Goal: Task Accomplishment & Management: Manage account settings

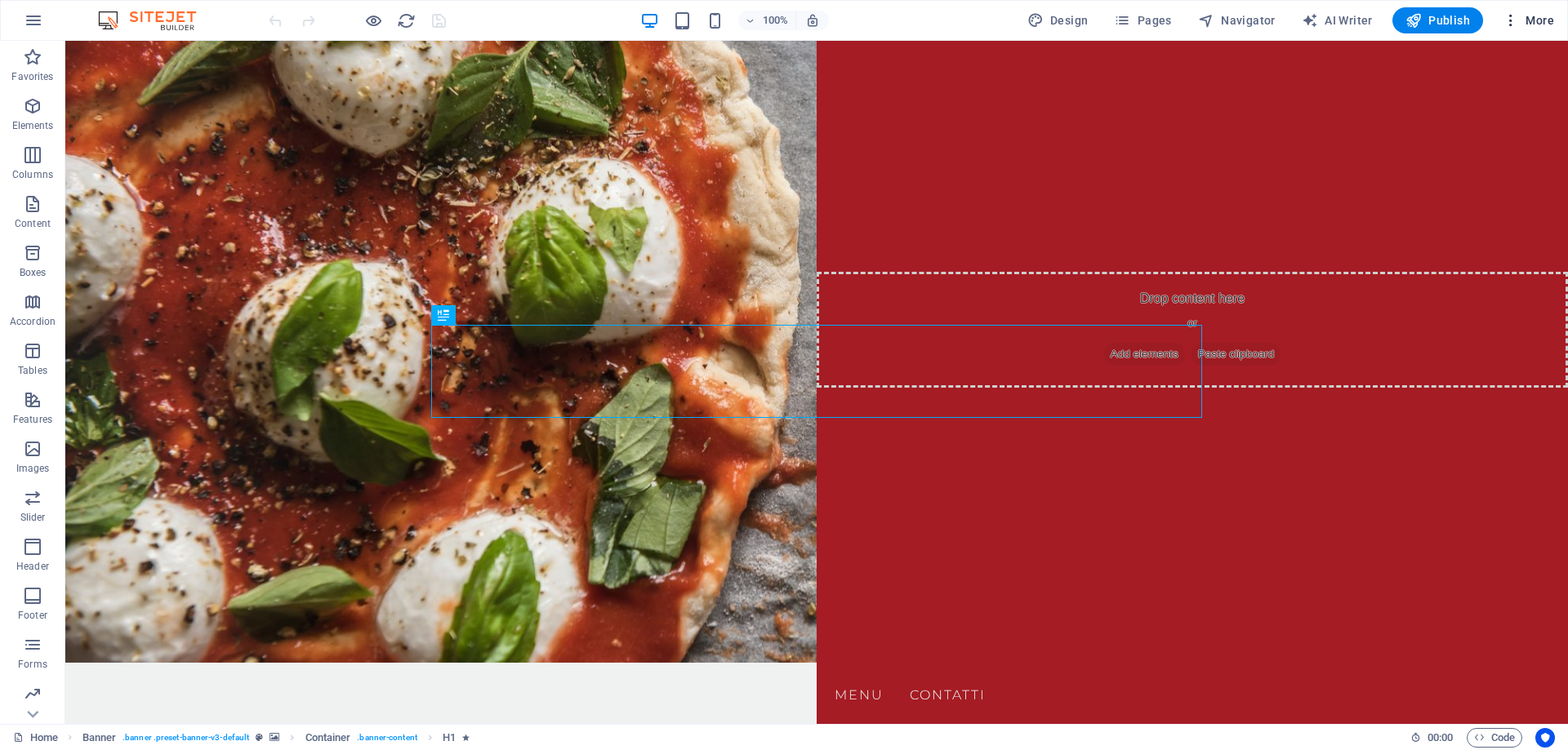
click at [1544, 24] on span "More" at bounding box center [1528, 20] width 51 height 16
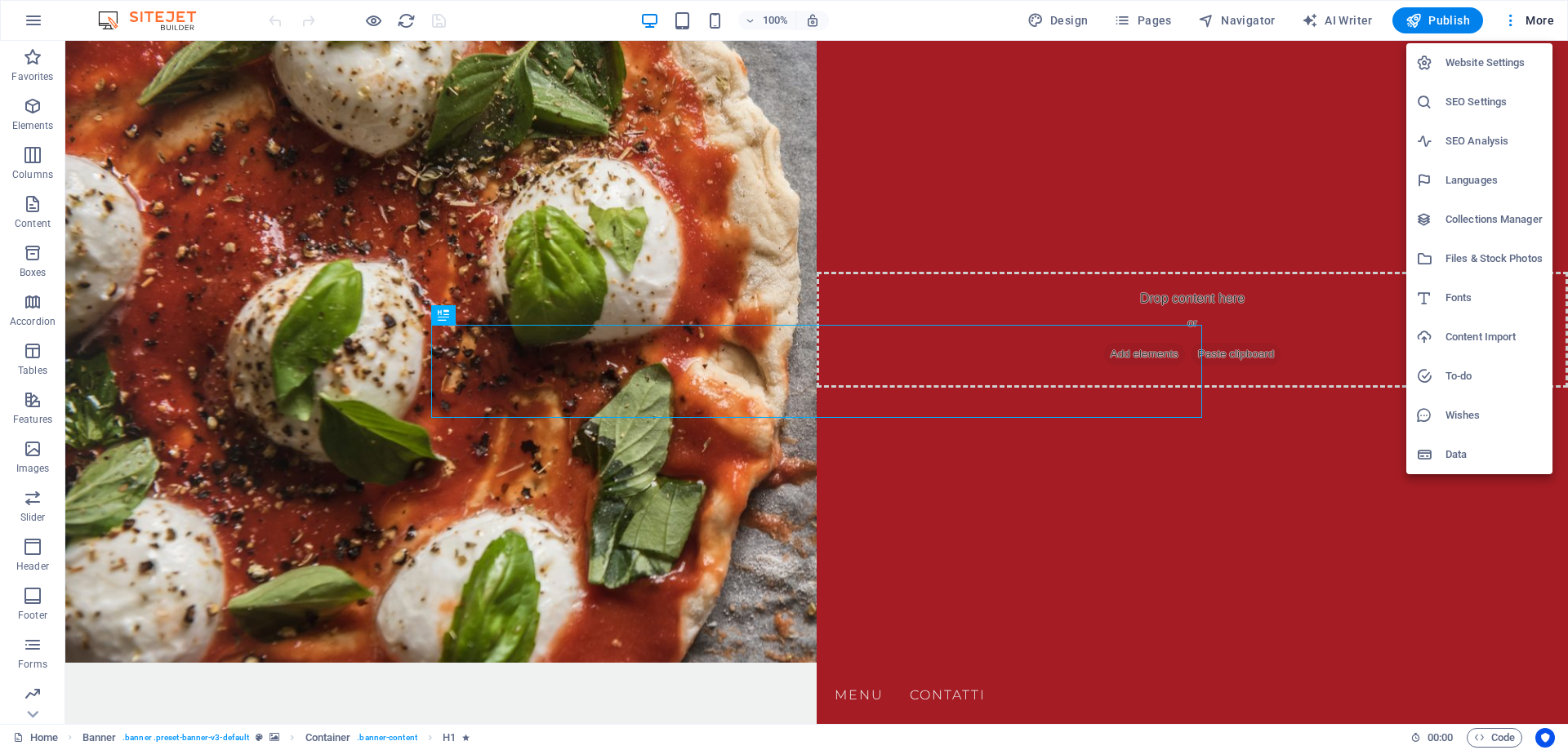
click at [1526, 54] on h6 "Website Settings" at bounding box center [1494, 62] width 97 height 19
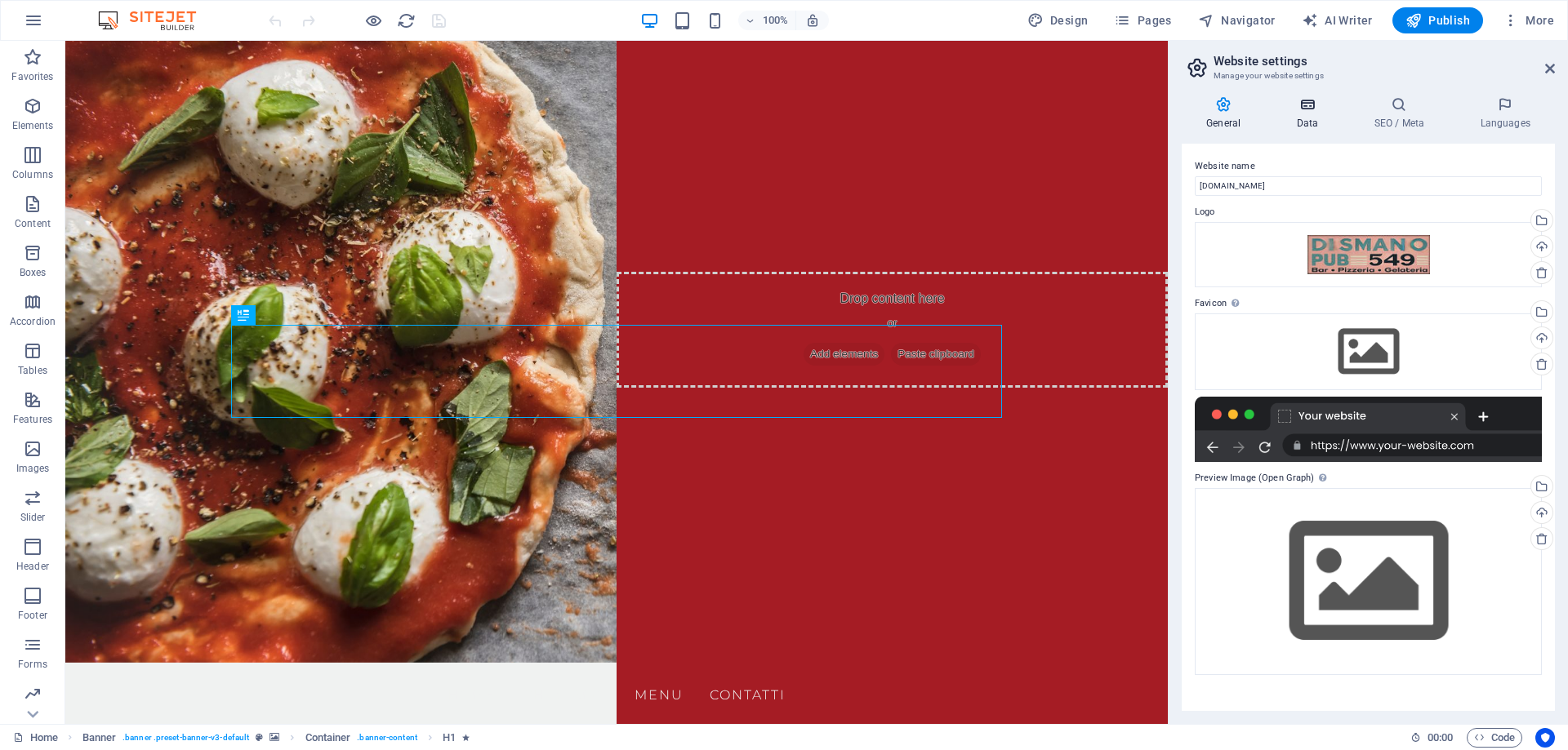
click at [1310, 121] on h4 "Data" at bounding box center [1310, 113] width 78 height 35
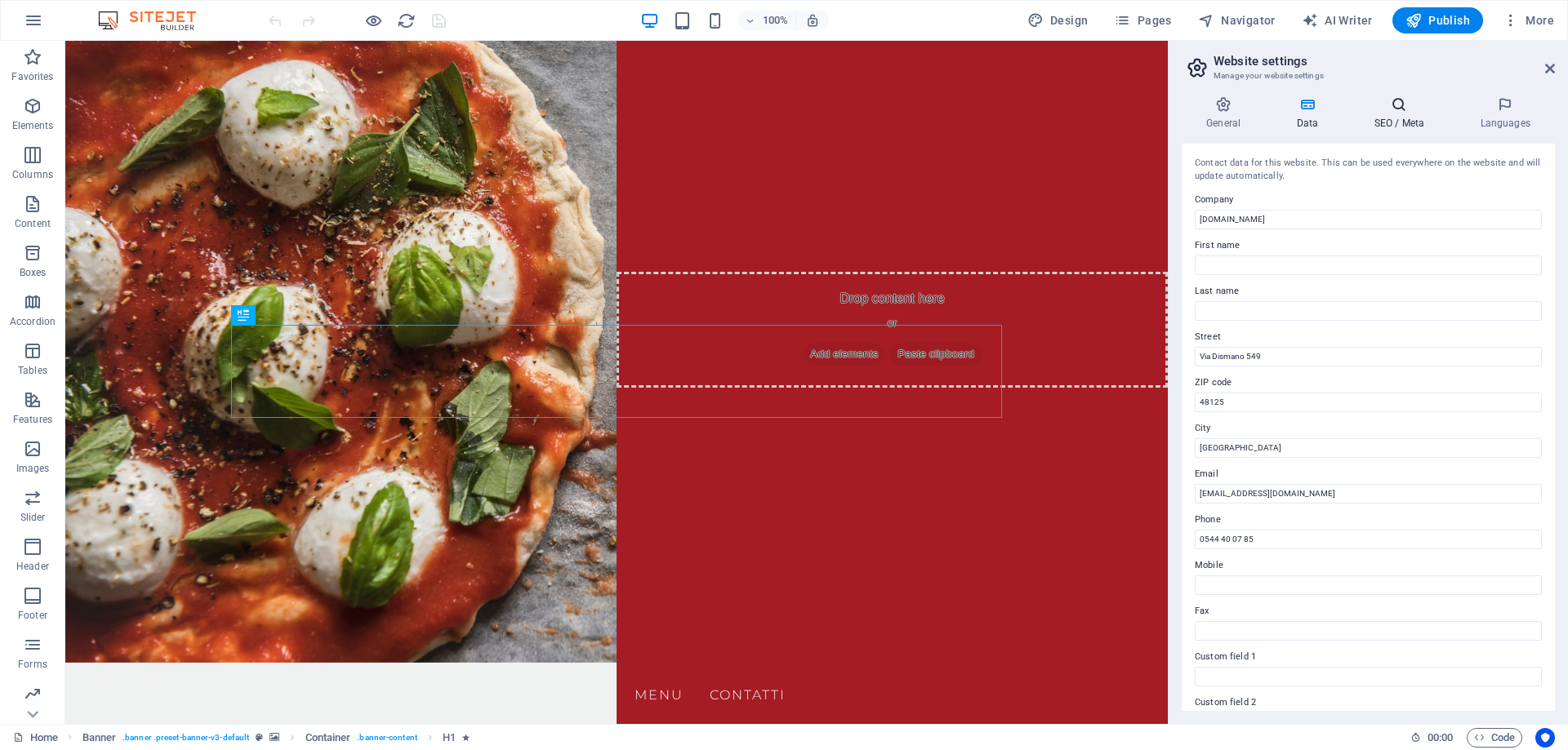
click at [1391, 118] on h4 "SEO / Meta" at bounding box center [1402, 113] width 106 height 35
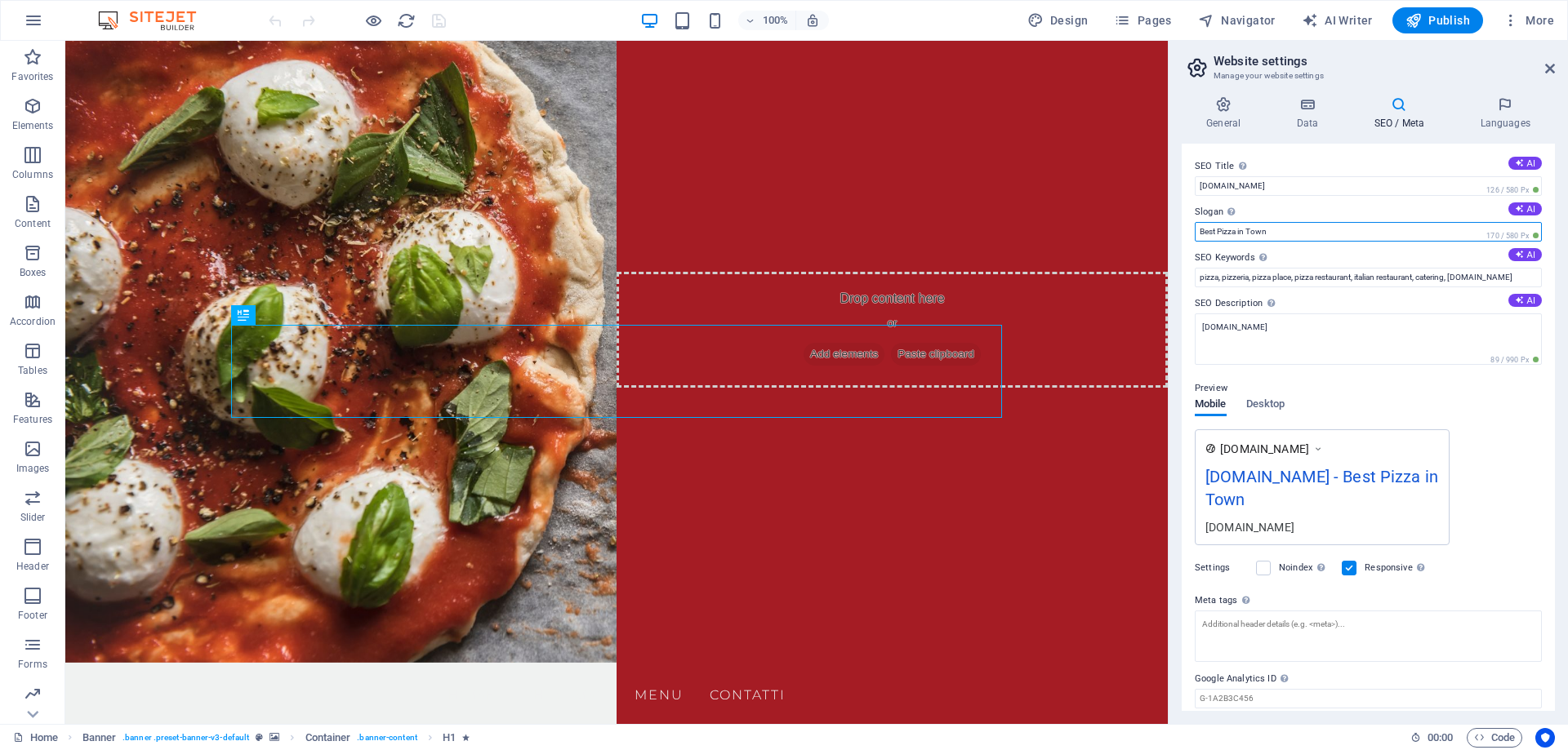
drag, startPoint x: 1299, startPoint y: 233, endPoint x: 1176, endPoint y: 239, distance: 123.1
click at [1195, 239] on input "Best Pizza in Town" at bounding box center [1368, 232] width 347 height 19
type input "La miglior Pizza a [GEOGRAPHIC_DATA]"
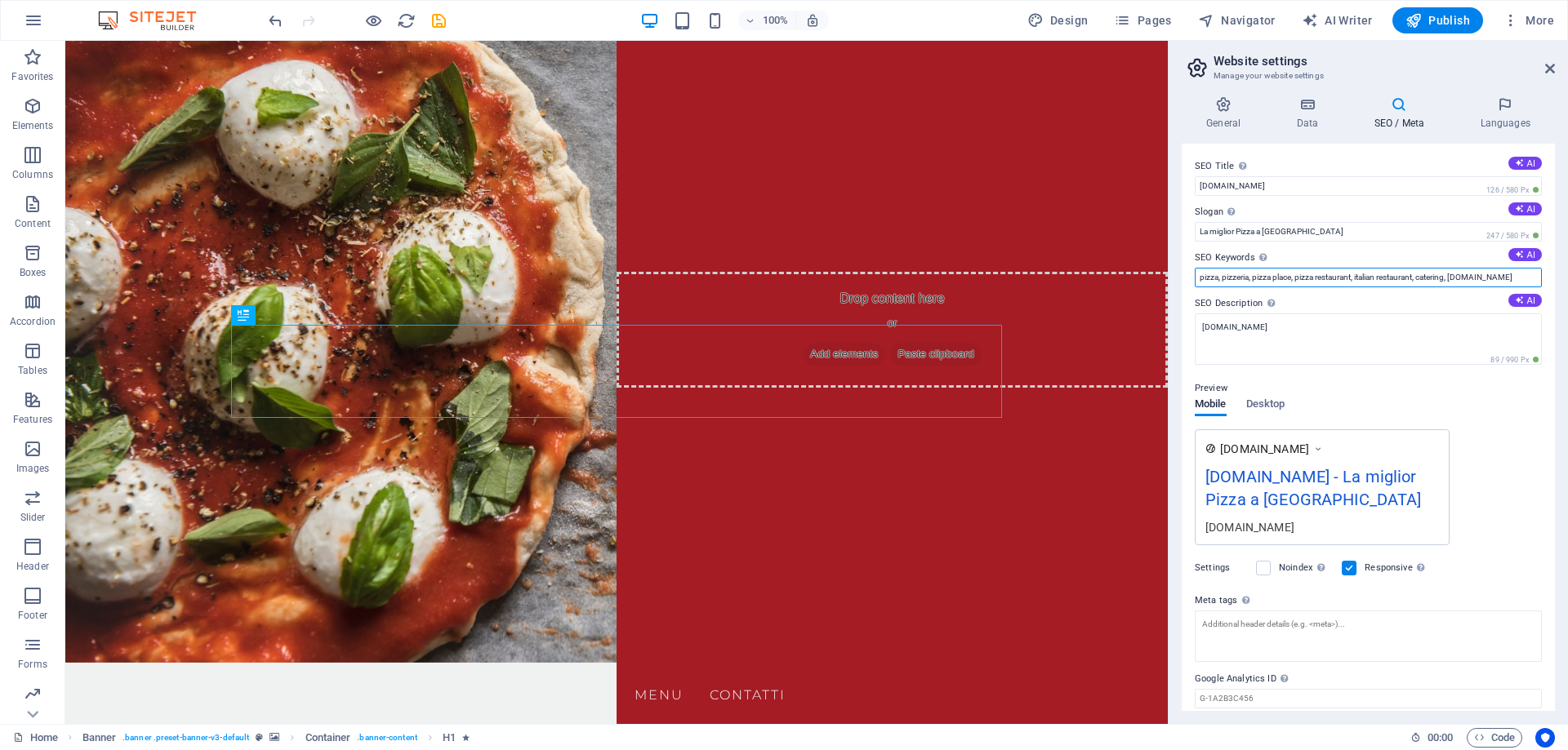
click at [1402, 280] on input "pizza, pizzeria, pizza place, pizza restaurant, italian restaurant, catering, […" at bounding box center [1368, 277] width 347 height 19
type input "pizza, pizzeria, pizza napoletana, ristorante di pesce, ristorante di carne,, […"
click at [1438, 17] on span "Publish" at bounding box center [1437, 20] width 65 height 16
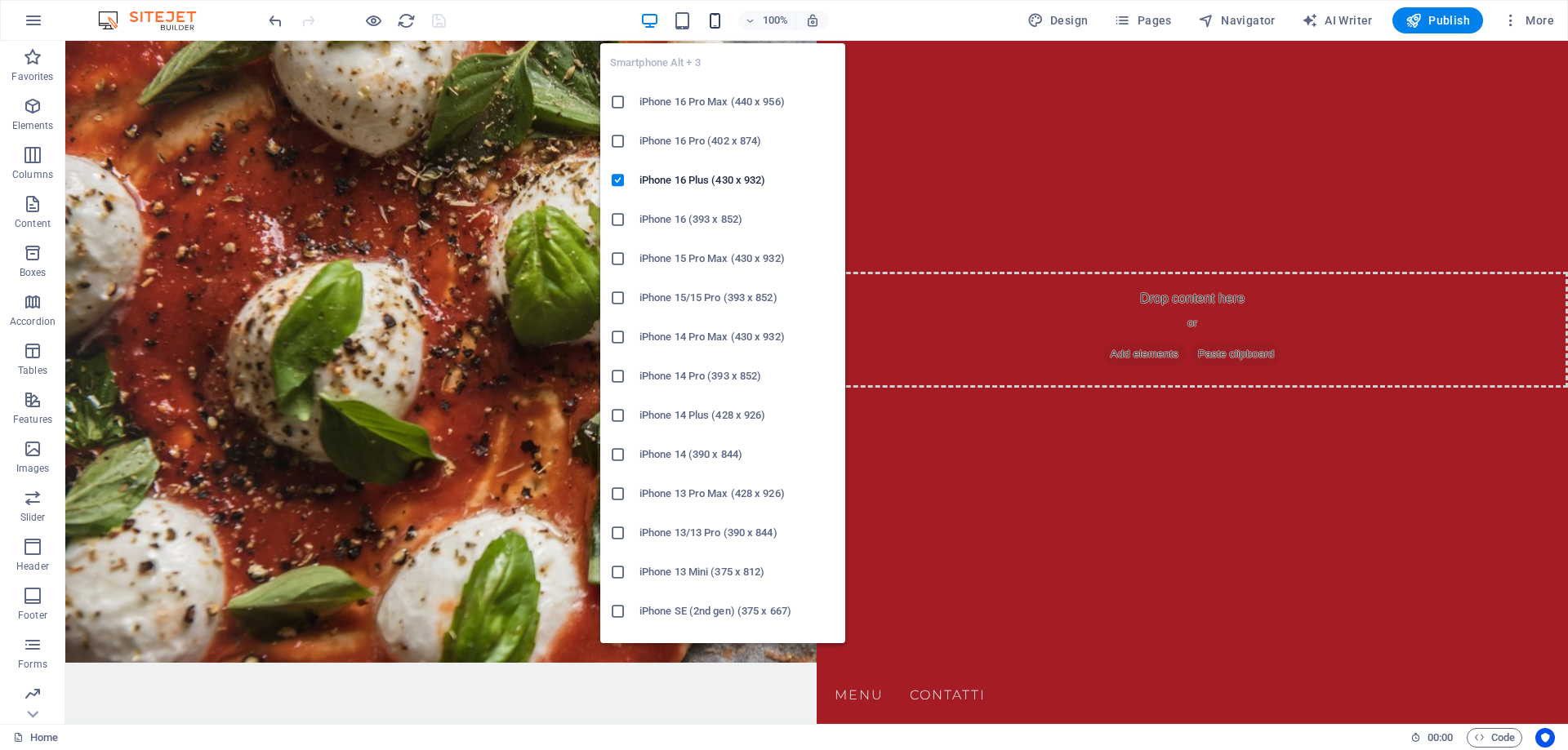
click at [716, 23] on icon "button" at bounding box center [715, 21] width 19 height 19
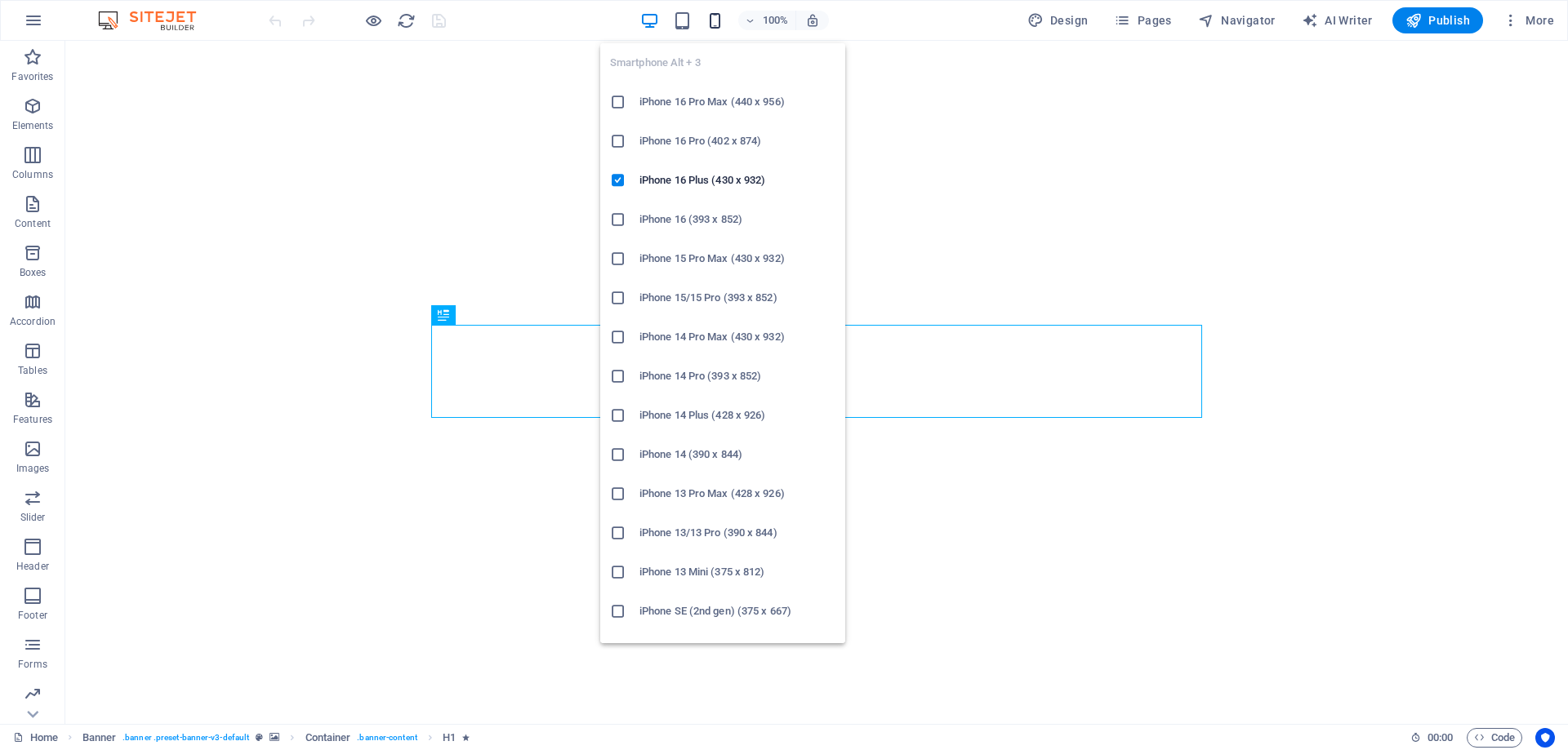
click at [710, 19] on icon "button" at bounding box center [715, 21] width 19 height 19
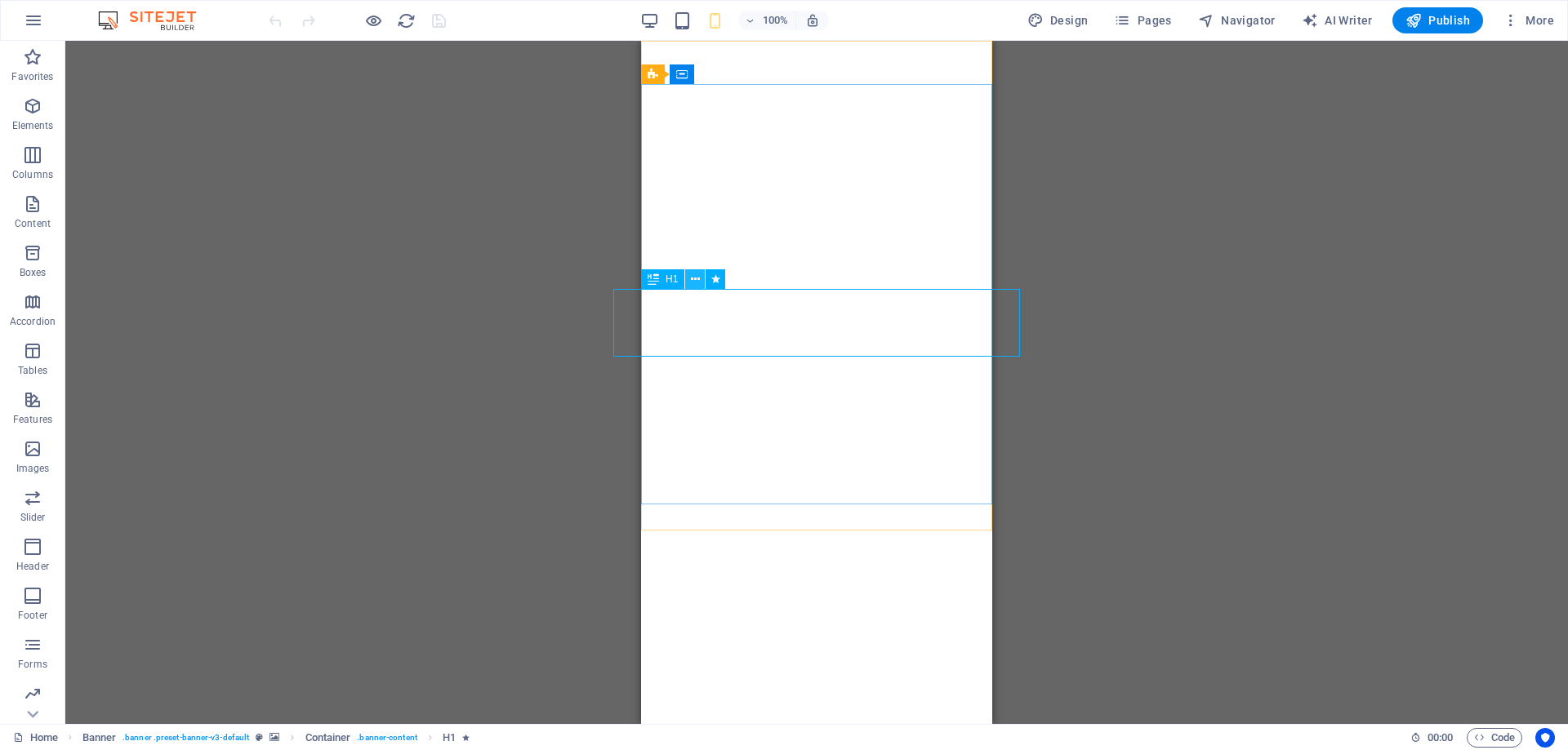
click at [693, 278] on icon at bounding box center [695, 280] width 9 height 17
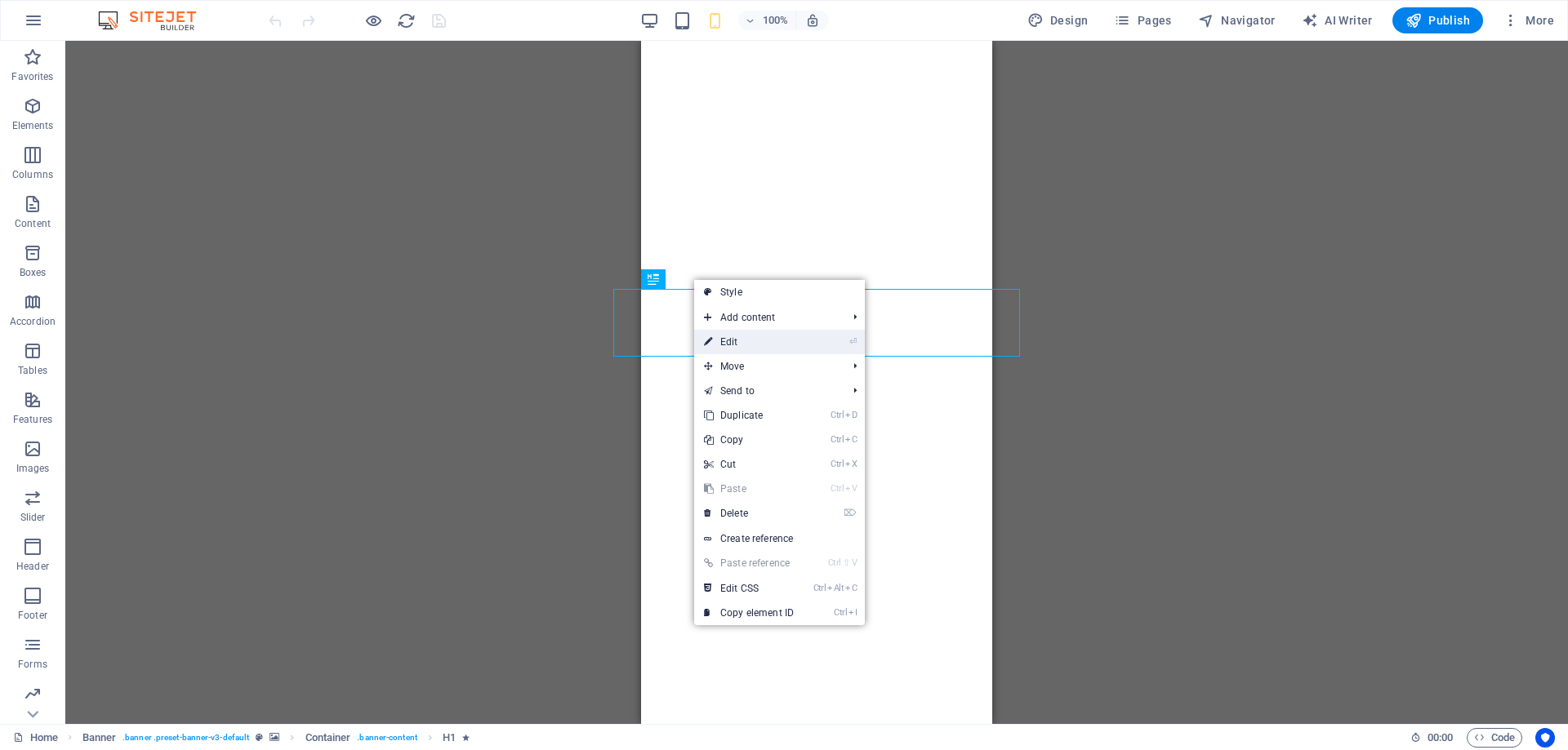
click at [748, 348] on link "⏎ Edit" at bounding box center [749, 341] width 110 height 24
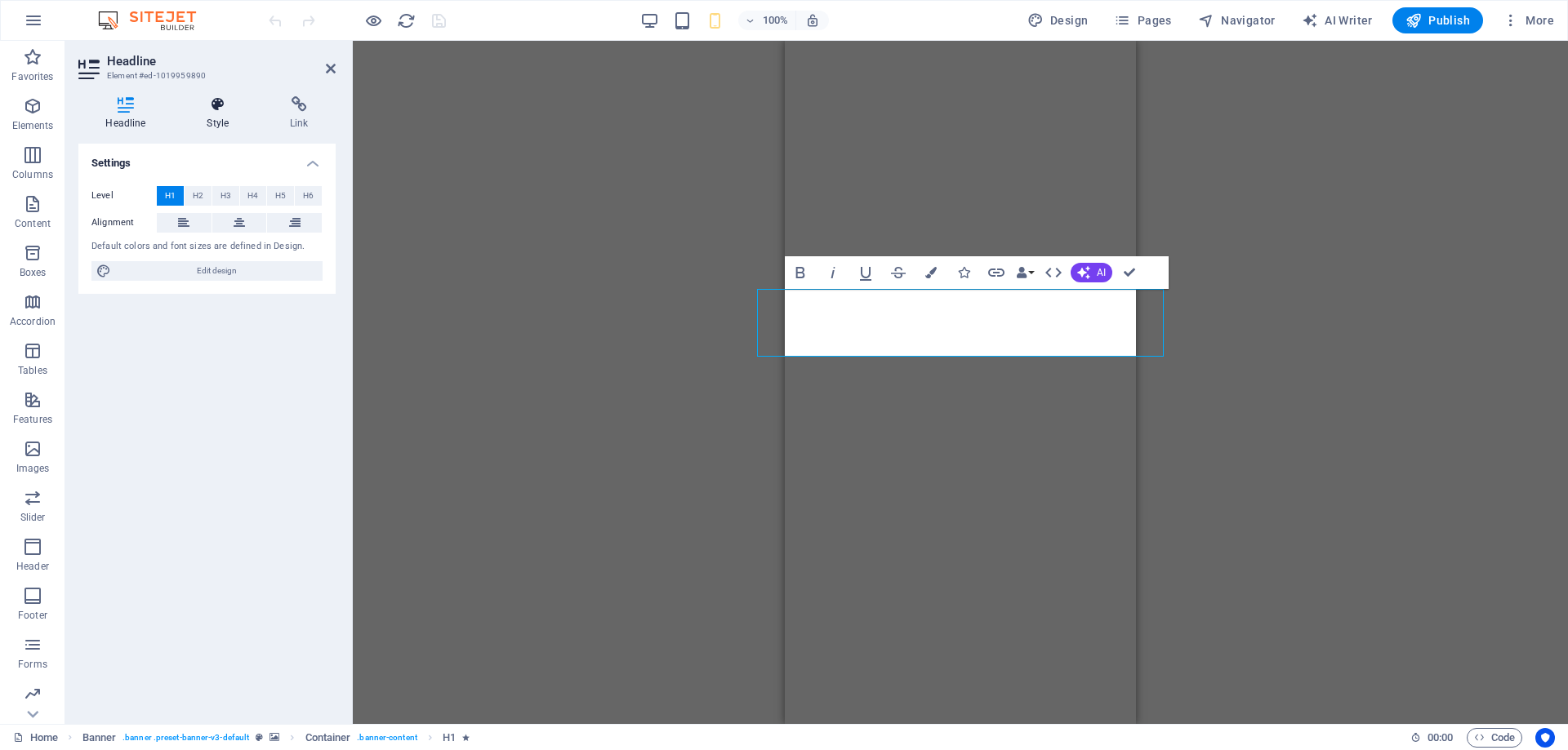
click at [231, 104] on icon at bounding box center [217, 104] width 77 height 16
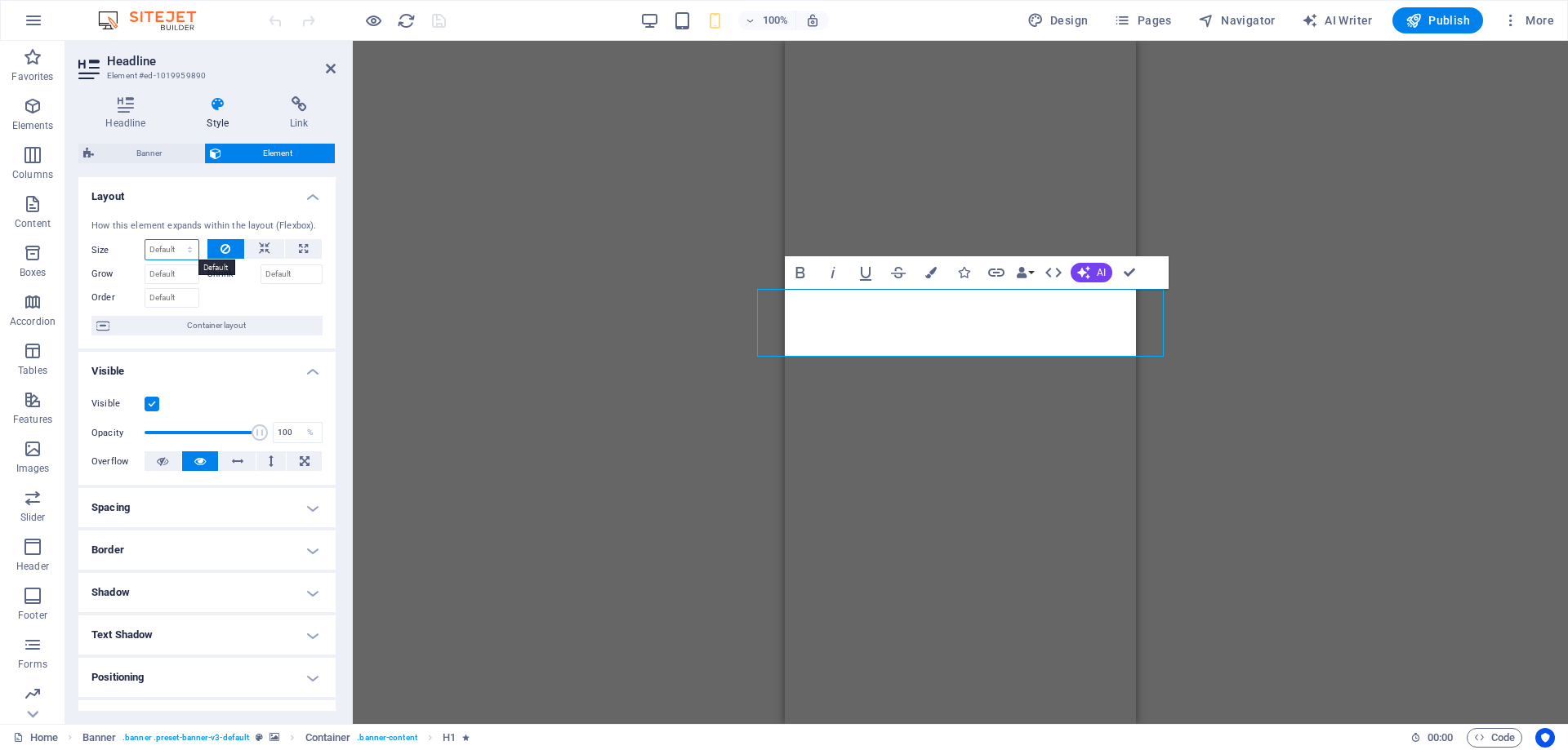
click at [145, 240] on select "Default auto px % 1/1 1/2 1/3 1/4 1/5 1/6 1/7 1/8 1/9 1/10" at bounding box center [171, 249] width 53 height 19
select select "%"
click option "%" at bounding box center [0, 0] width 0 height 0
type input "80"
click at [226, 274] on label "Shrink" at bounding box center [234, 274] width 53 height 19
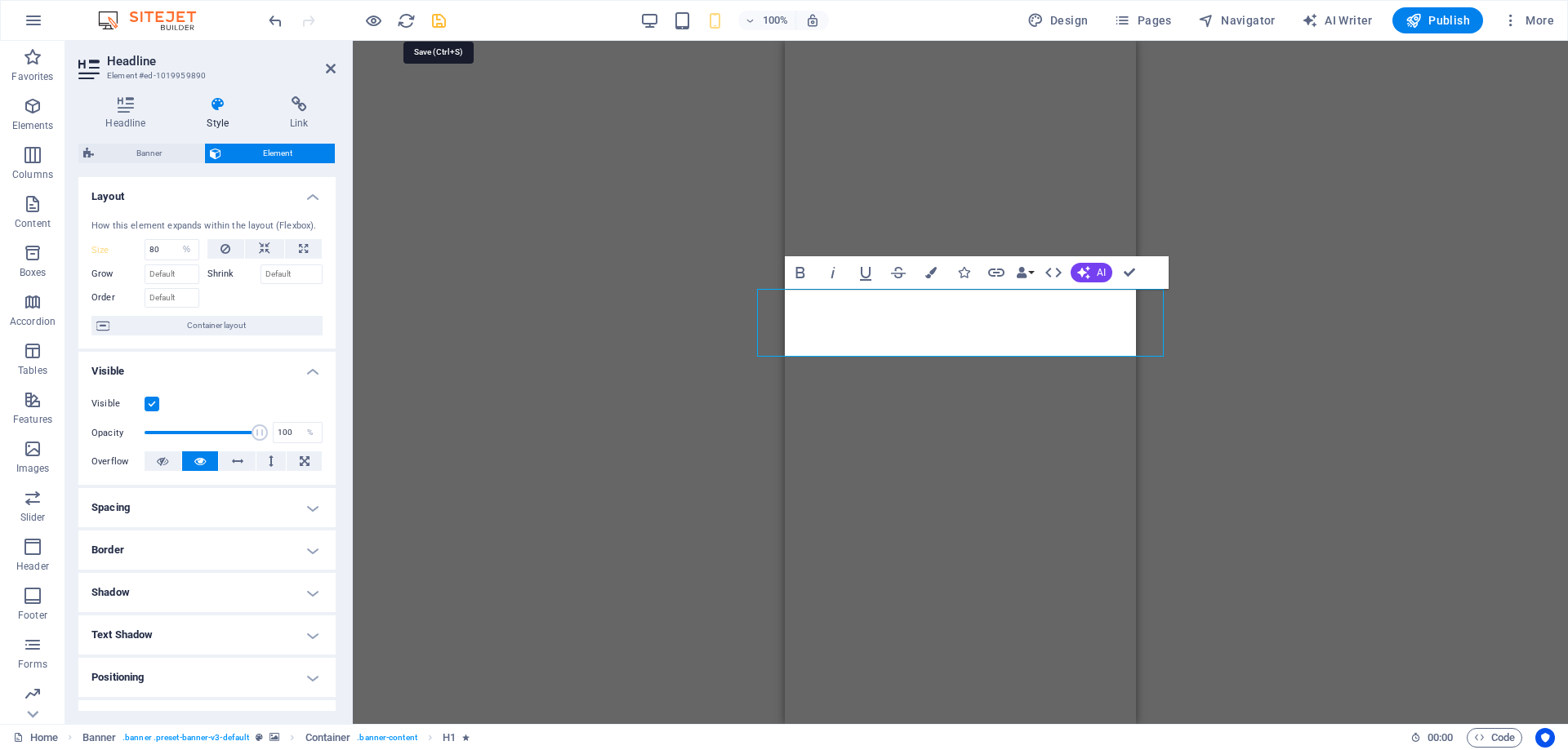
click at [440, 19] on icon "save" at bounding box center [439, 21] width 19 height 19
click at [123, 116] on h4 "Headline" at bounding box center [129, 113] width 101 height 35
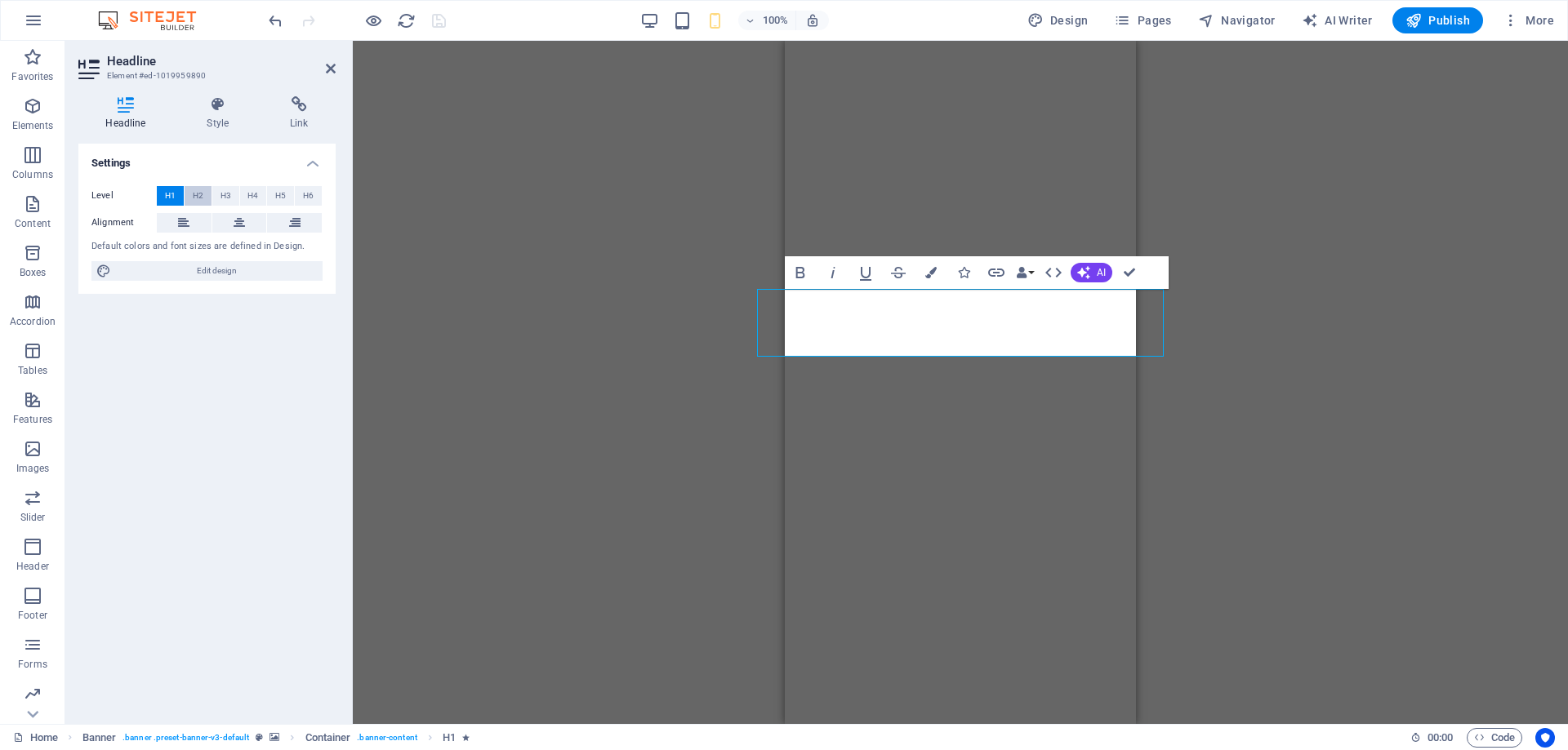
click at [199, 190] on span "H2" at bounding box center [198, 196] width 11 height 19
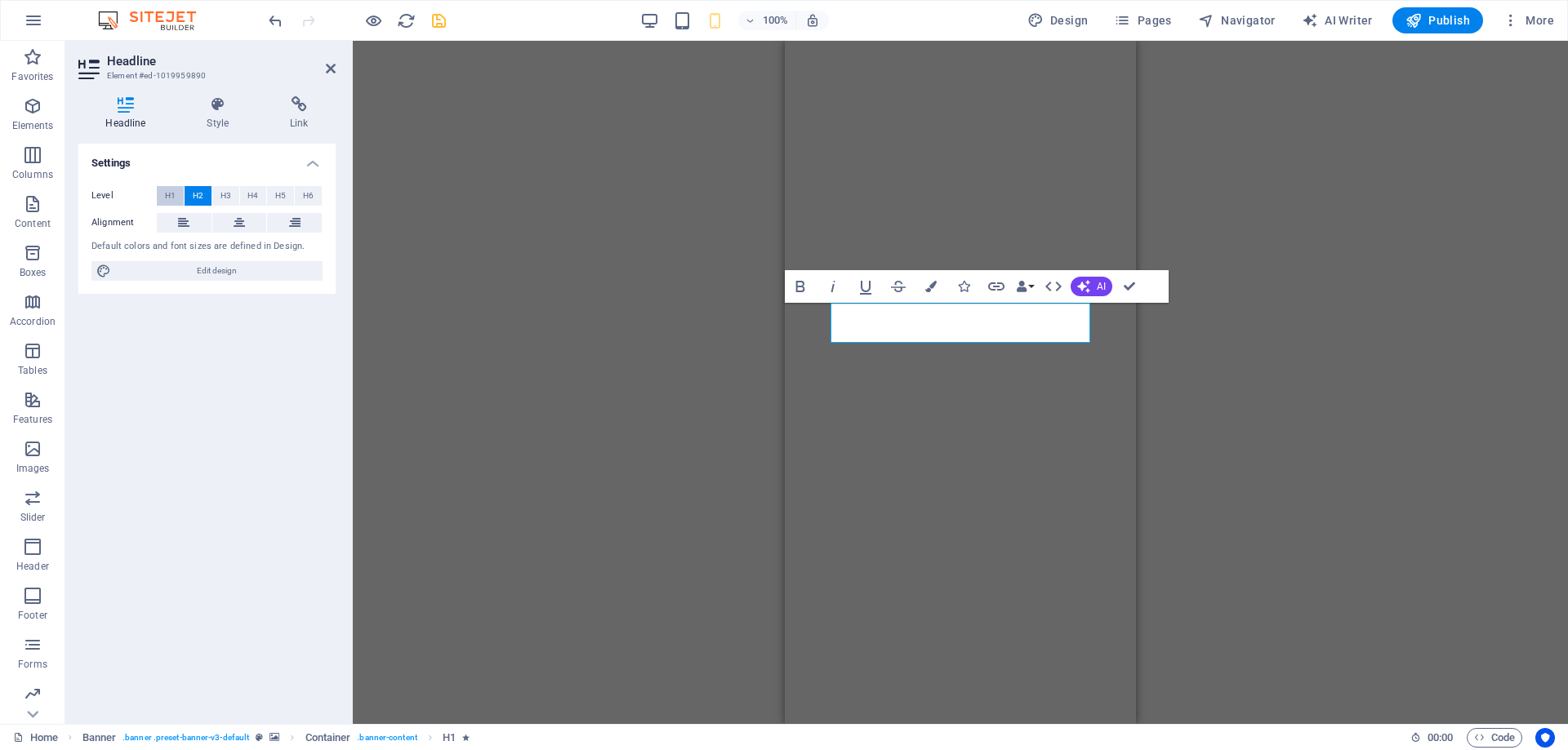
click at [169, 191] on span "H1" at bounding box center [170, 196] width 11 height 19
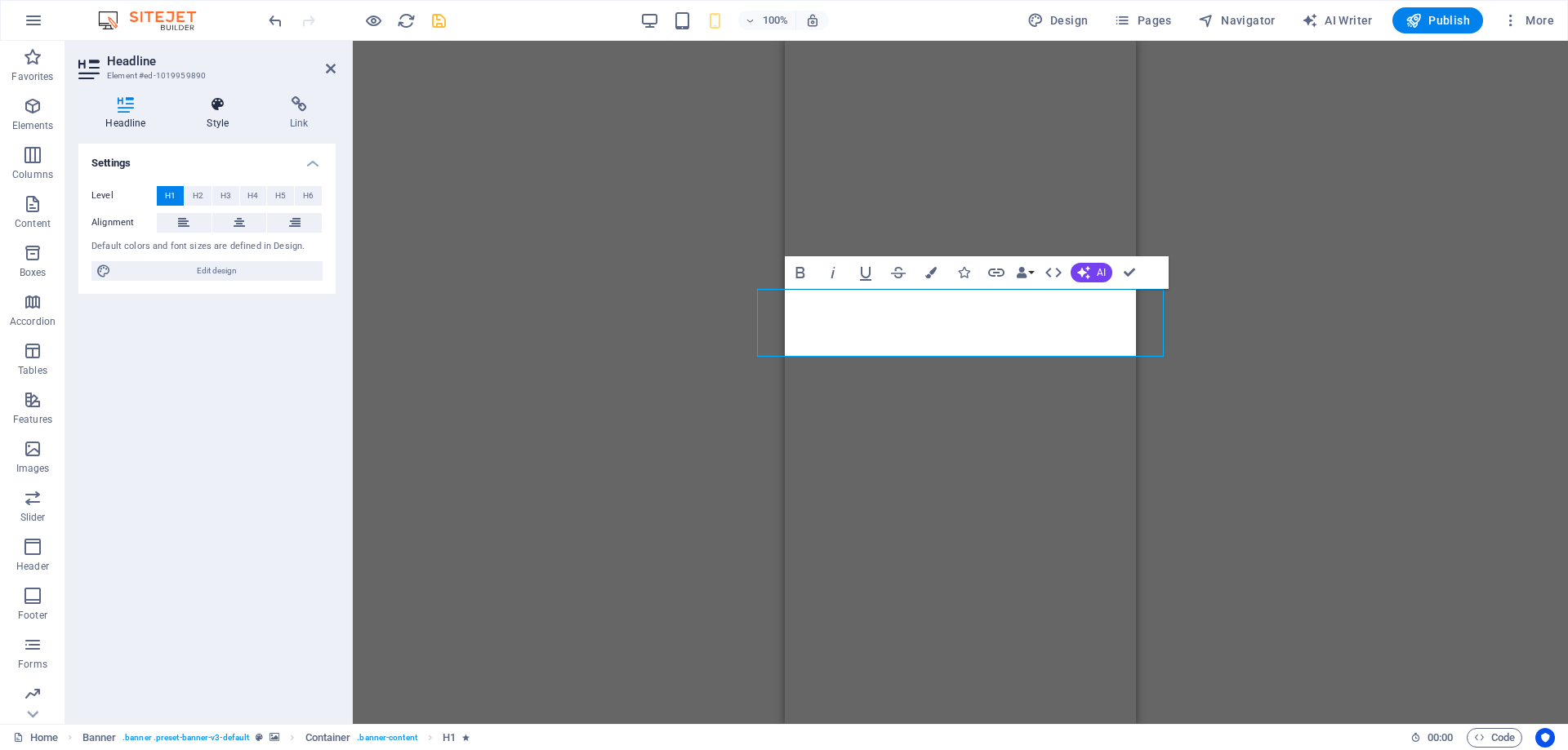
click at [209, 114] on h4 "Style" at bounding box center [221, 113] width 83 height 35
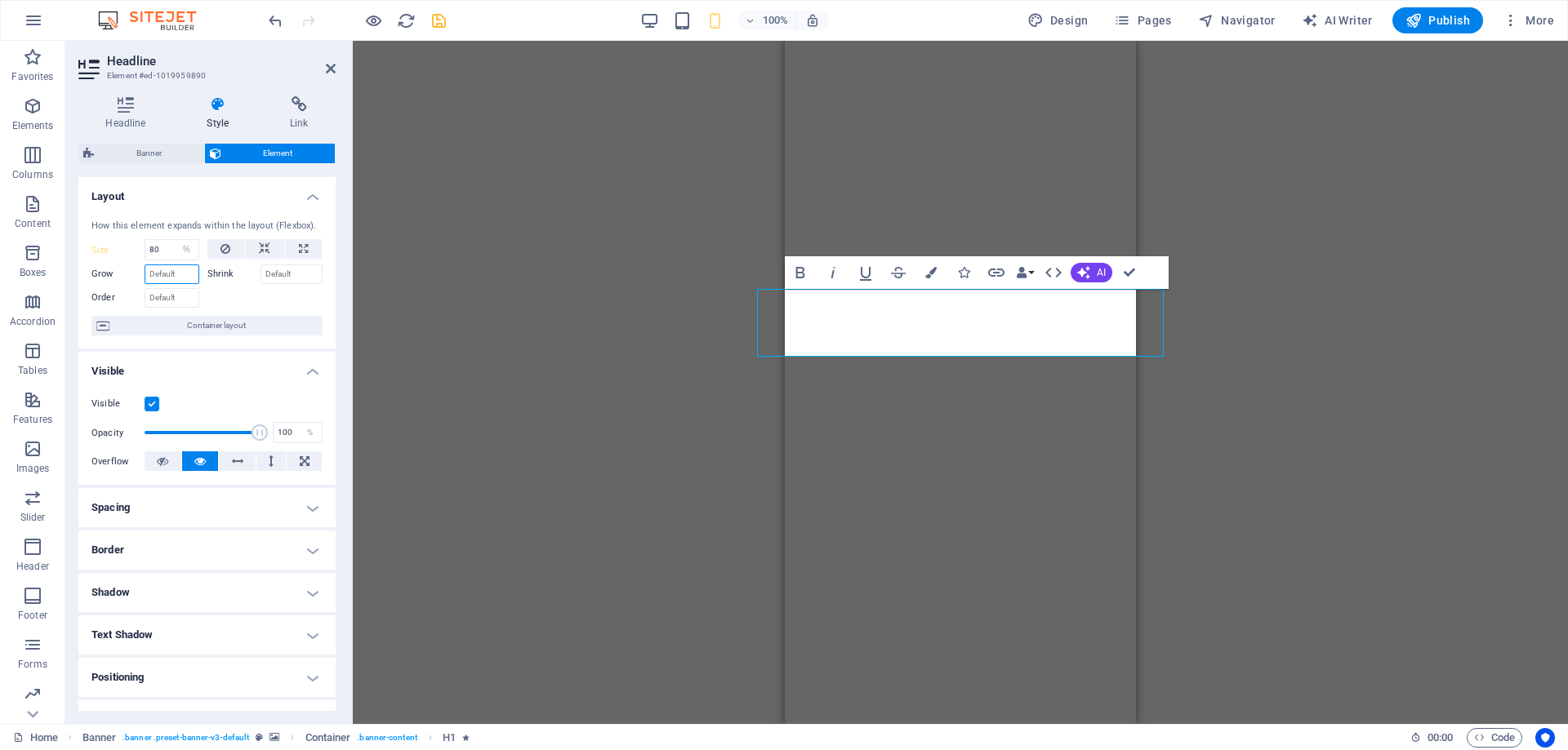
click at [164, 282] on input "Grow" at bounding box center [171, 274] width 55 height 19
click at [171, 271] on input "Grow" at bounding box center [171, 274] width 55 height 19
click at [301, 276] on input "Shrink" at bounding box center [292, 274] width 63 height 19
click at [175, 240] on select "Default auto px % 1/1 1/2 1/3 1/4 1/5 1/6 1/7 1/8 1/9 1/10" at bounding box center [186, 249] width 23 height 19
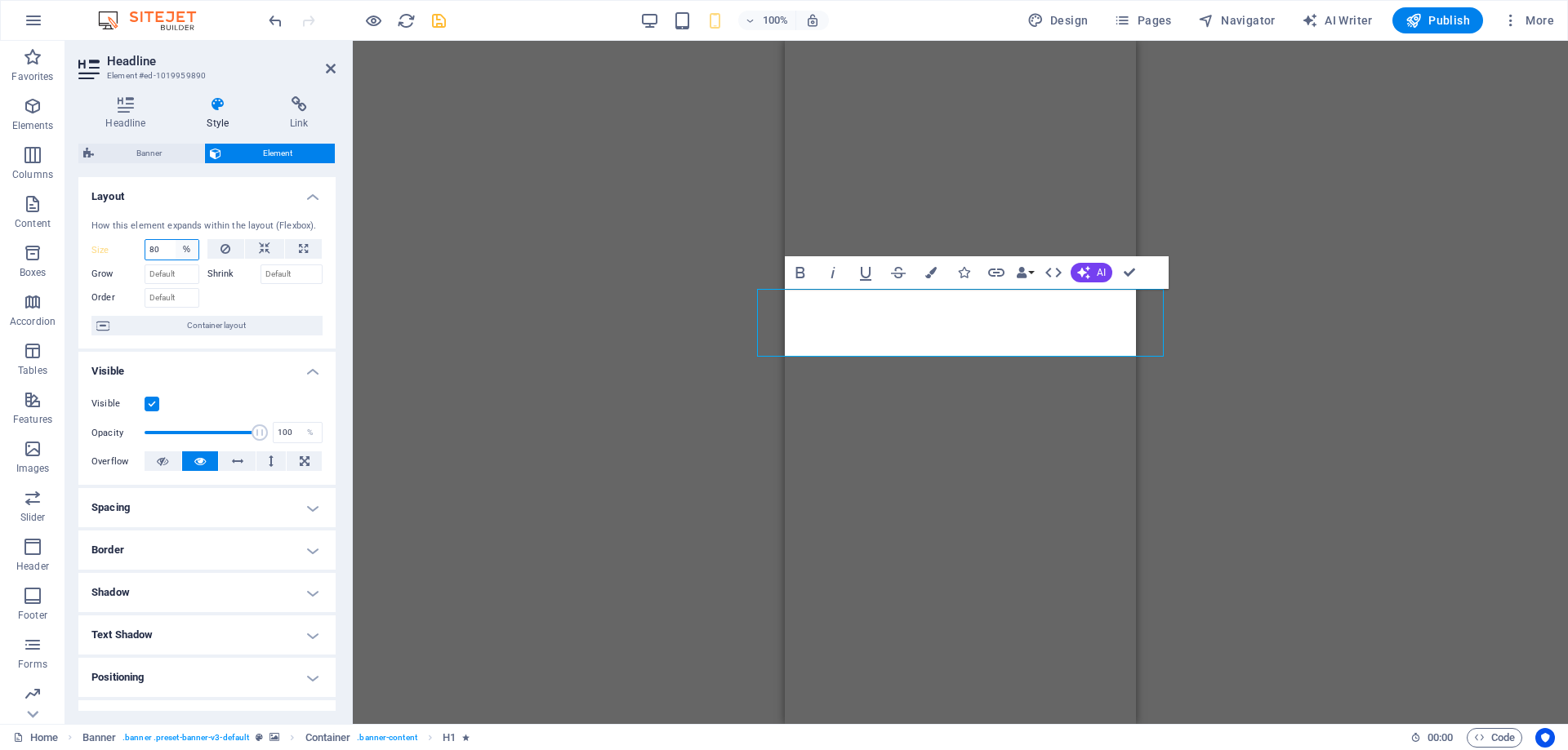
select select "u83anu3g99g"
click option "Default" at bounding box center [0, 0] width 0 height 0
select select "DISABLED_OPTION_VALUE"
click at [280, 275] on input "Shrink" at bounding box center [292, 274] width 63 height 19
type input "60"
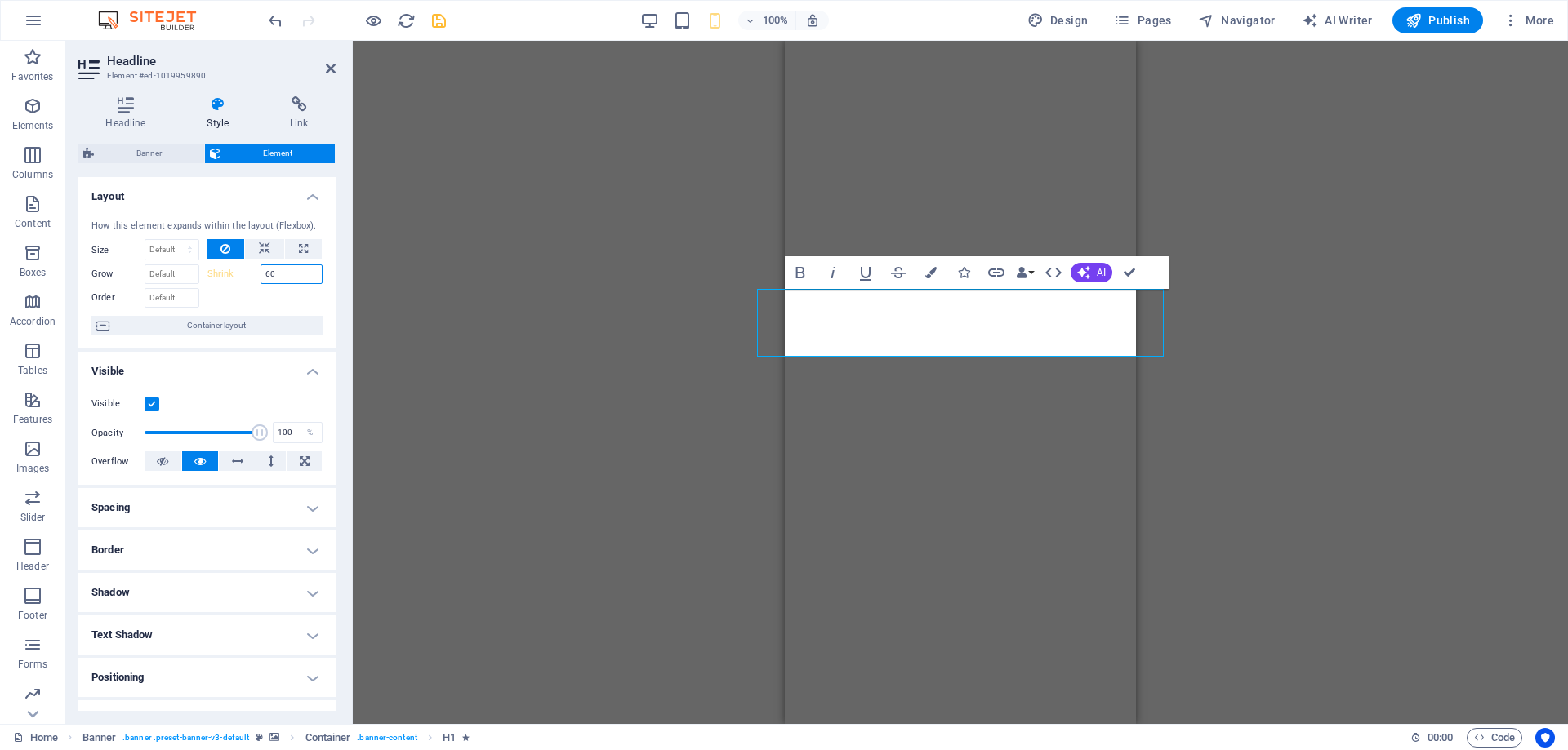
click at [303, 279] on input "60" at bounding box center [292, 274] width 63 height 19
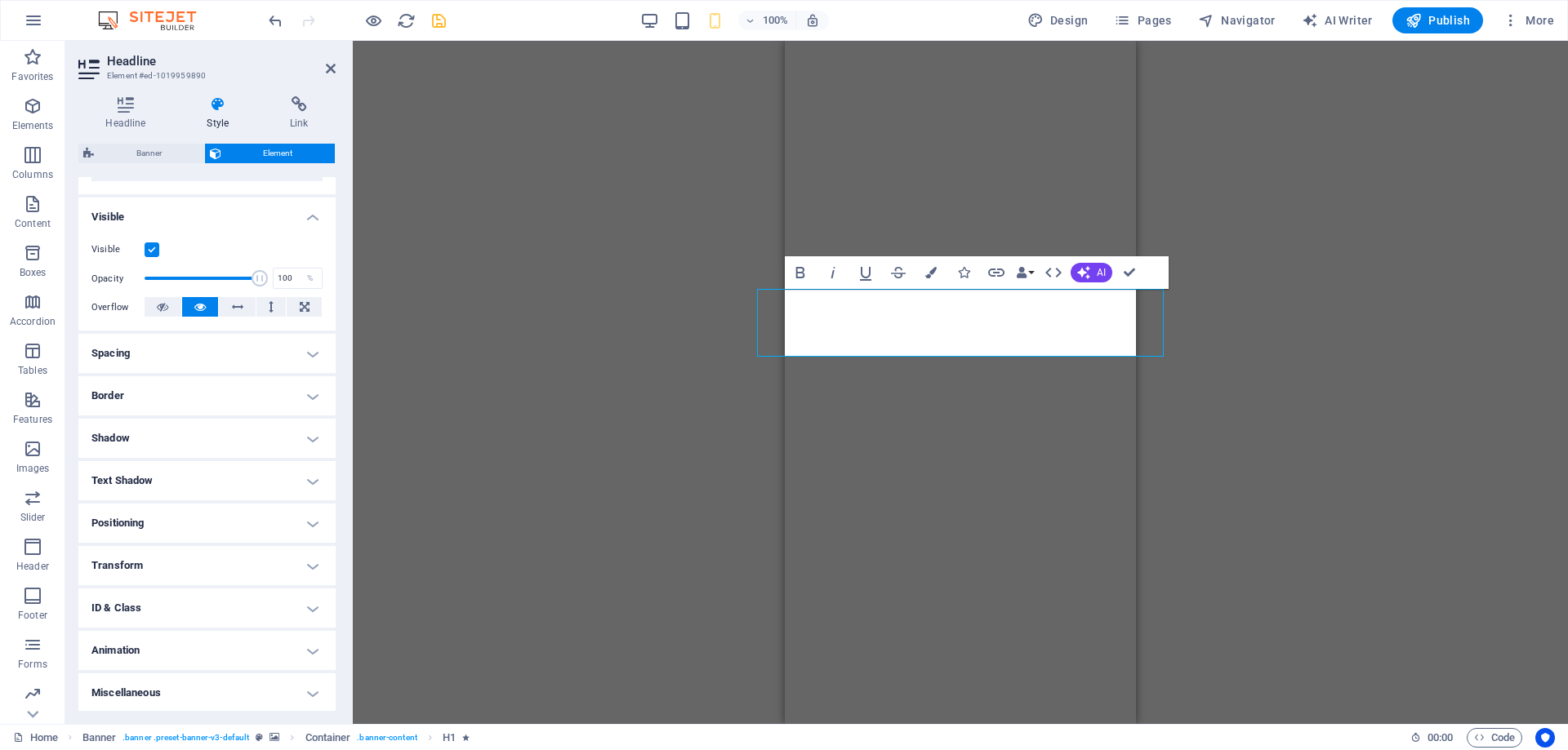
scroll to position [156, 0]
click at [228, 684] on h4 "Miscellaneous" at bounding box center [207, 691] width 257 height 40
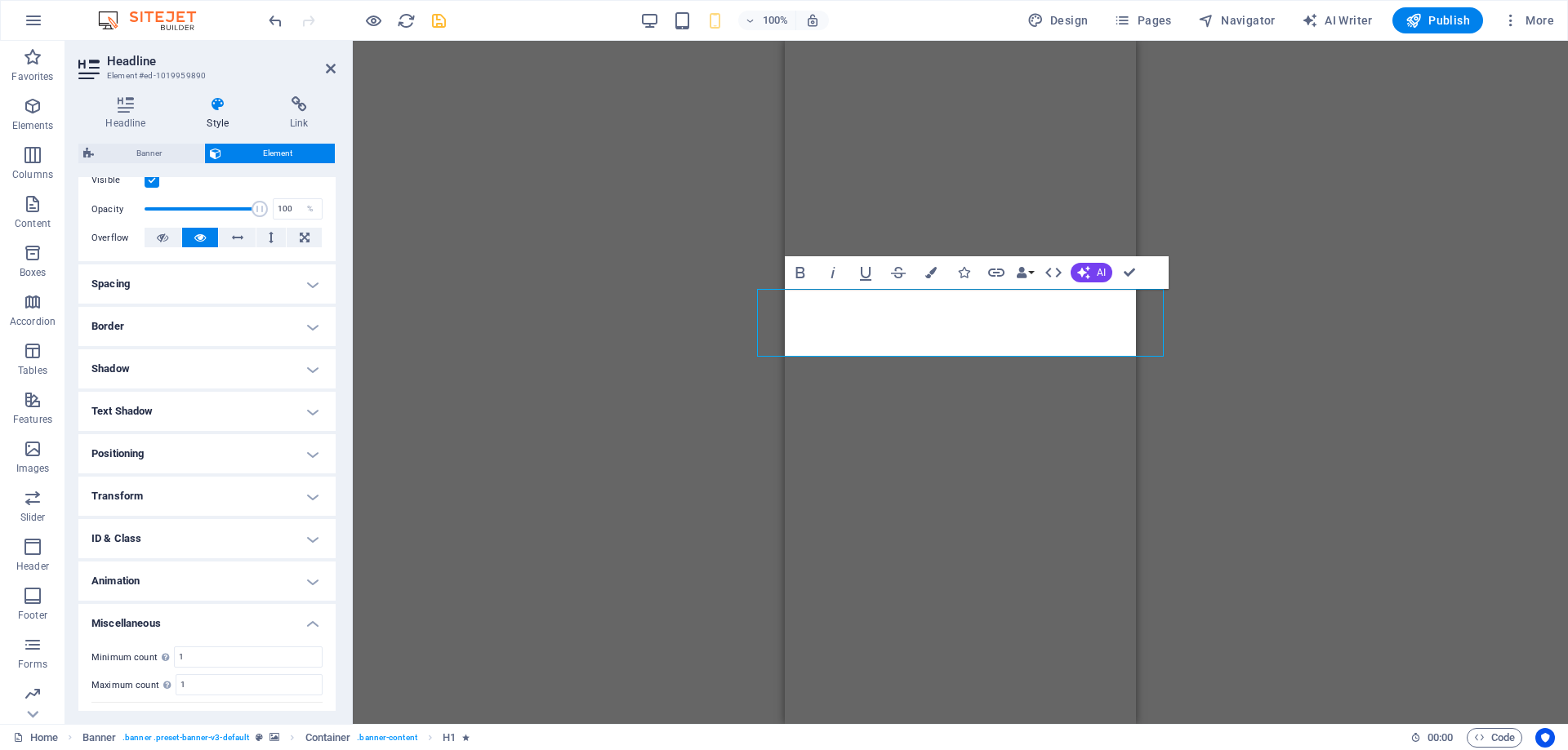
scroll to position [257, 0]
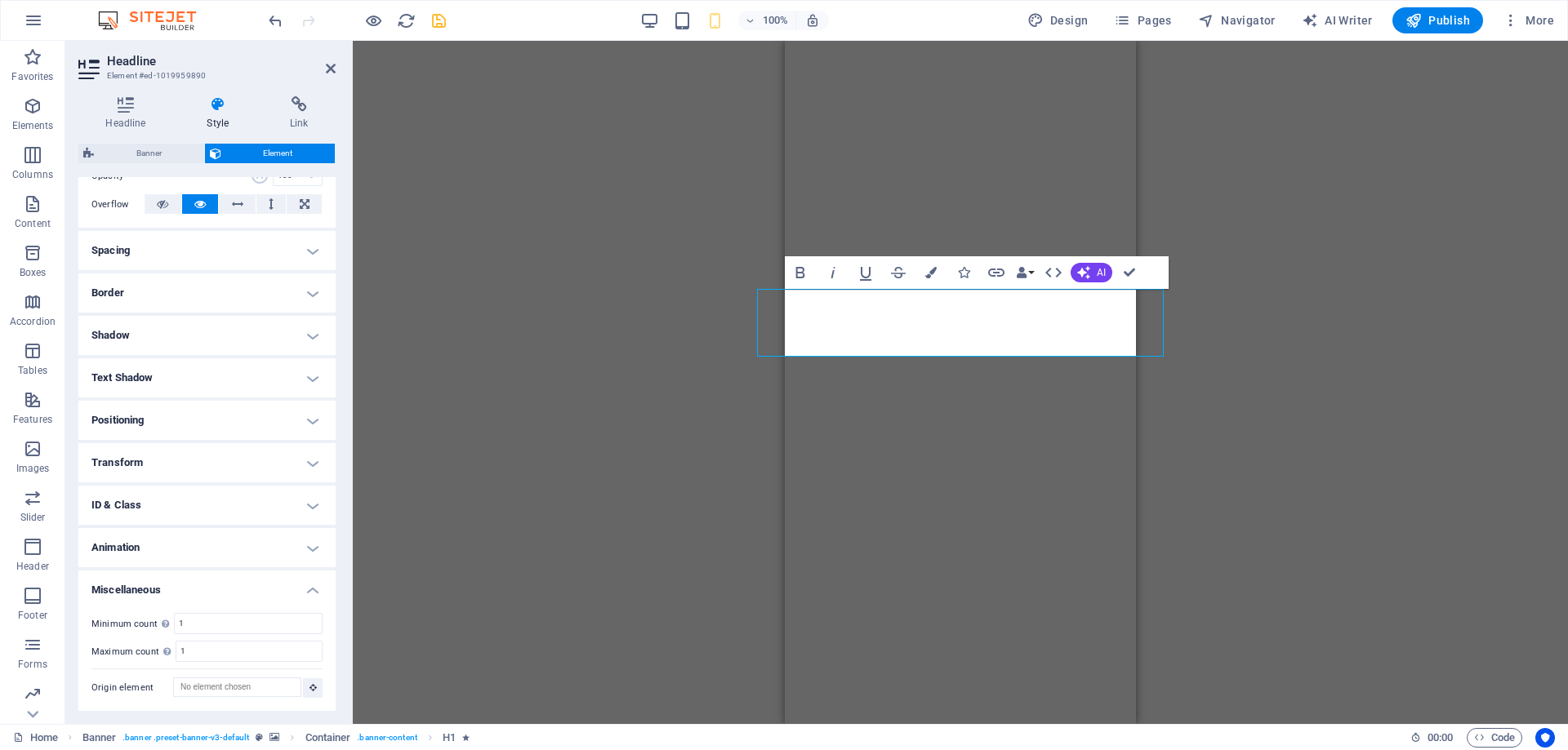
click at [137, 585] on h4 "Miscellaneous" at bounding box center [207, 585] width 257 height 29
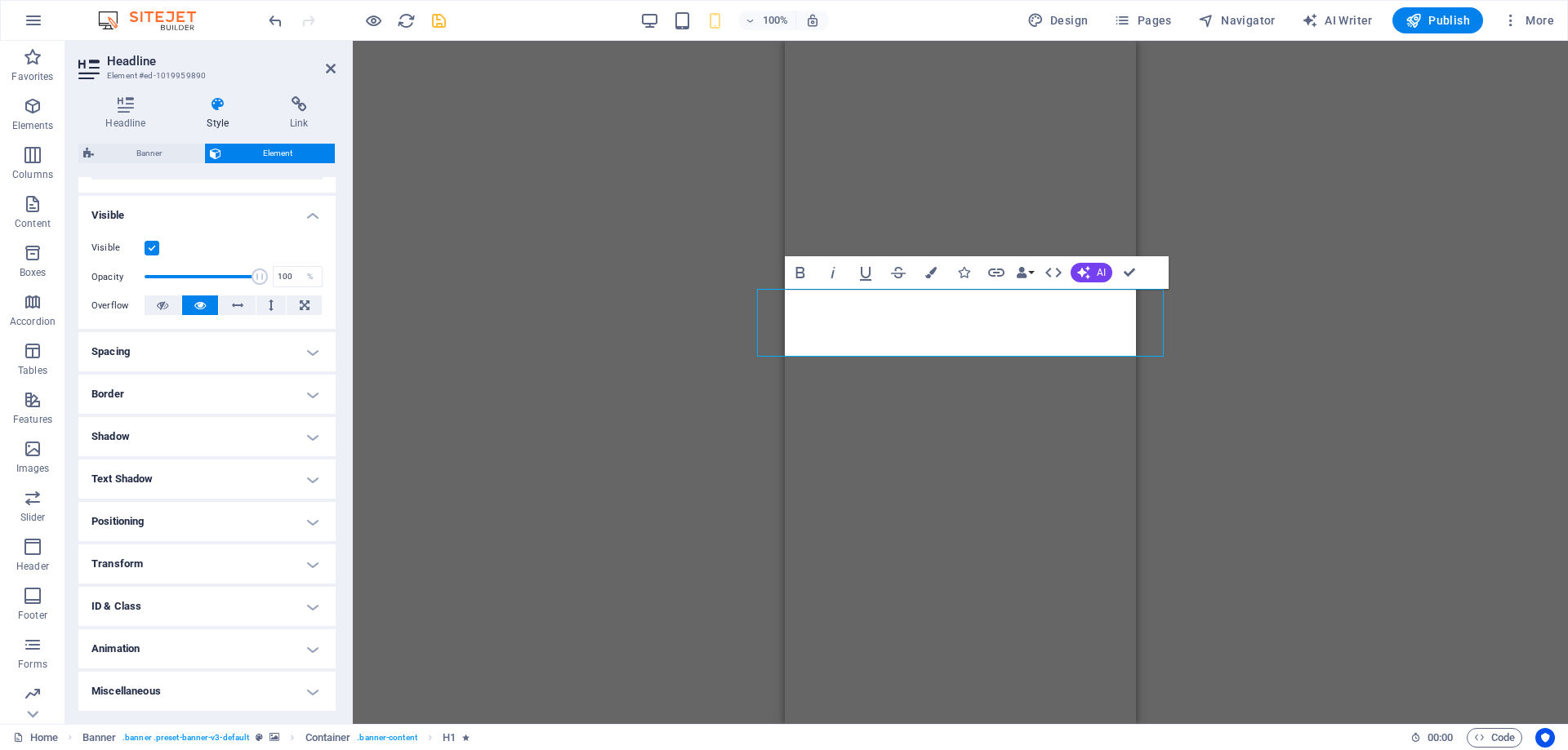
click at [196, 521] on h4 "Positioning" at bounding box center [207, 522] width 257 height 40
click at [196, 521] on h4 "Positioning" at bounding box center [207, 517] width 257 height 29
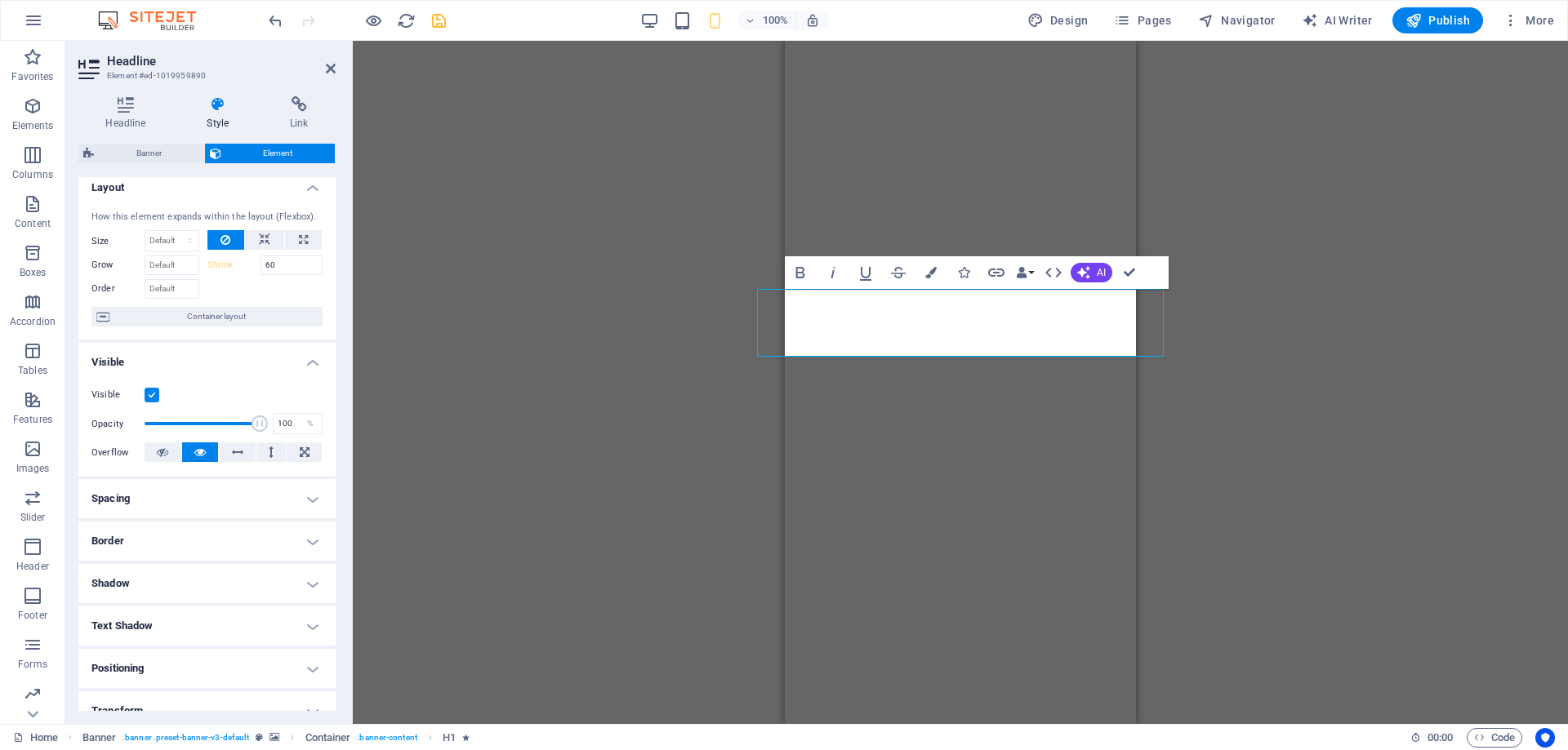
scroll to position [0, 0]
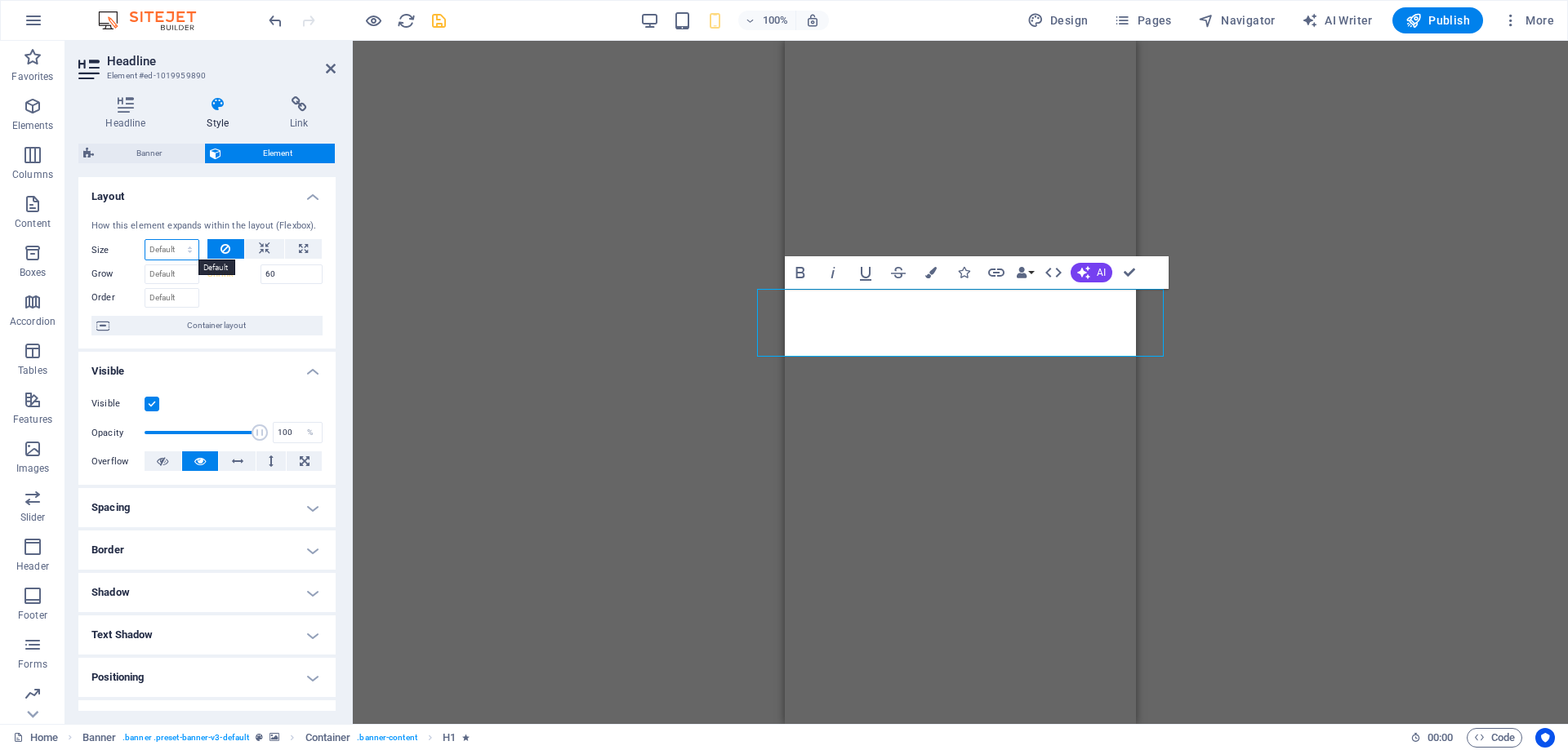
click at [145, 240] on select "Default auto px % 1/1 1/2 1/3 1/4 1/5 1/6 1/7 1/8 1/9 1/10" at bounding box center [171, 249] width 53 height 19
select select "1/8"
click option "1/8" at bounding box center [0, 0] width 0 height 0
type input "12.5"
click at [175, 240] on select "Default auto px % 1/1 1/2 1/3 1/4 1/5 1/6 1/7 1/8 1/9 1/10" at bounding box center [186, 249] width 23 height 19
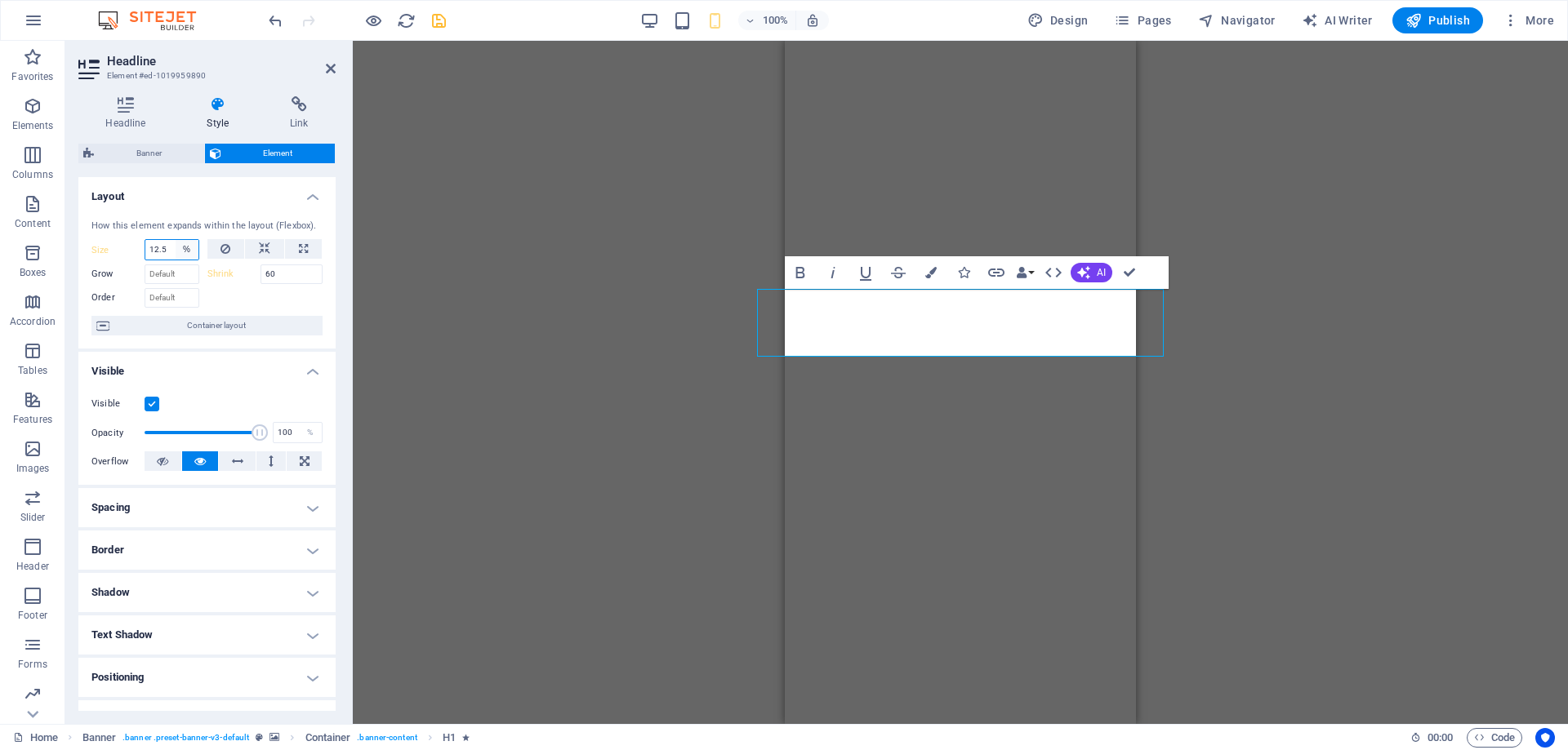
select select "auto"
click option "auto" at bounding box center [0, 0] width 0 height 0
select select "DISABLED_OPTION_VALUE"
click at [432, 23] on icon "save" at bounding box center [439, 21] width 19 height 19
click at [145, 240] on select "Default auto px % 1/1 1/2 1/3 1/4 1/5 1/6 1/7 1/8 1/9 1/10" at bounding box center [171, 249] width 53 height 19
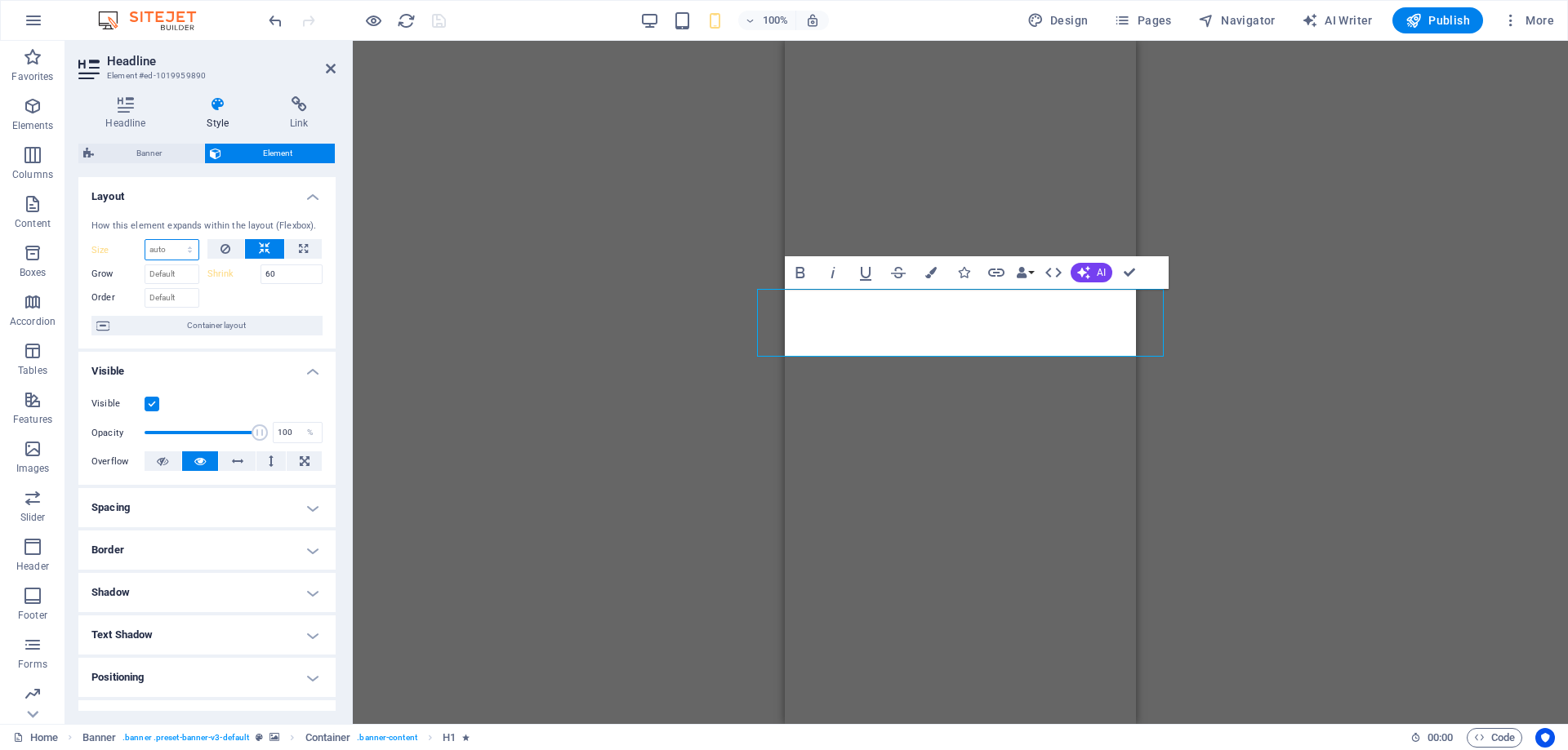
select select "%"
click option "%" at bounding box center [0, 0] width 0 height 0
type input "100"
drag, startPoint x: 288, startPoint y: 273, endPoint x: 223, endPoint y: 266, distance: 65.4
click at [260, 266] on input "60" at bounding box center [292, 274] width 63 height 19
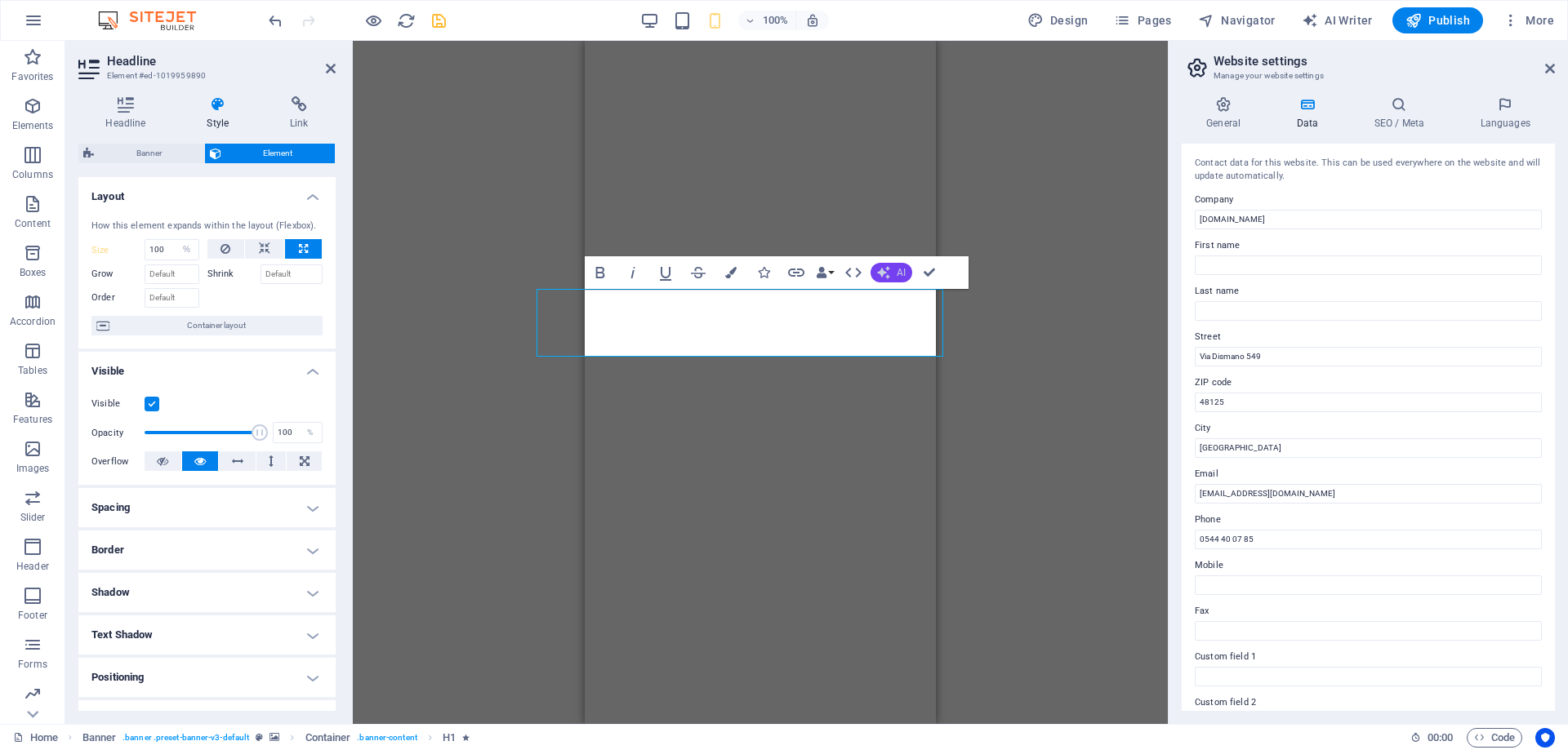
click at [888, 272] on icon "button" at bounding box center [883, 273] width 13 height 13
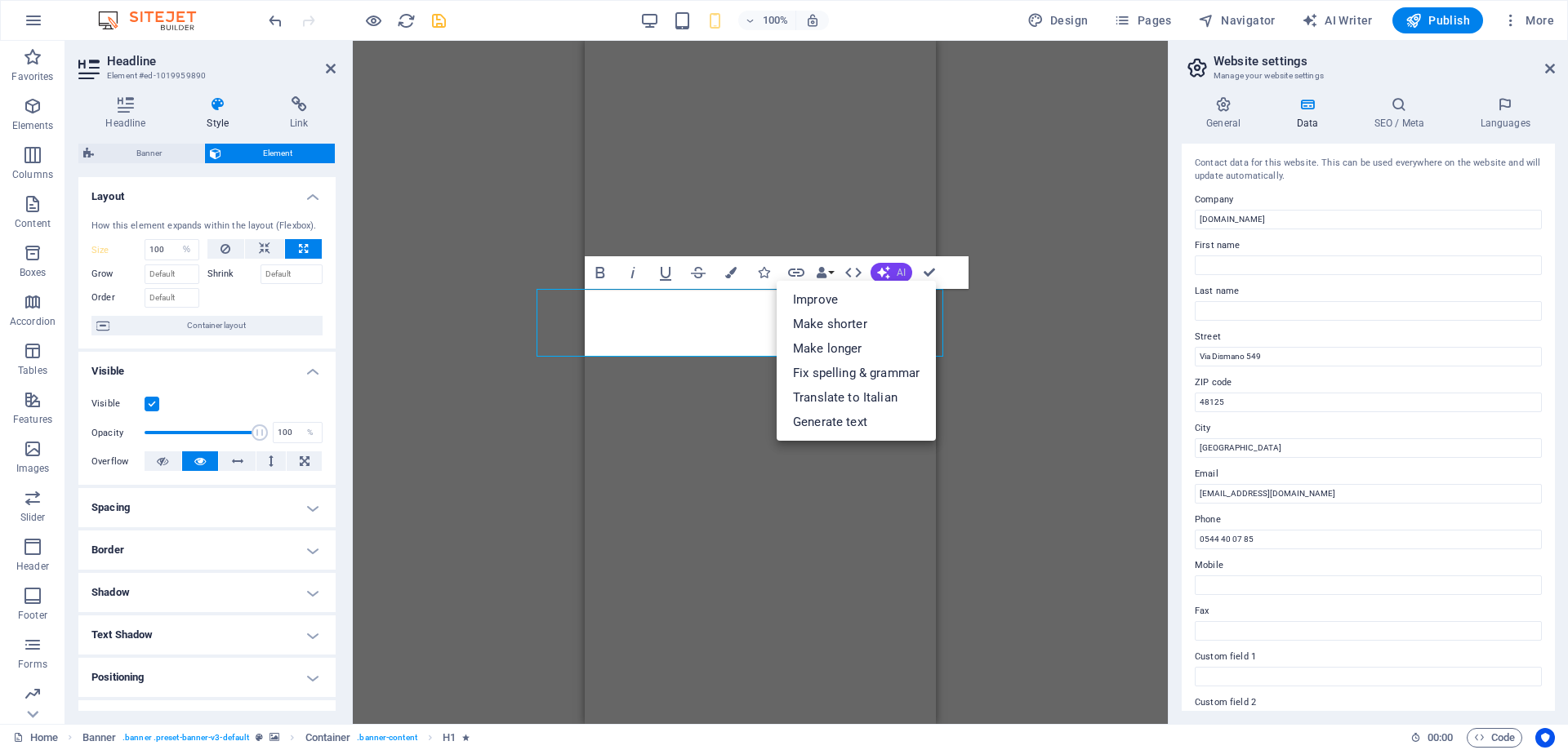
click at [888, 272] on icon "button" at bounding box center [883, 273] width 13 height 13
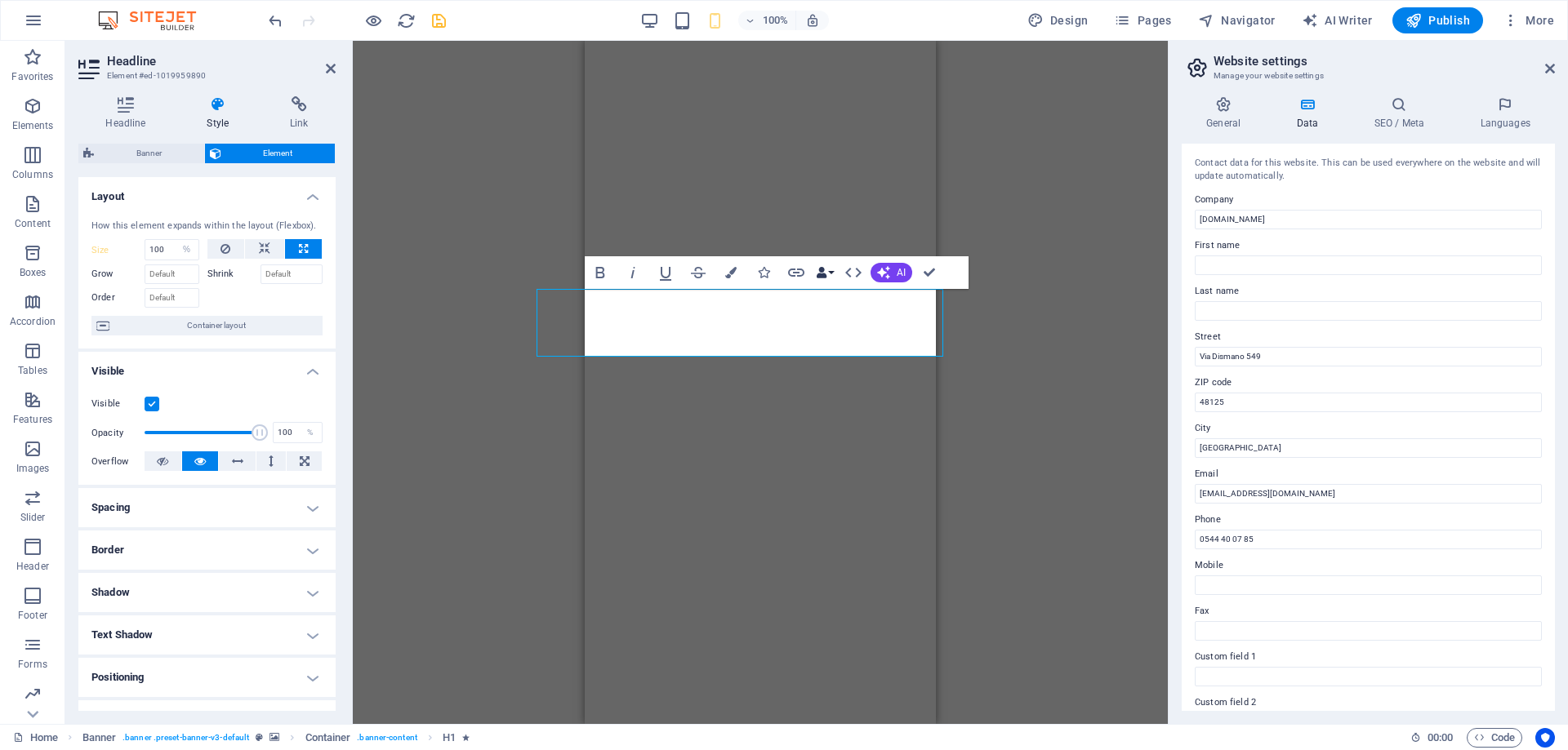
click at [833, 274] on button "Data Bindings" at bounding box center [824, 272] width 23 height 33
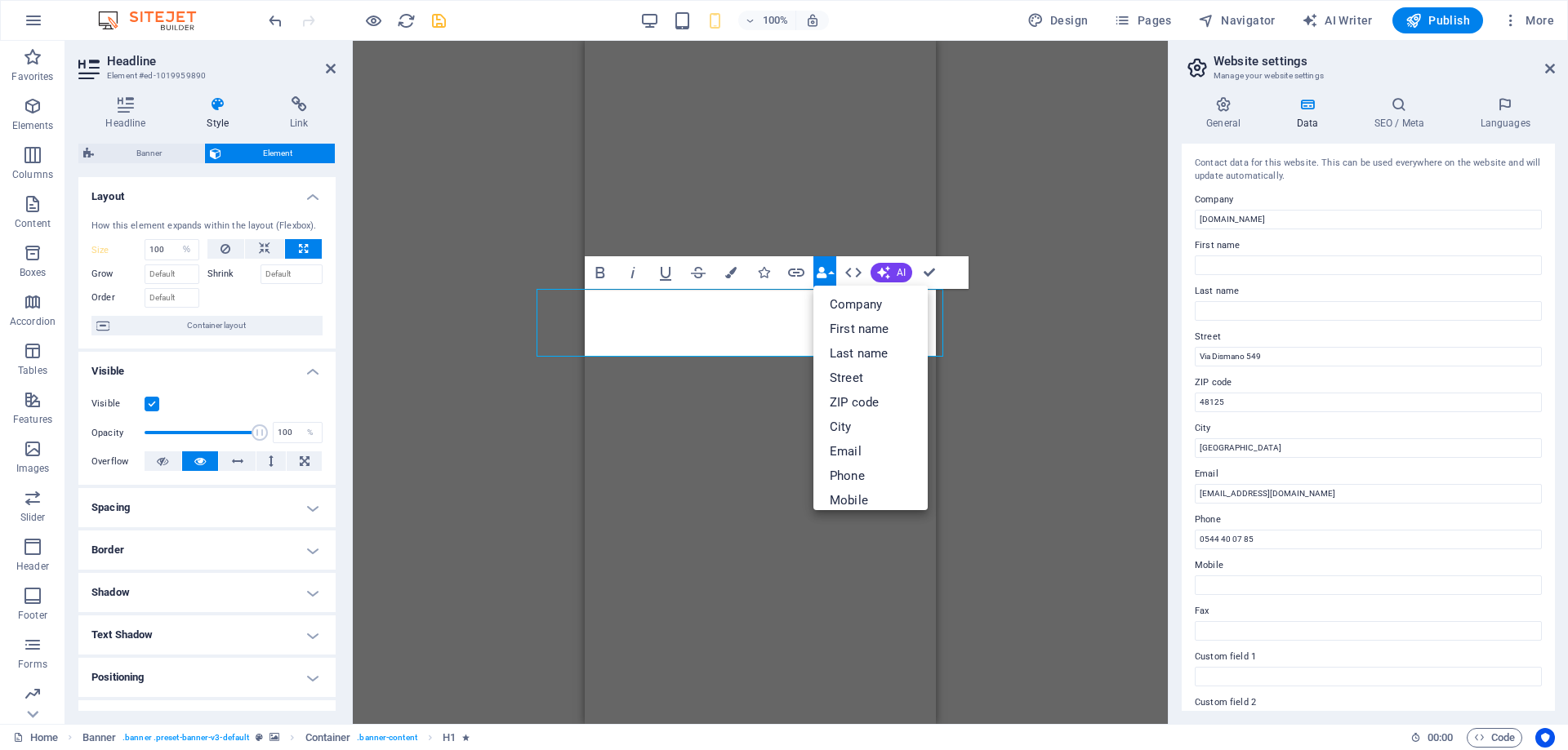
click at [833, 274] on button "Data Bindings" at bounding box center [824, 272] width 23 height 33
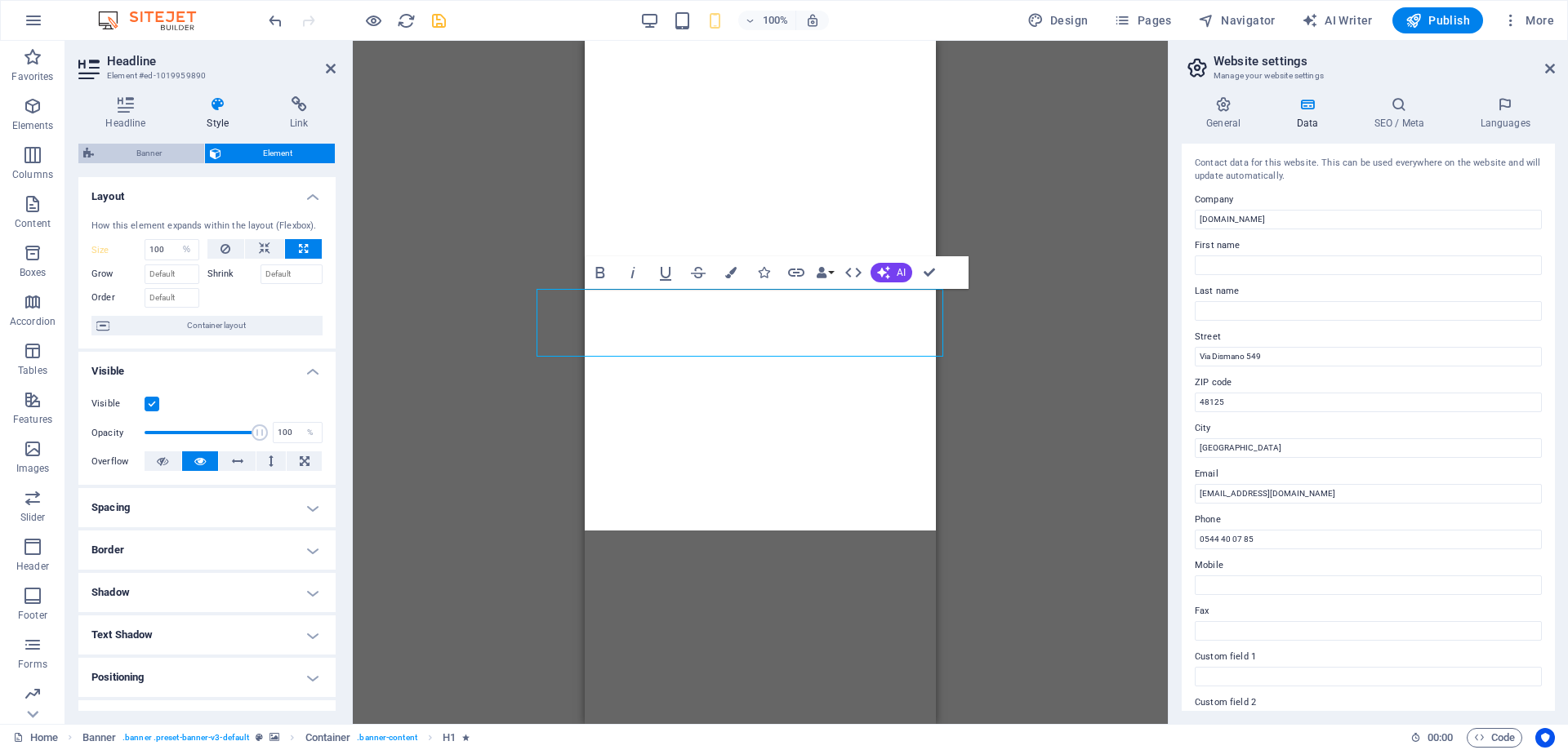
click at [148, 148] on span "Banner" at bounding box center [148, 153] width 100 height 19
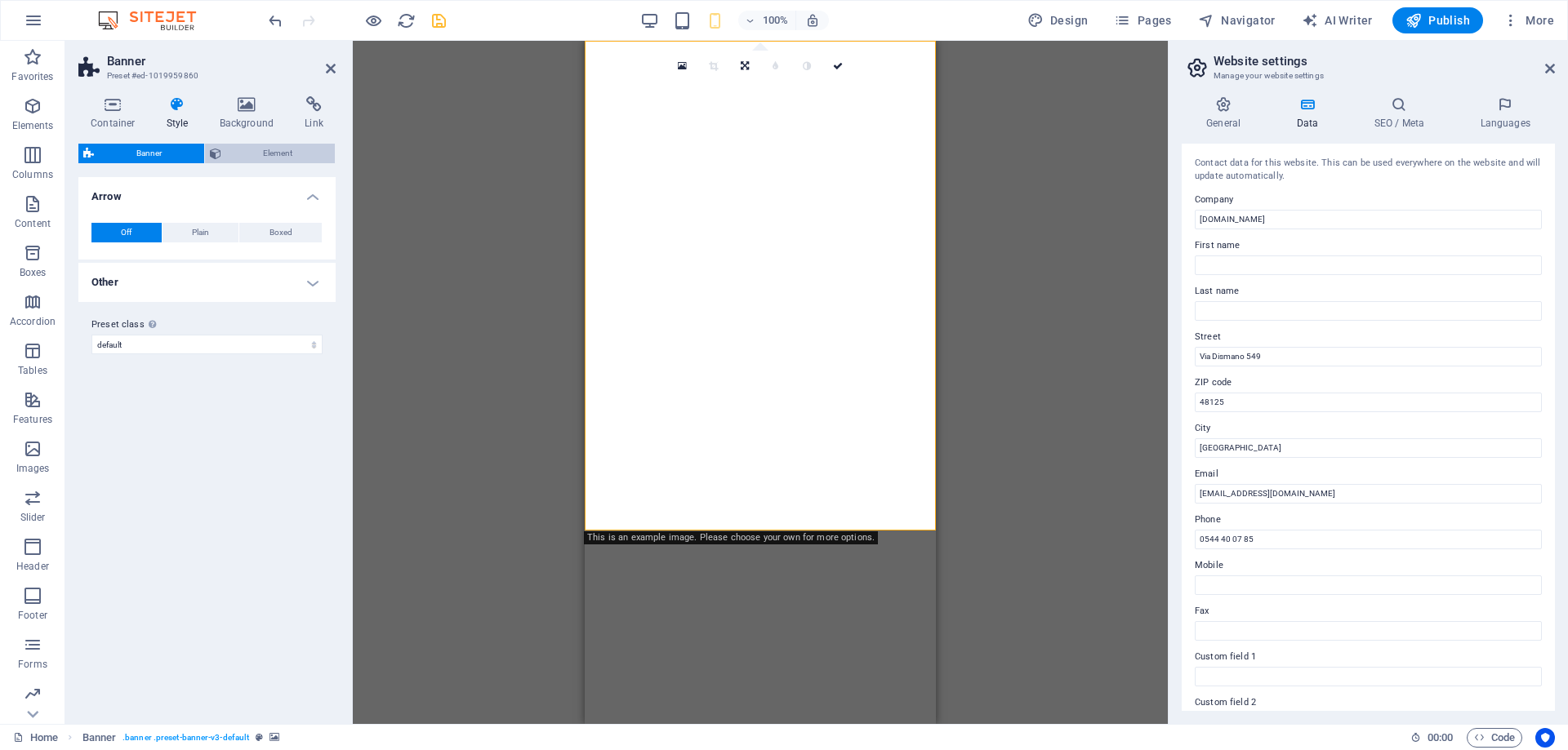
click at [270, 155] on span "Element" at bounding box center [278, 153] width 105 height 19
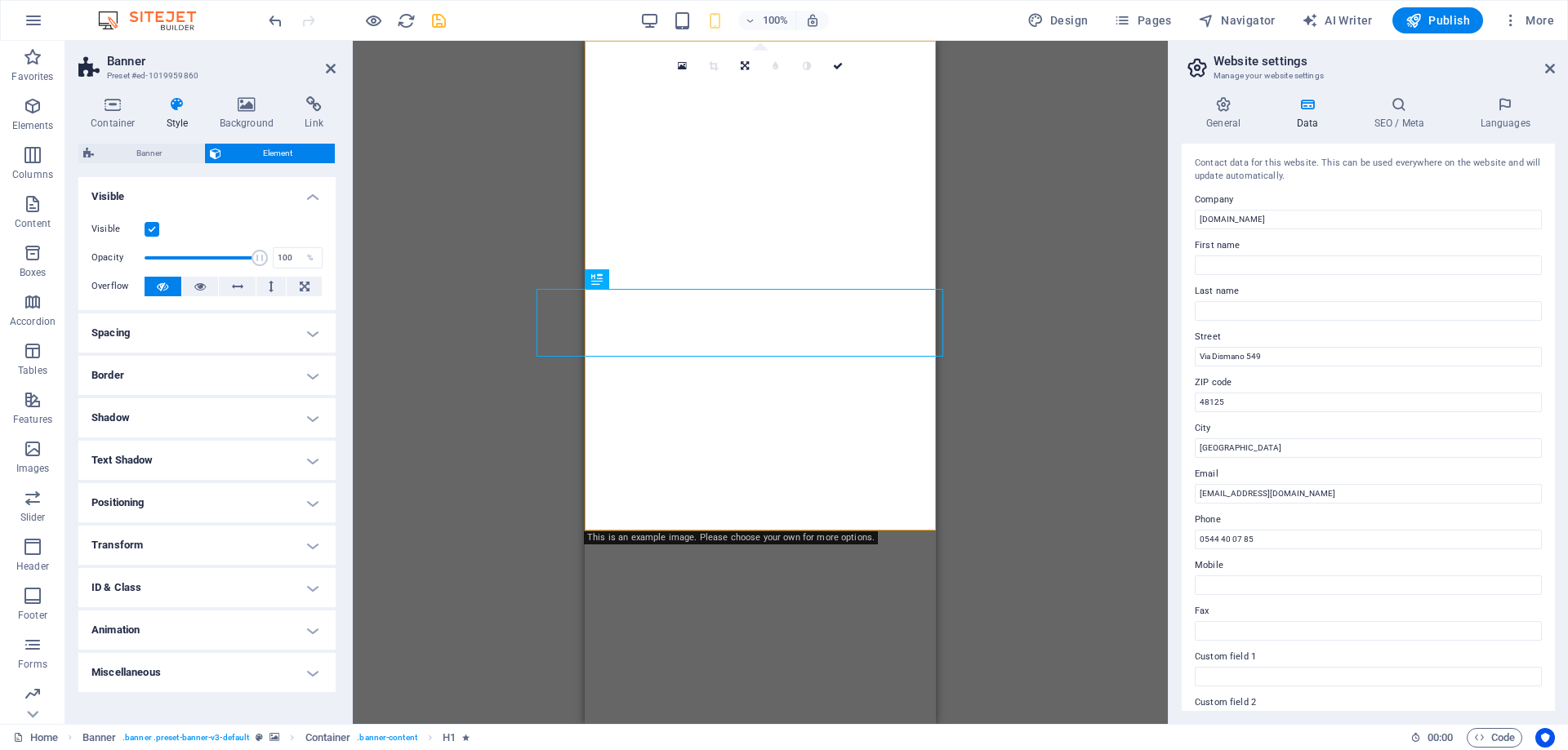
click at [150, 536] on h4 "Transform" at bounding box center [207, 545] width 257 height 40
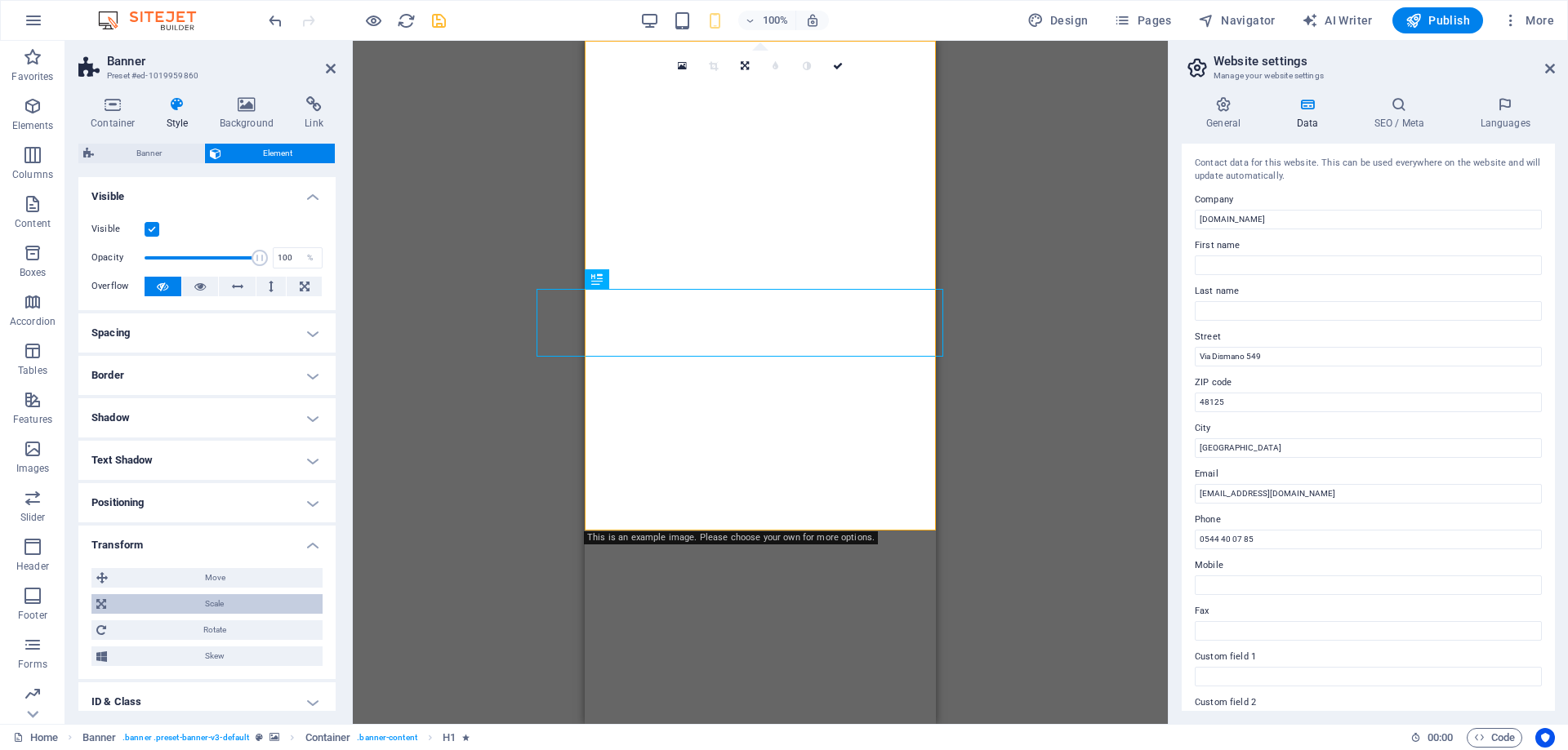
click at [229, 608] on span "Scale" at bounding box center [214, 603] width 207 height 19
click at [205, 630] on input "100" at bounding box center [237, 635] width 170 height 19
drag, startPoint x: 197, startPoint y: 630, endPoint x: 156, endPoint y: 632, distance: 41.0
click at [156, 632] on input "100" at bounding box center [237, 635] width 170 height 19
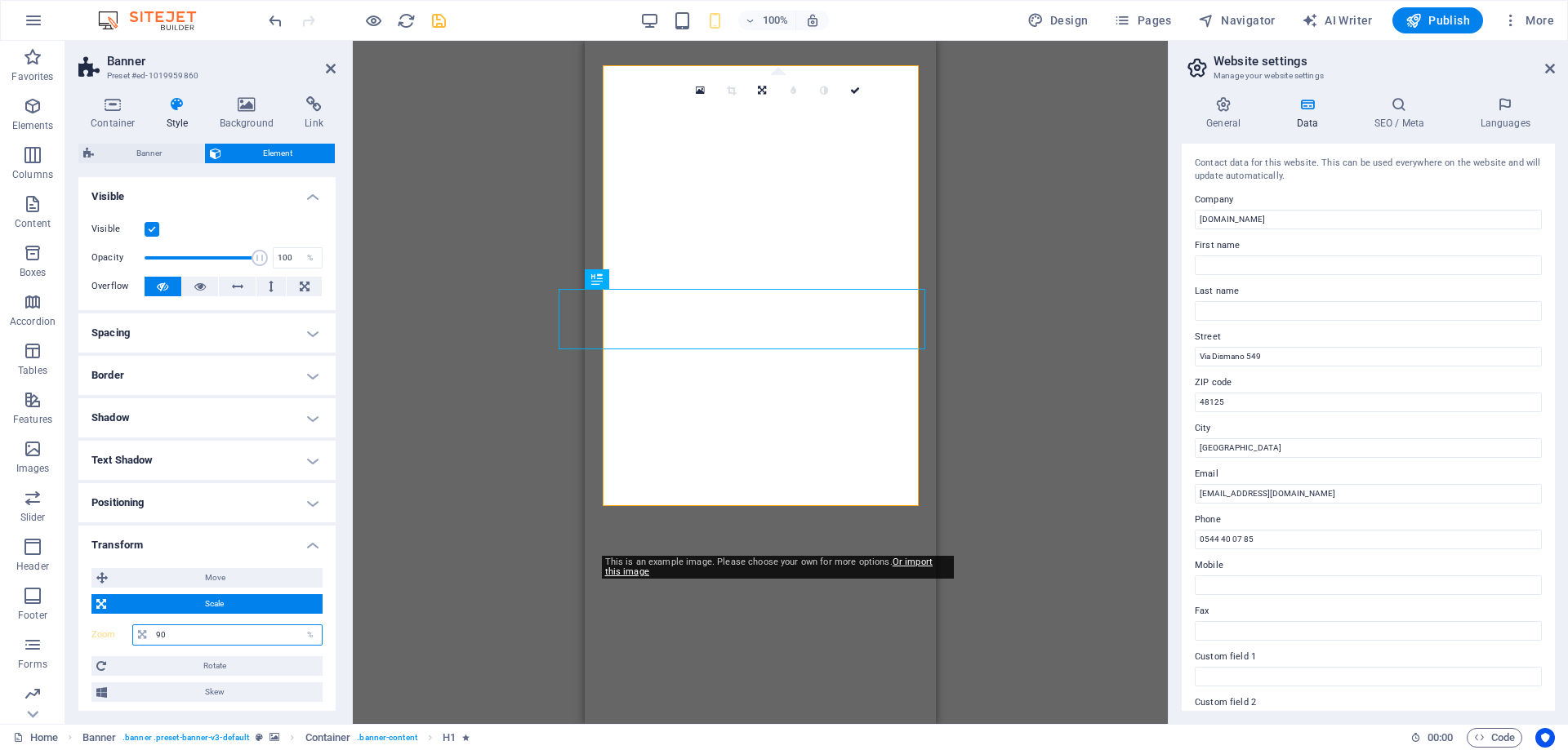
click at [184, 641] on input "90" at bounding box center [237, 635] width 170 height 19
drag, startPoint x: 184, startPoint y: 638, endPoint x: 153, endPoint y: 636, distance: 31.1
click at [153, 636] on input "90" at bounding box center [237, 635] width 170 height 19
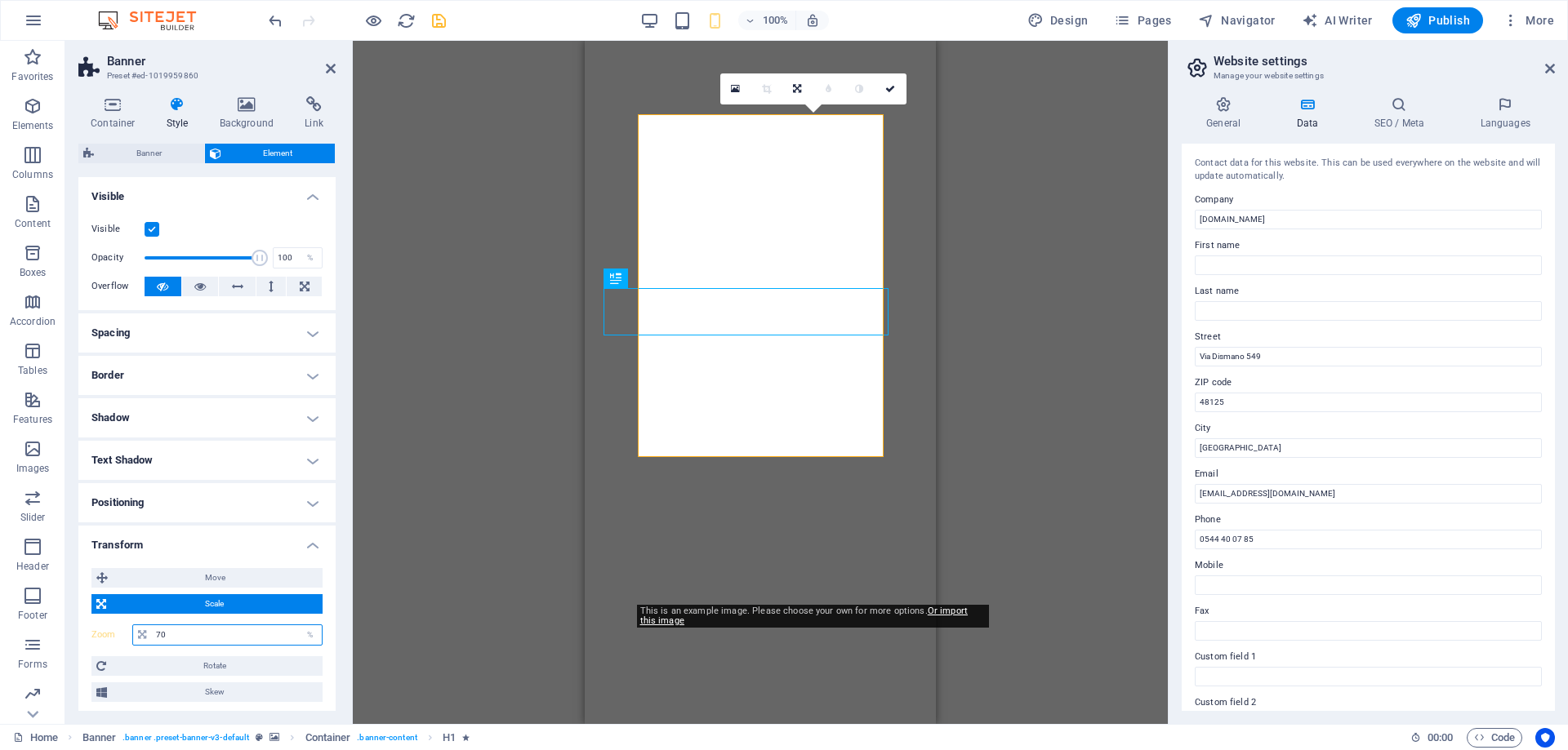
drag, startPoint x: 185, startPoint y: 640, endPoint x: 97, endPoint y: 619, distance: 90.5
click at [152, 625] on input "70" at bounding box center [237, 635] width 170 height 19
type input "100"
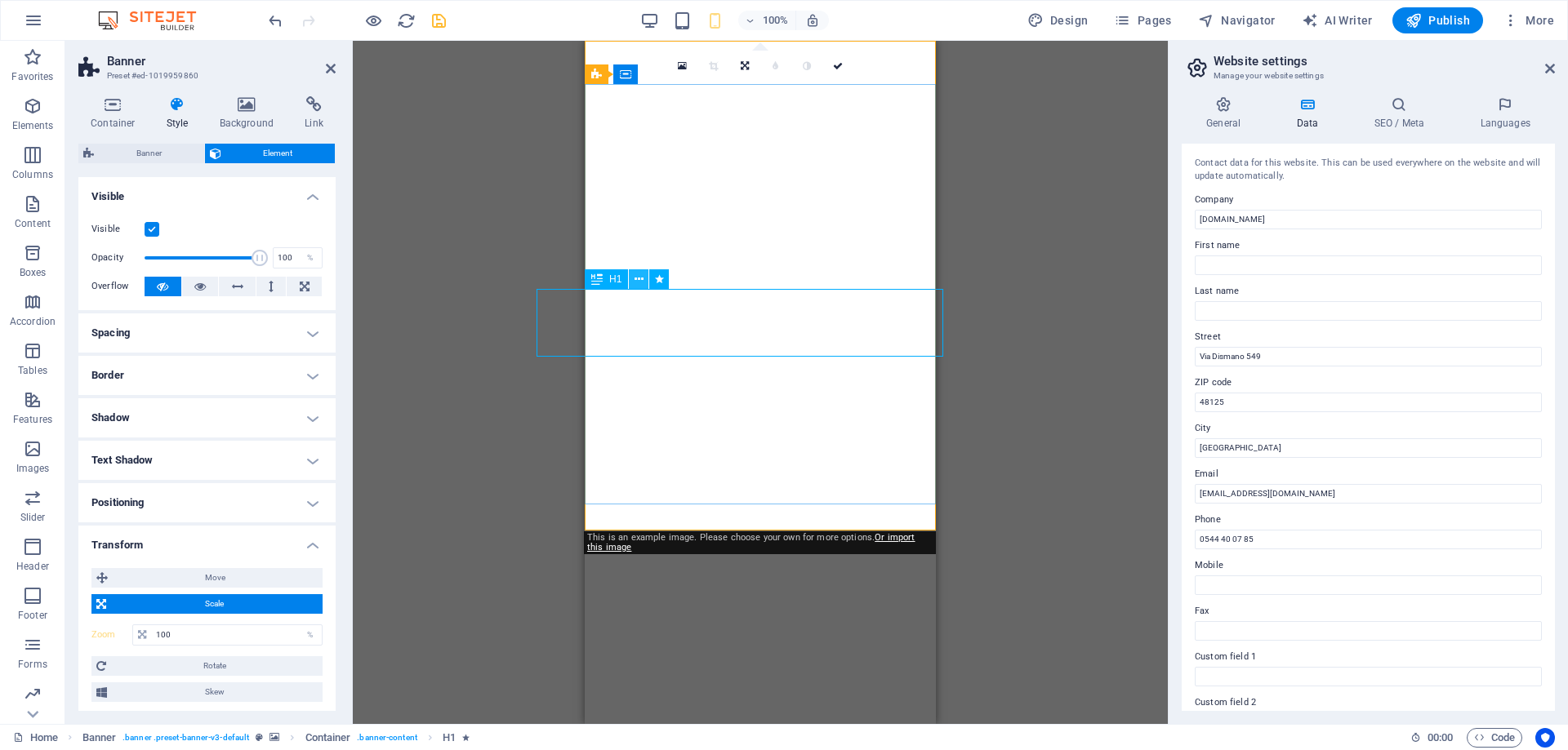
click at [636, 281] on icon at bounding box center [639, 280] width 9 height 17
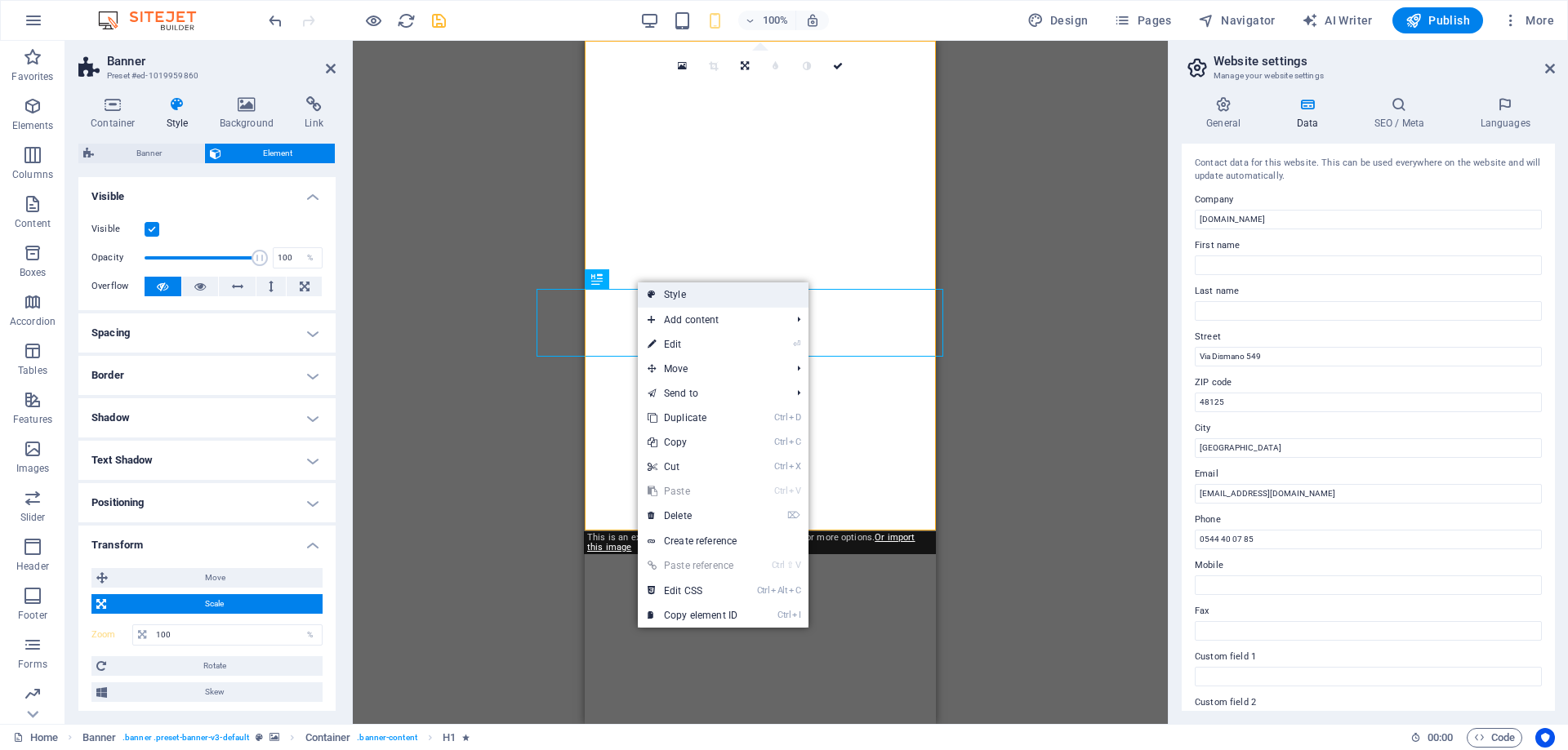
click at [655, 292] on icon at bounding box center [652, 294] width 8 height 24
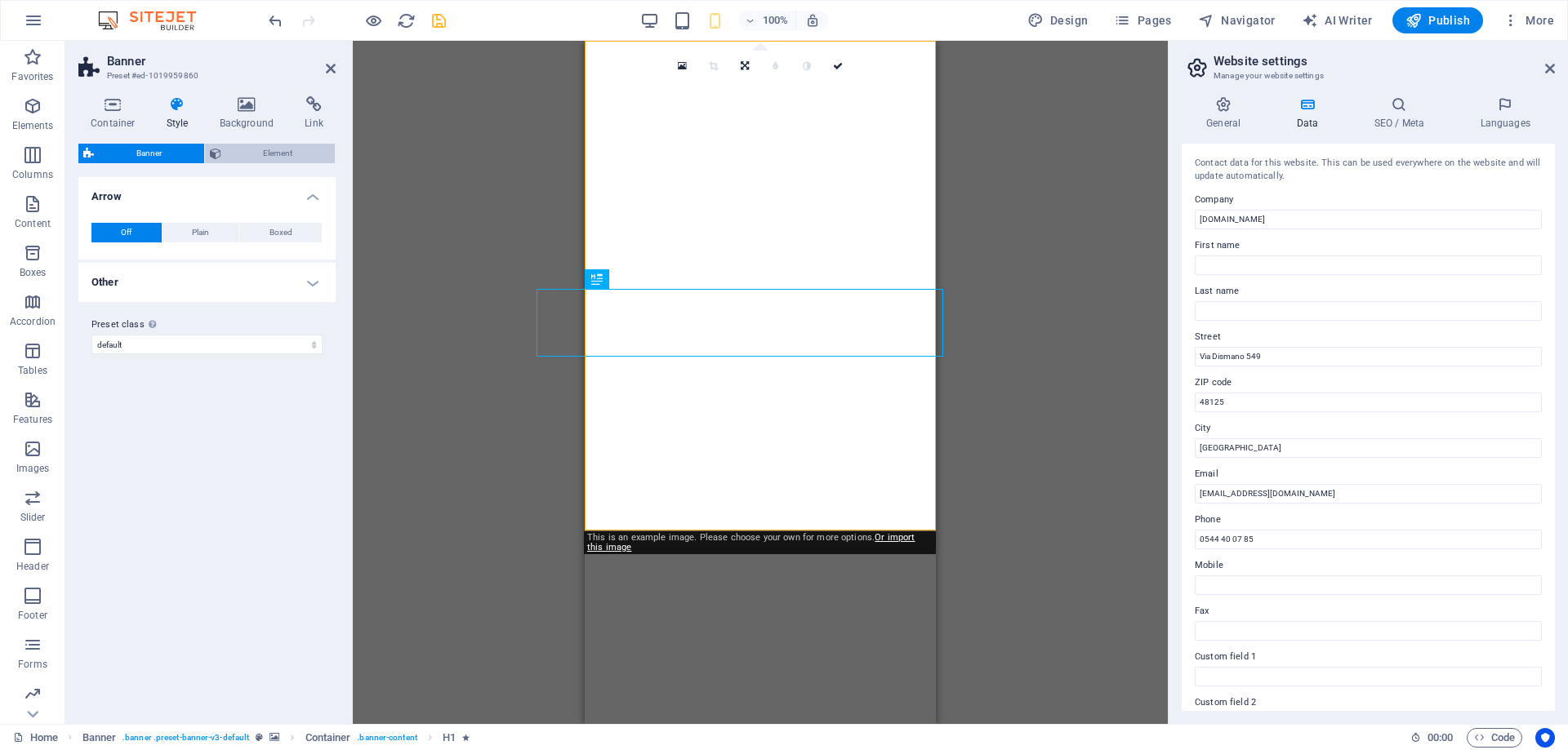
click at [212, 157] on icon at bounding box center [216, 153] width 12 height 19
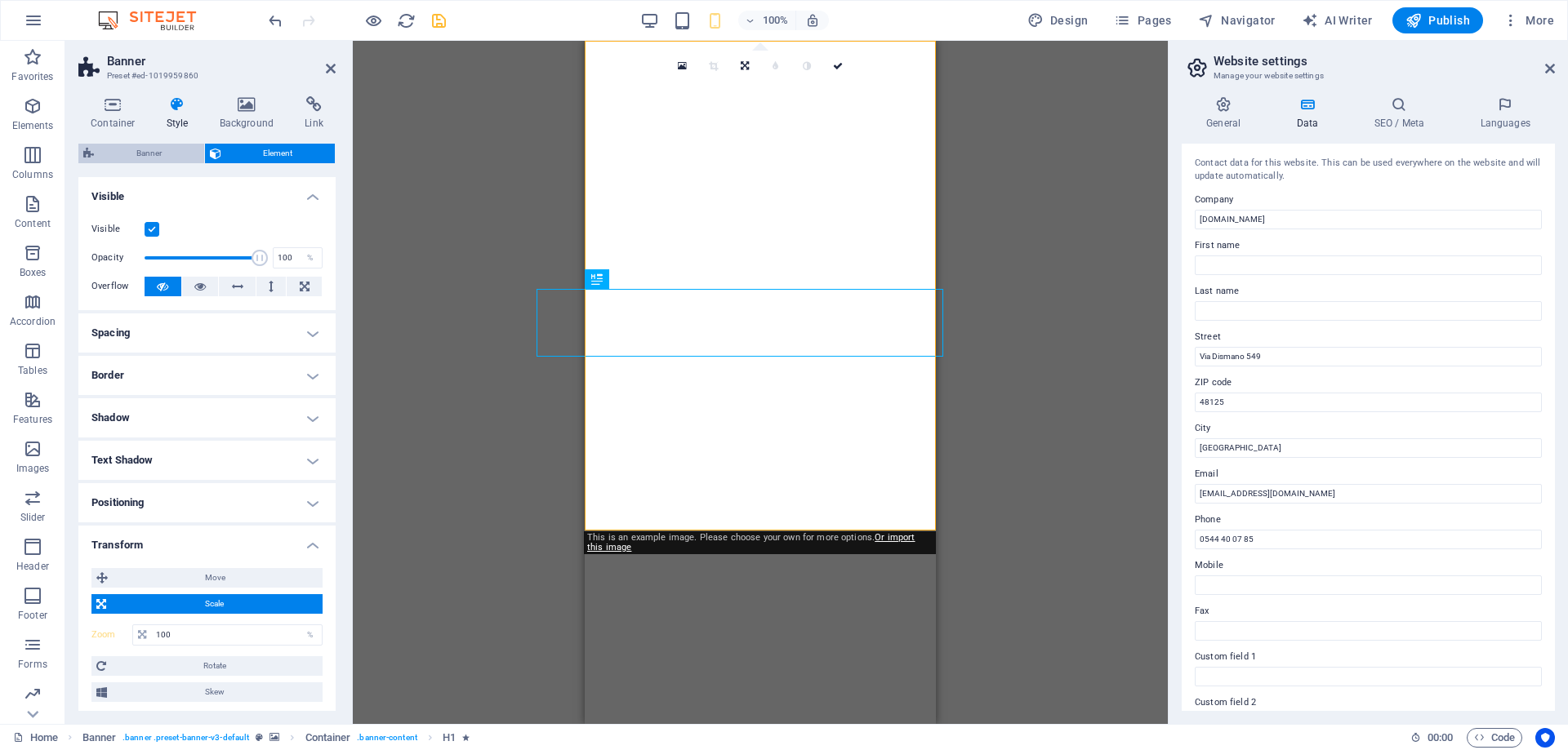
click at [118, 153] on span "Banner" at bounding box center [148, 153] width 100 height 19
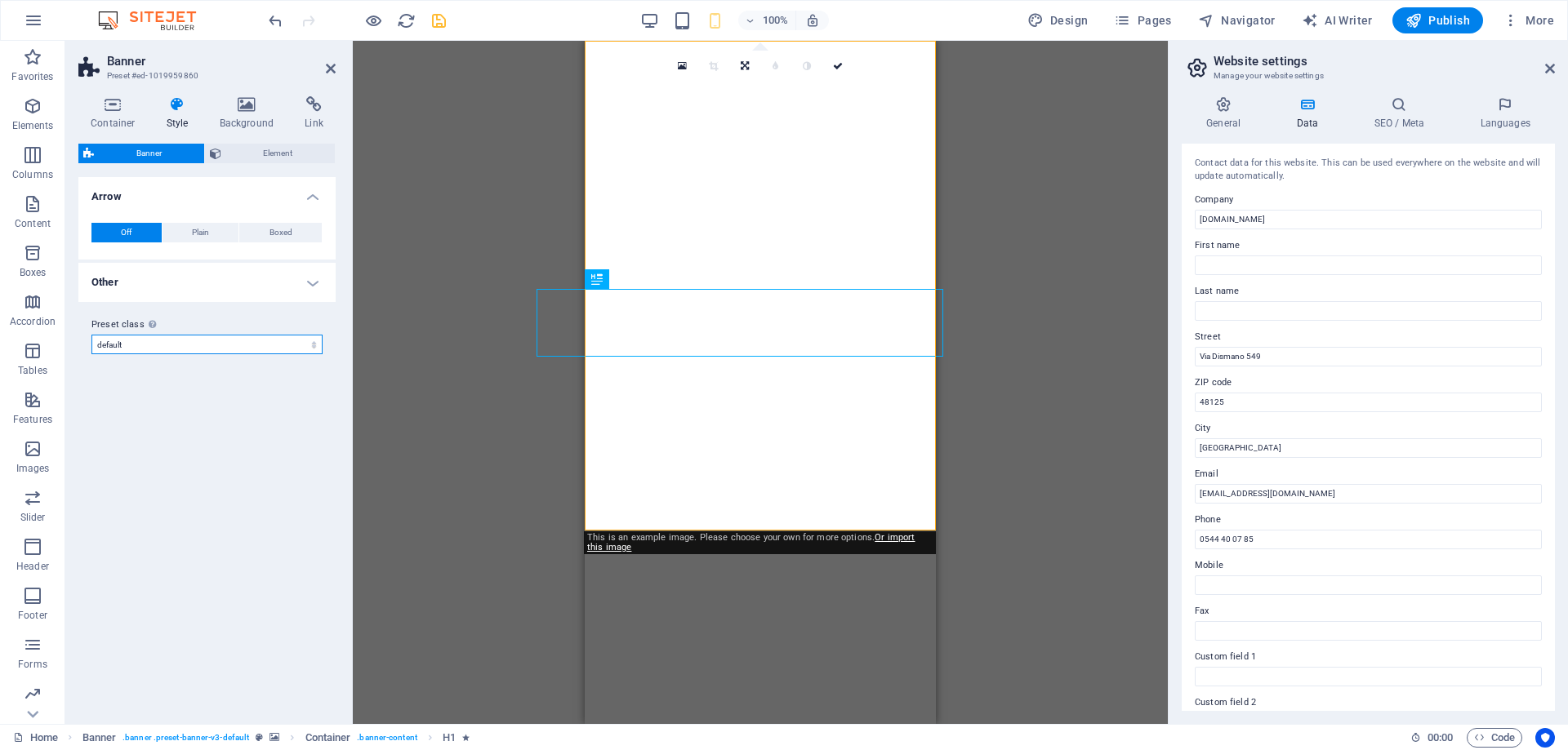
click at [92, 335] on select "default Add preset class" at bounding box center [207, 344] width 231 height 19
click at [191, 340] on select "default Add preset class" at bounding box center [207, 344] width 231 height 19
click at [173, 286] on h4 "Other" at bounding box center [207, 282] width 257 height 40
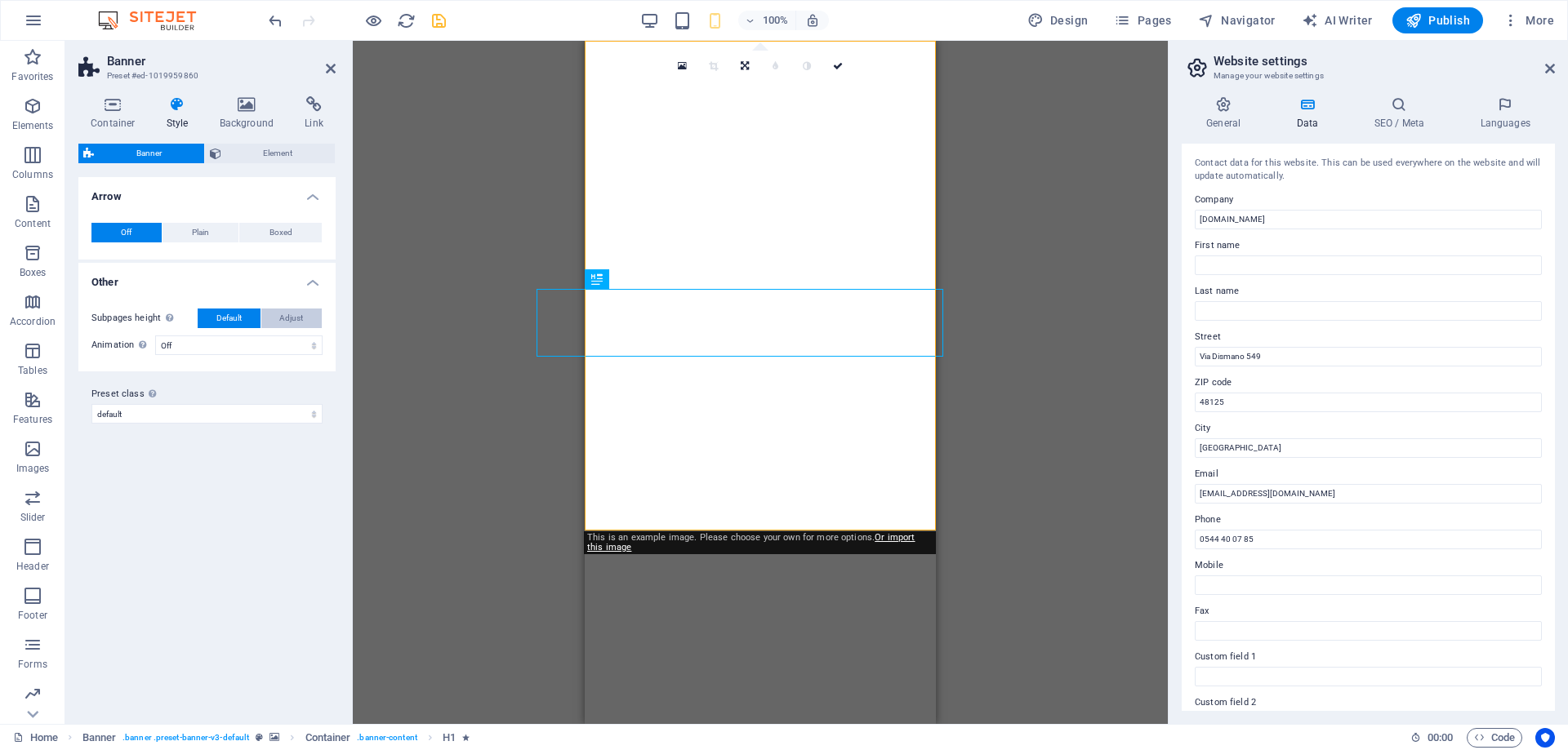
click at [283, 315] on span "Adjust" at bounding box center [291, 318] width 24 height 19
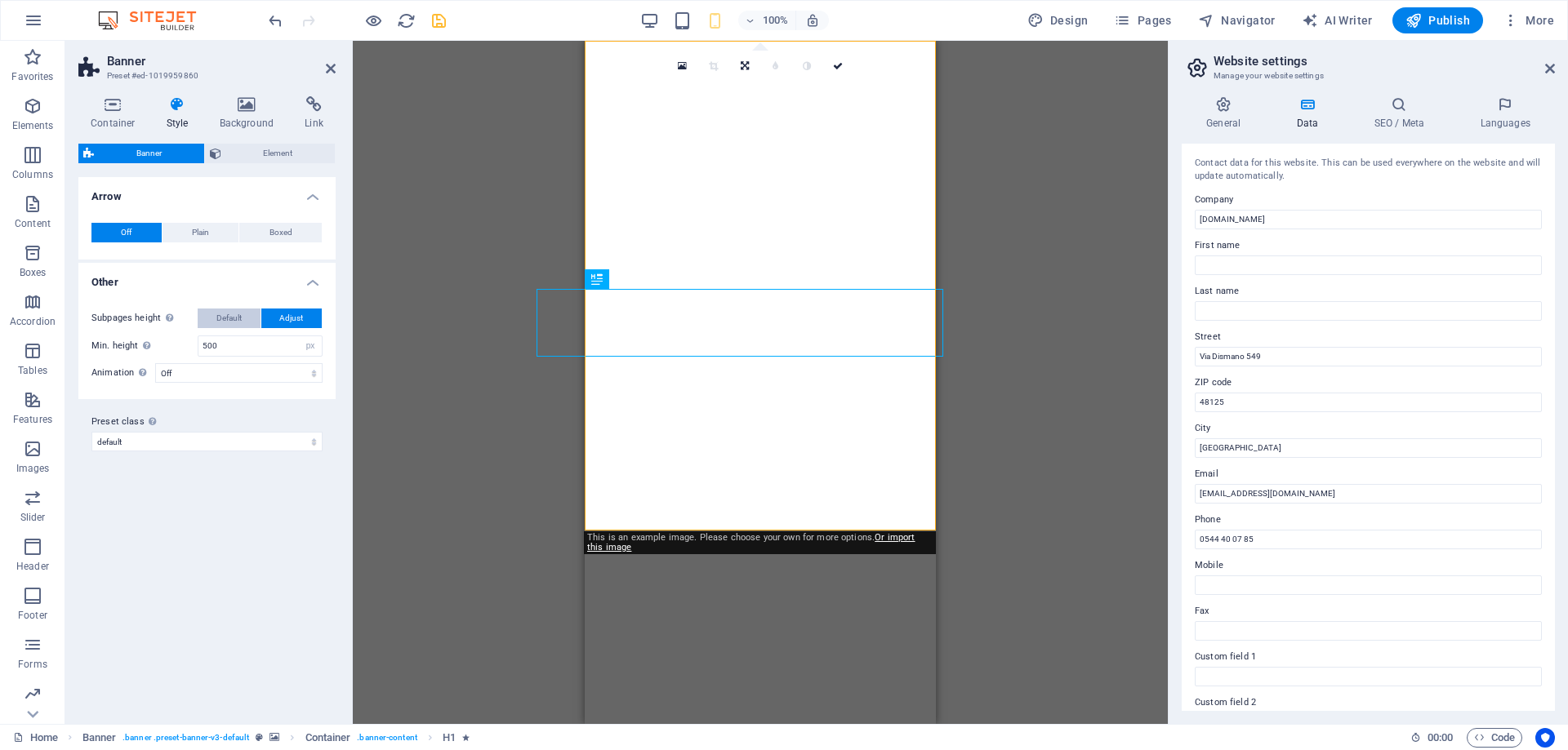
click at [223, 315] on span "Default" at bounding box center [229, 318] width 25 height 19
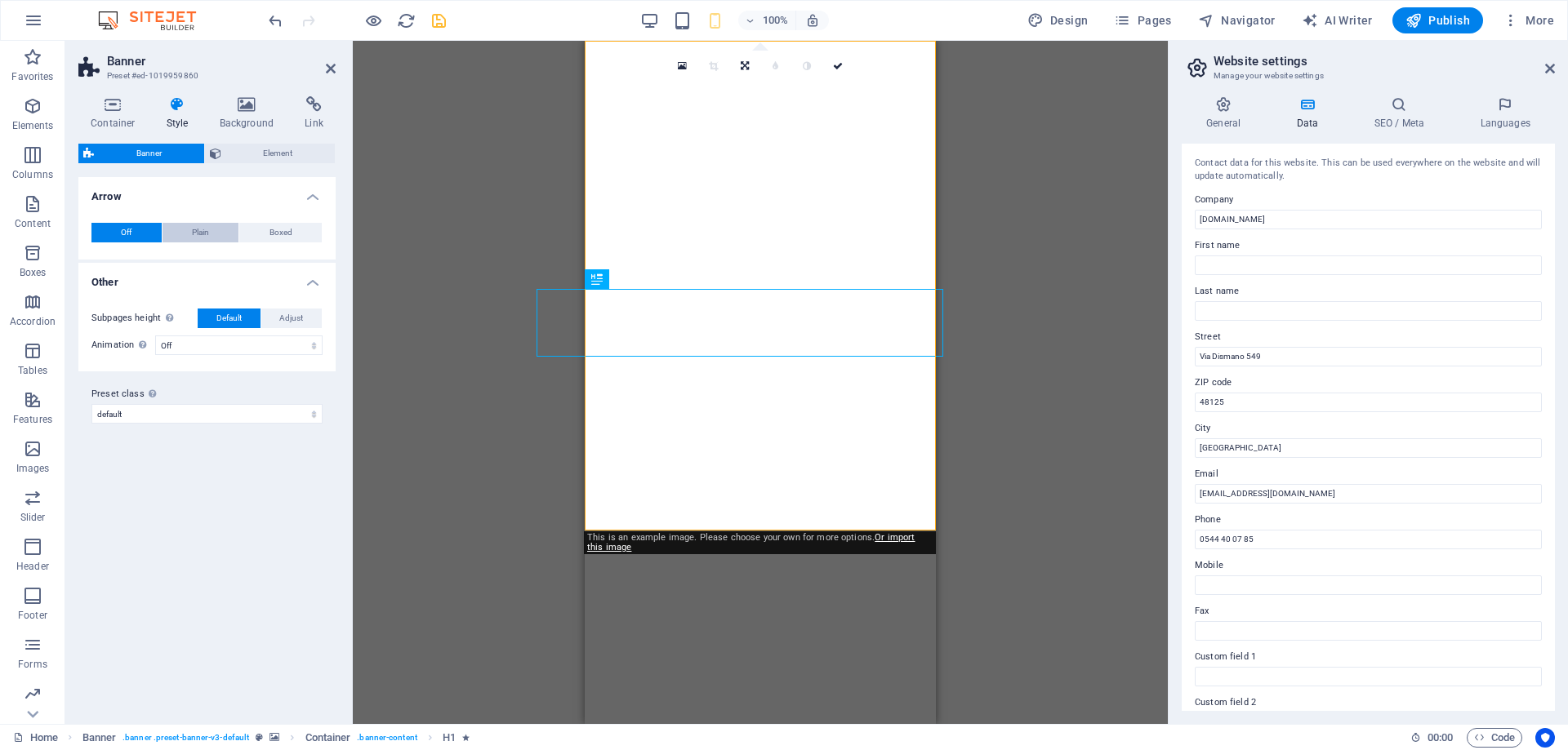
click at [209, 235] on span "Plain" at bounding box center [201, 232] width 17 height 19
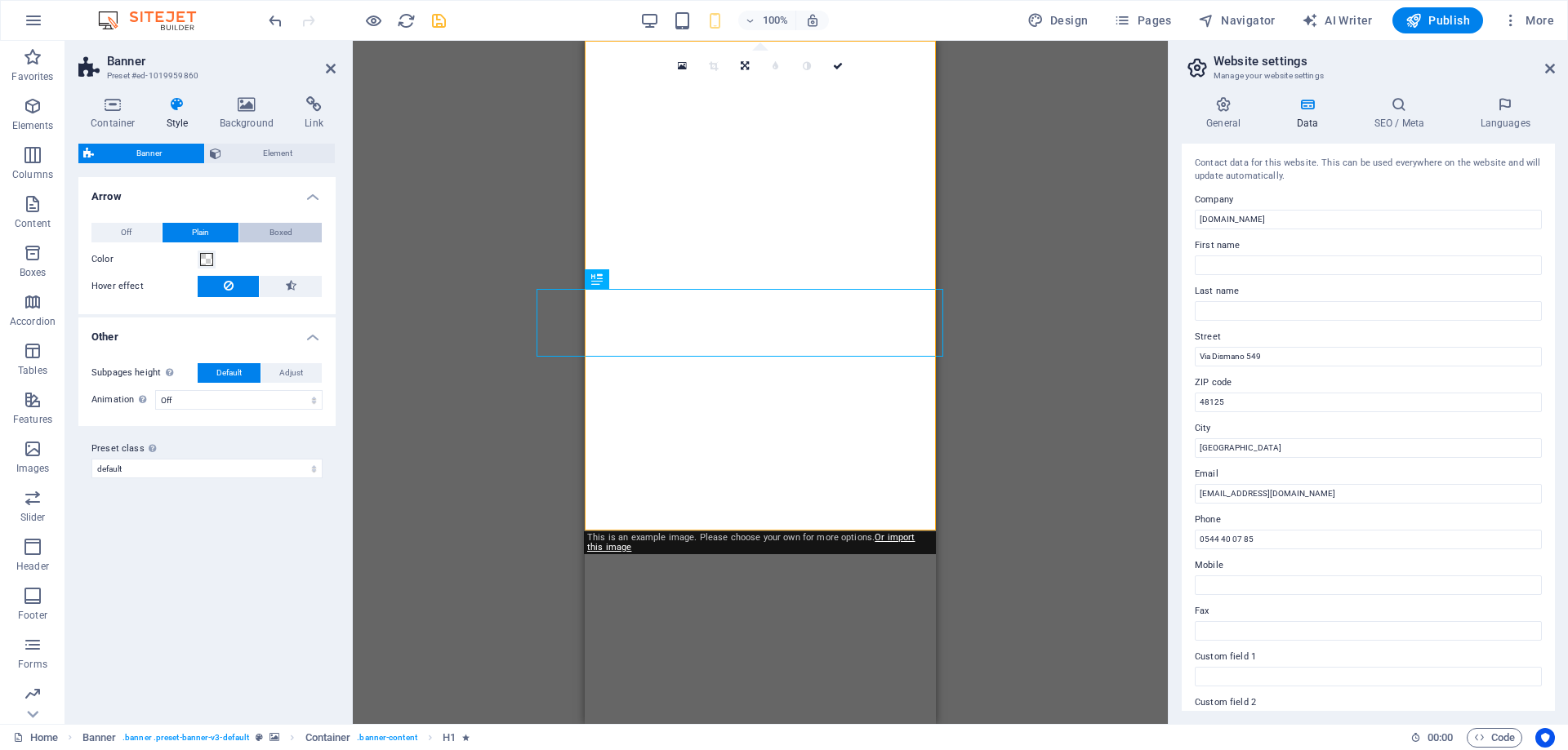
click at [262, 228] on button "Boxed" at bounding box center [281, 232] width 83 height 19
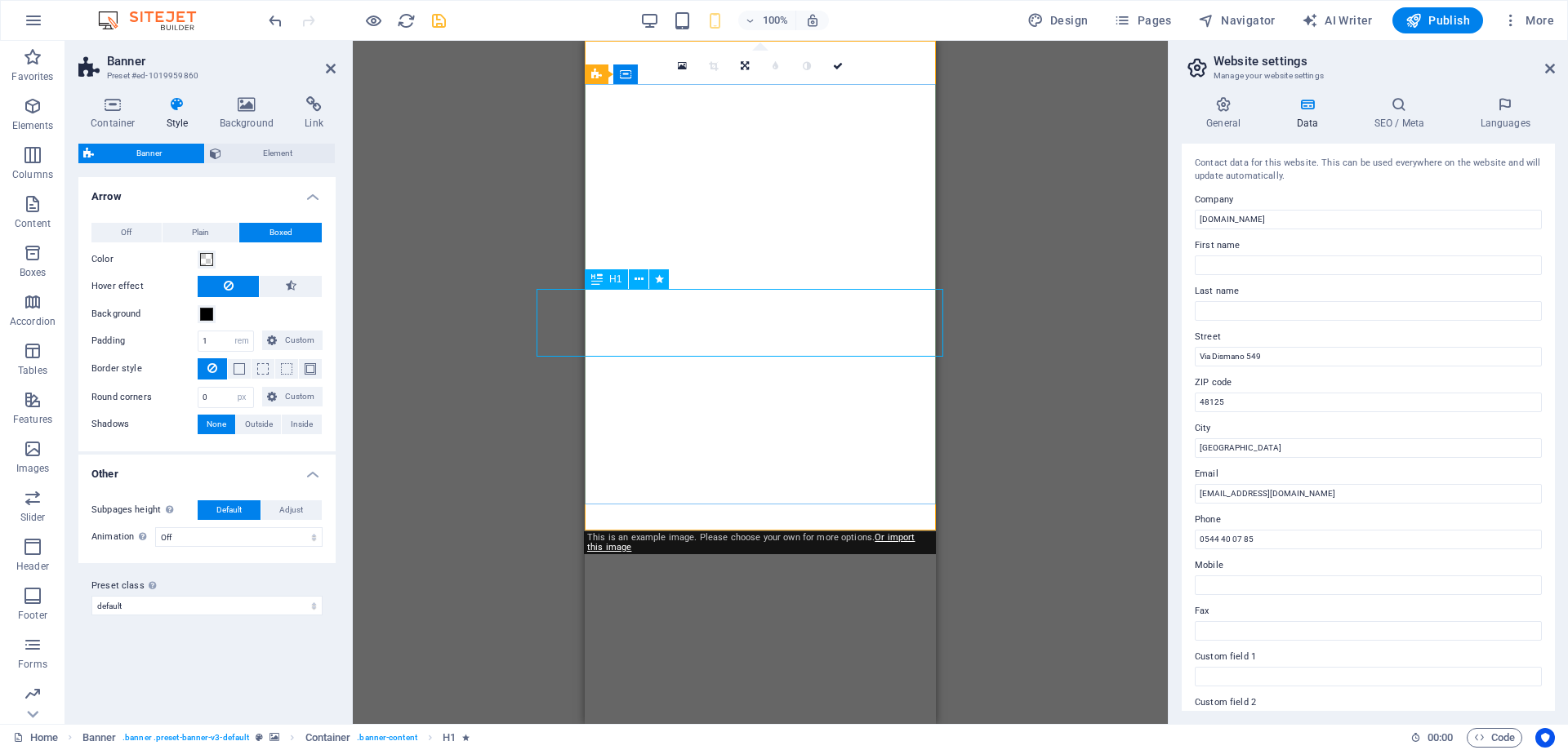
select select "%"
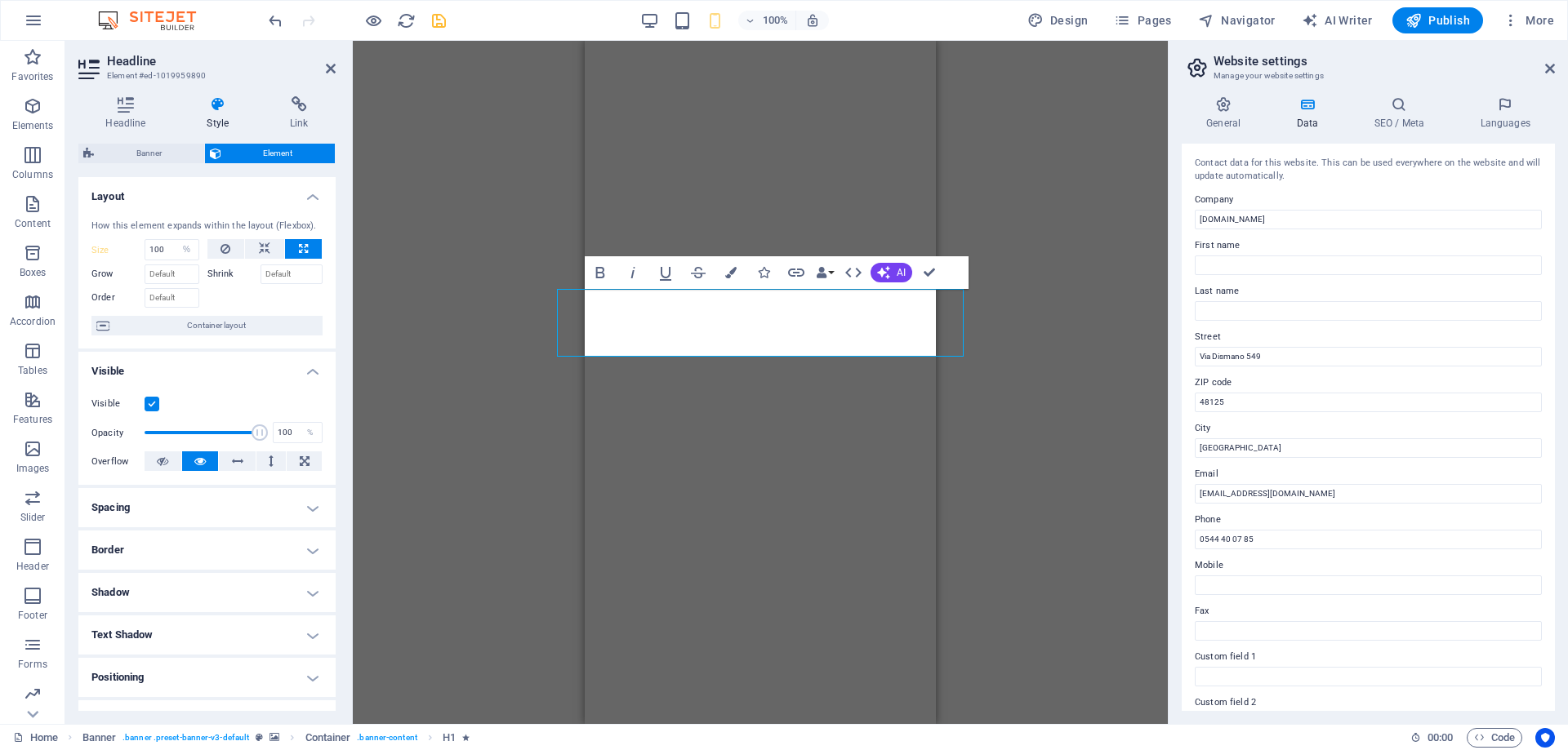
click at [1018, 308] on div "H1 Banner Banner Container Banner Menu Bar Menu Logo Text Spacer Container Cont…" at bounding box center [760, 382] width 815 height 683
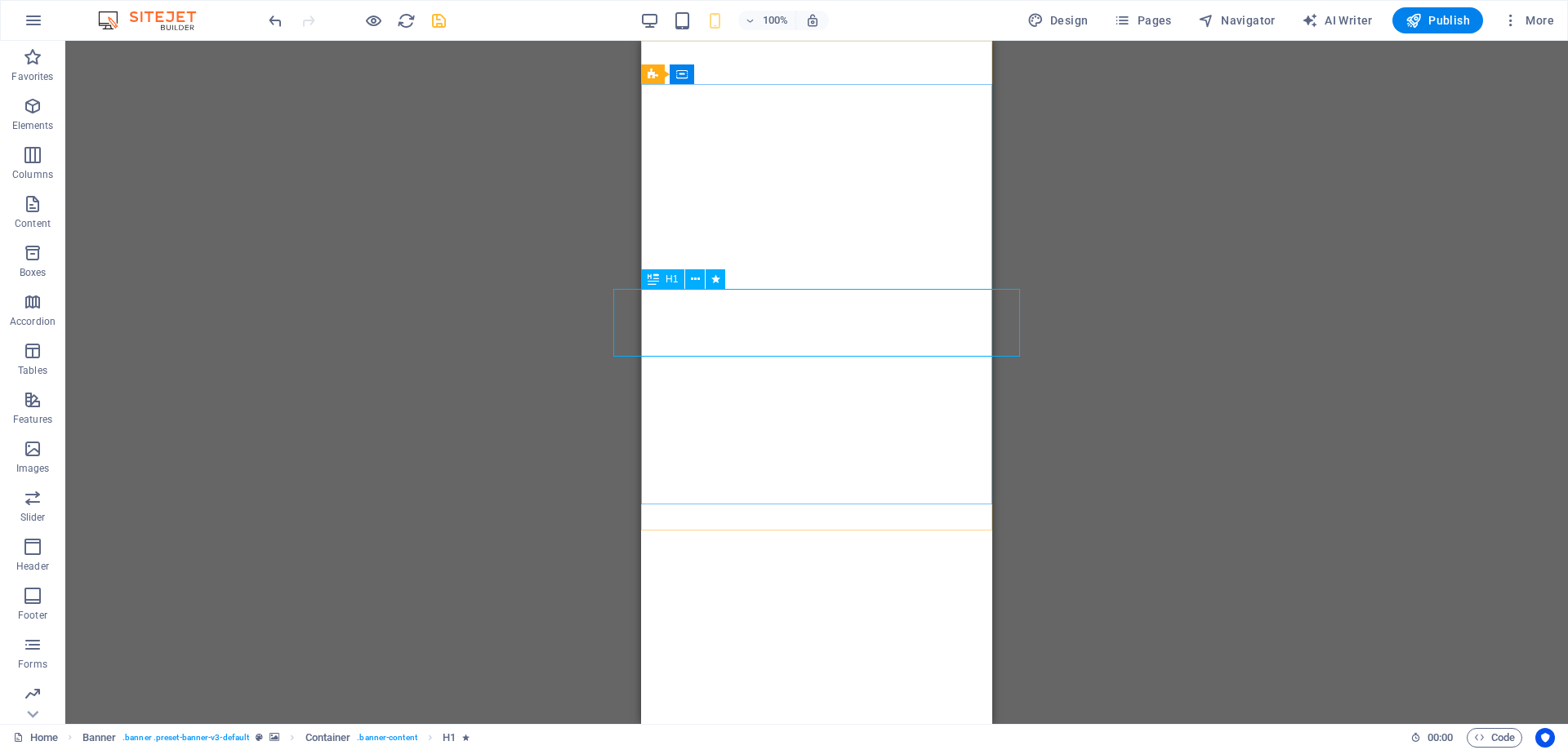
click at [658, 276] on icon at bounding box center [653, 279] width 12 height 19
click at [674, 276] on span "H1" at bounding box center [672, 280] width 13 height 10
click at [695, 279] on icon at bounding box center [695, 280] width 9 height 17
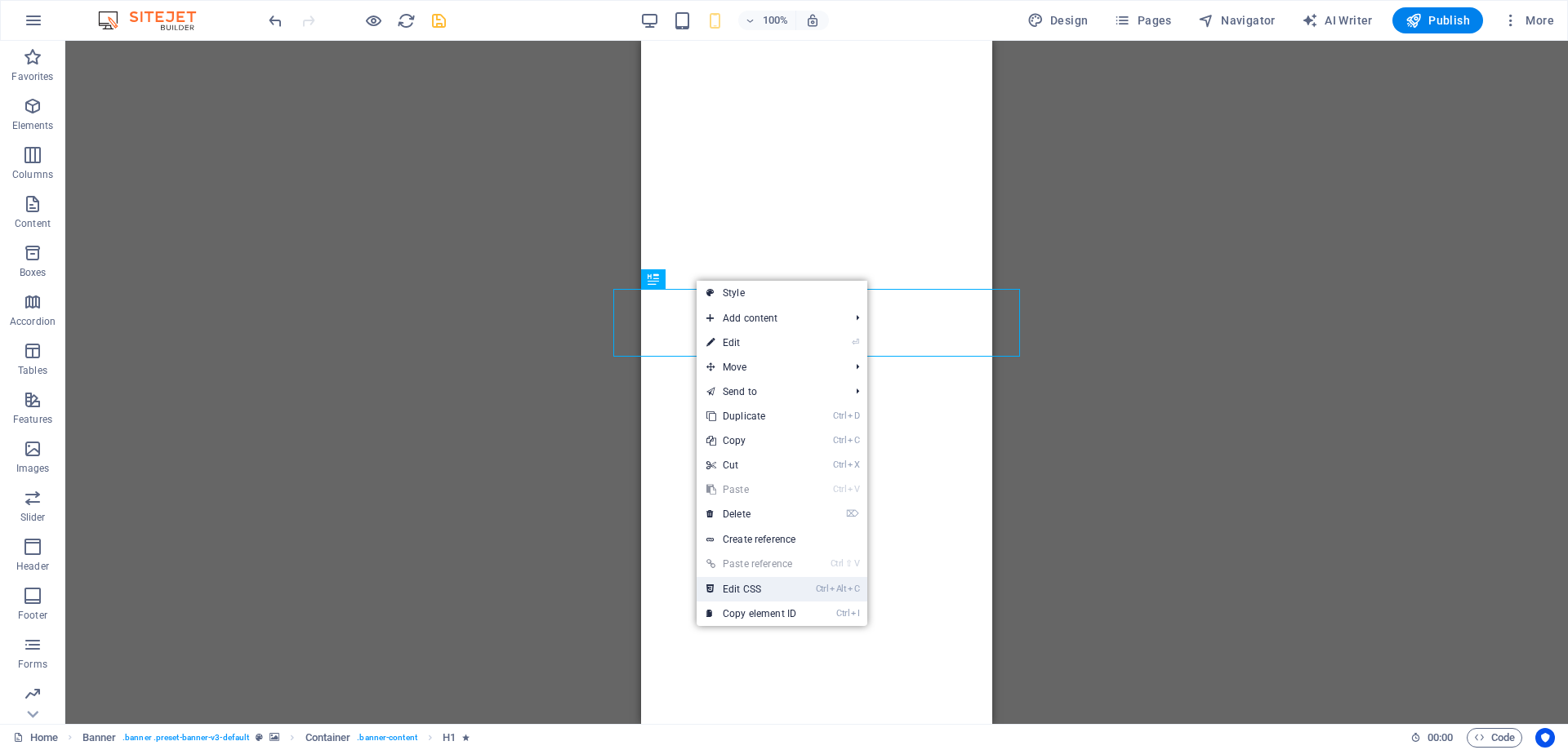
click at [773, 587] on link "Ctrl Alt C Edit CSS" at bounding box center [751, 589] width 110 height 24
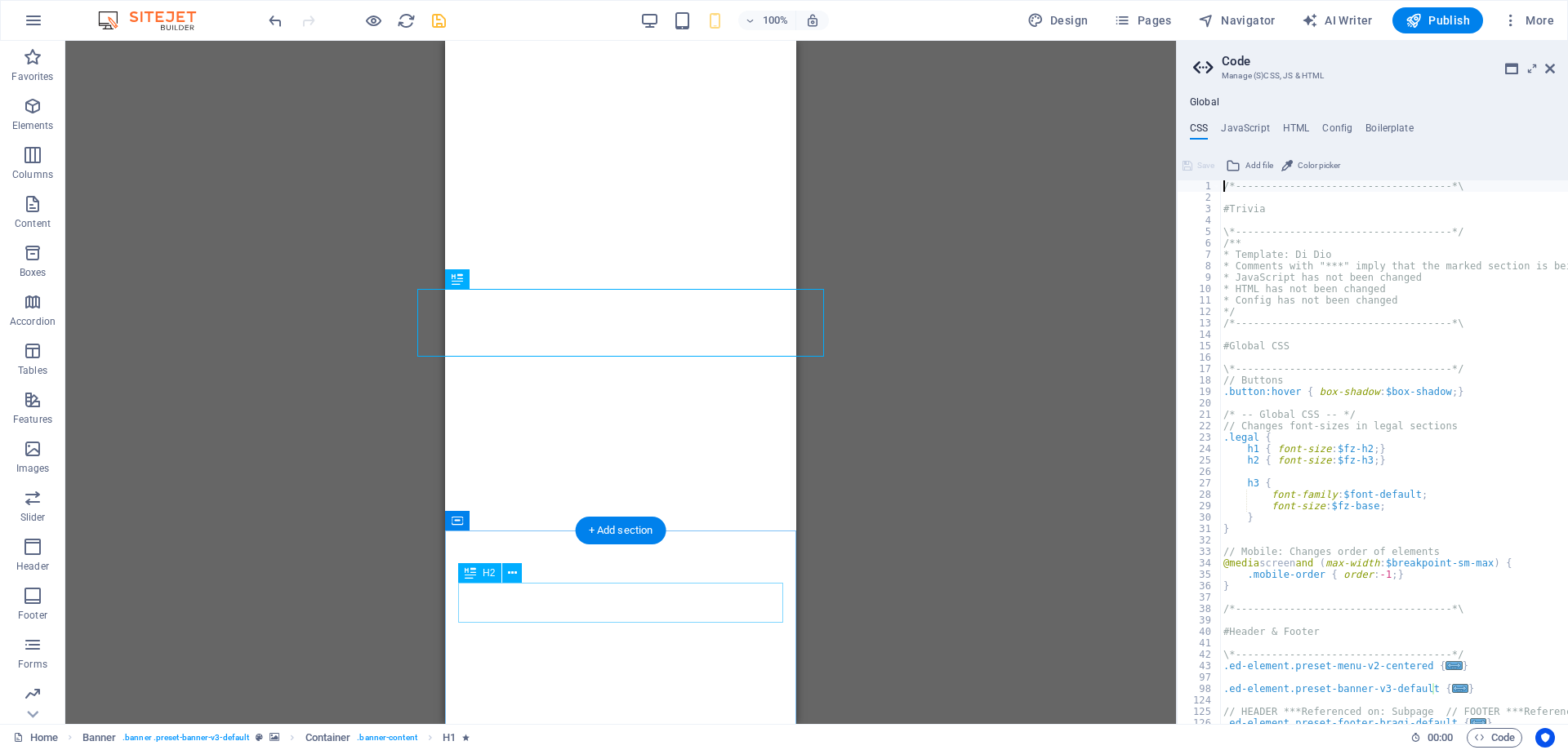
scroll to position [299, 0]
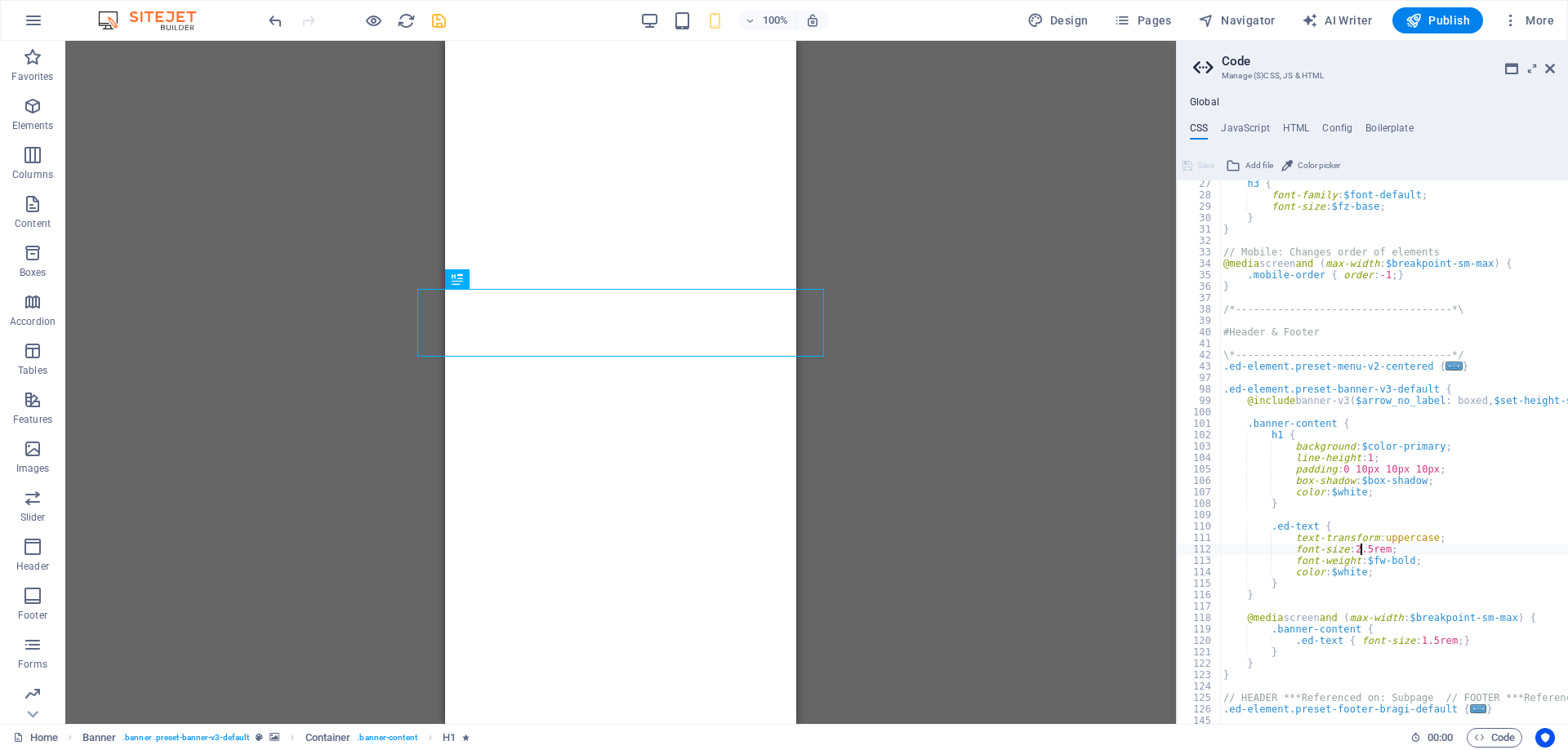
click at [1361, 554] on div "h3 { font-family : $font-default ; font-size : $fz-base ; } } // Mobile: Change…" at bounding box center [1465, 461] width 491 height 566
type textarea "font-size: 2rem;"
click at [435, 21] on icon "save" at bounding box center [439, 21] width 19 height 19
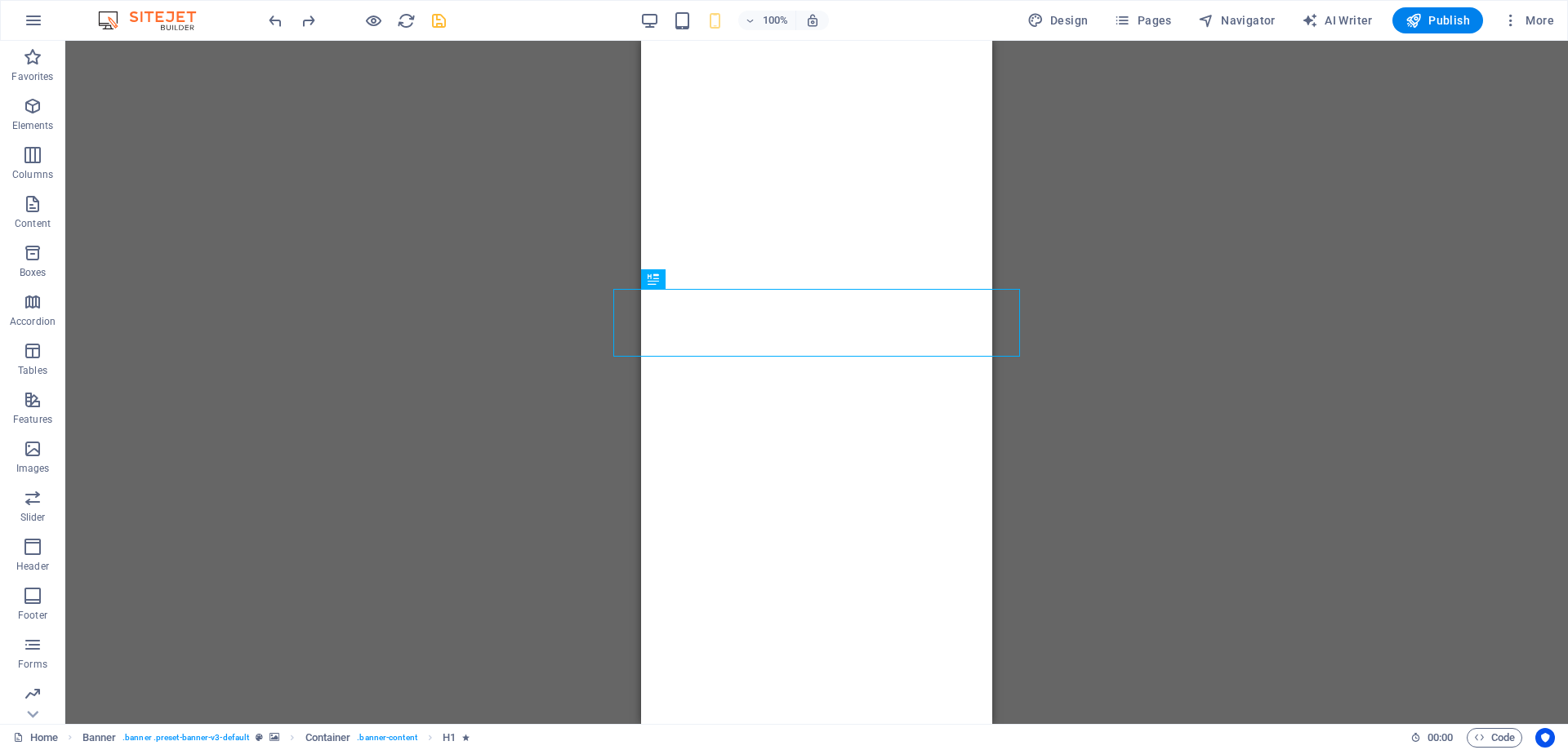
click at [576, 316] on div "H1 Banner Banner Container Banner Menu Bar Menu Logo Text Spacer Container Cont…" at bounding box center [817, 382] width 1503 height 683
click at [669, 283] on span "H1" at bounding box center [672, 280] width 13 height 10
click at [663, 276] on div "H1" at bounding box center [662, 279] width 43 height 19
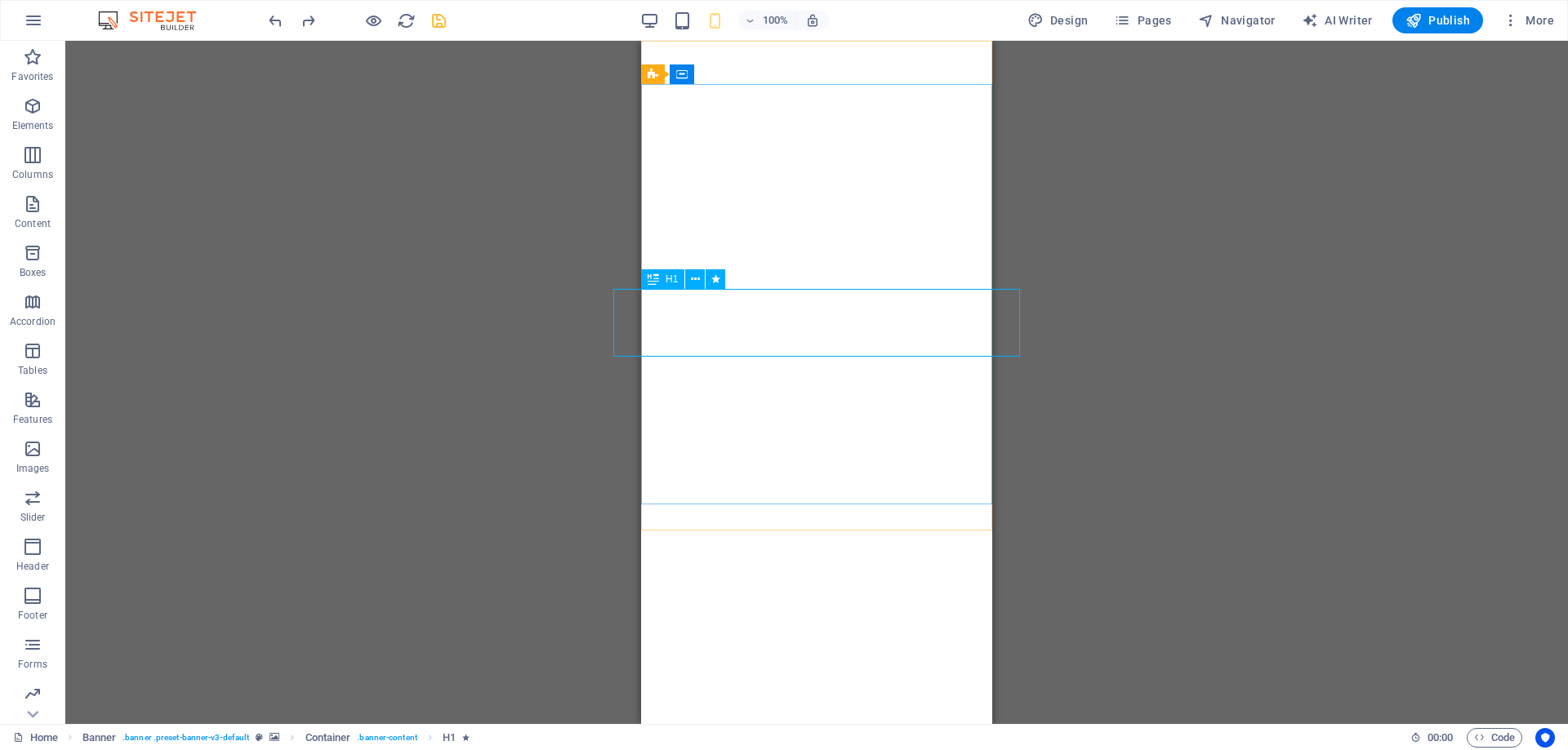
select select "%"
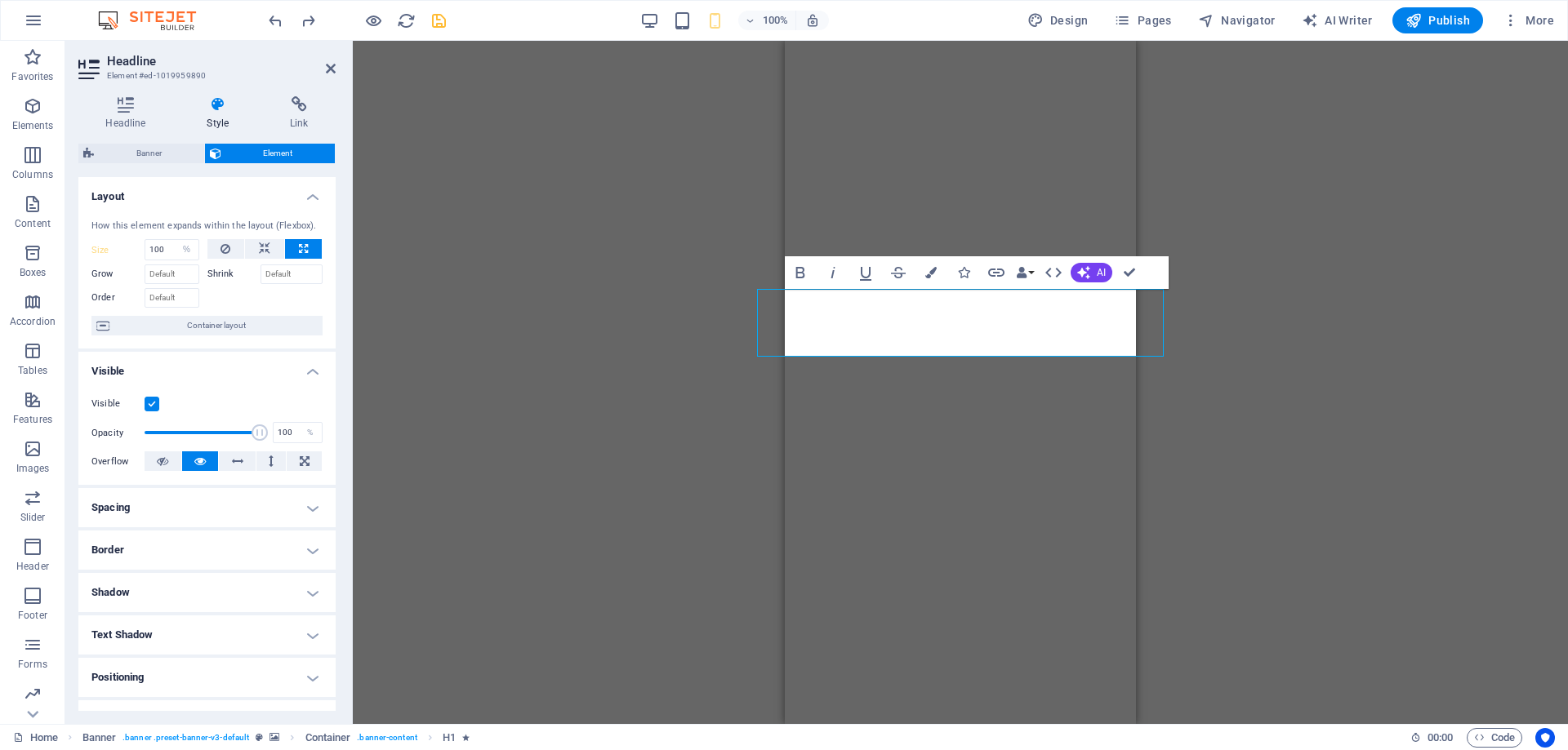
click at [484, 335] on div "H1 Banner Banner Container Banner Menu Bar Menu Logo Text Spacer Container Cont…" at bounding box center [961, 382] width 1216 height 683
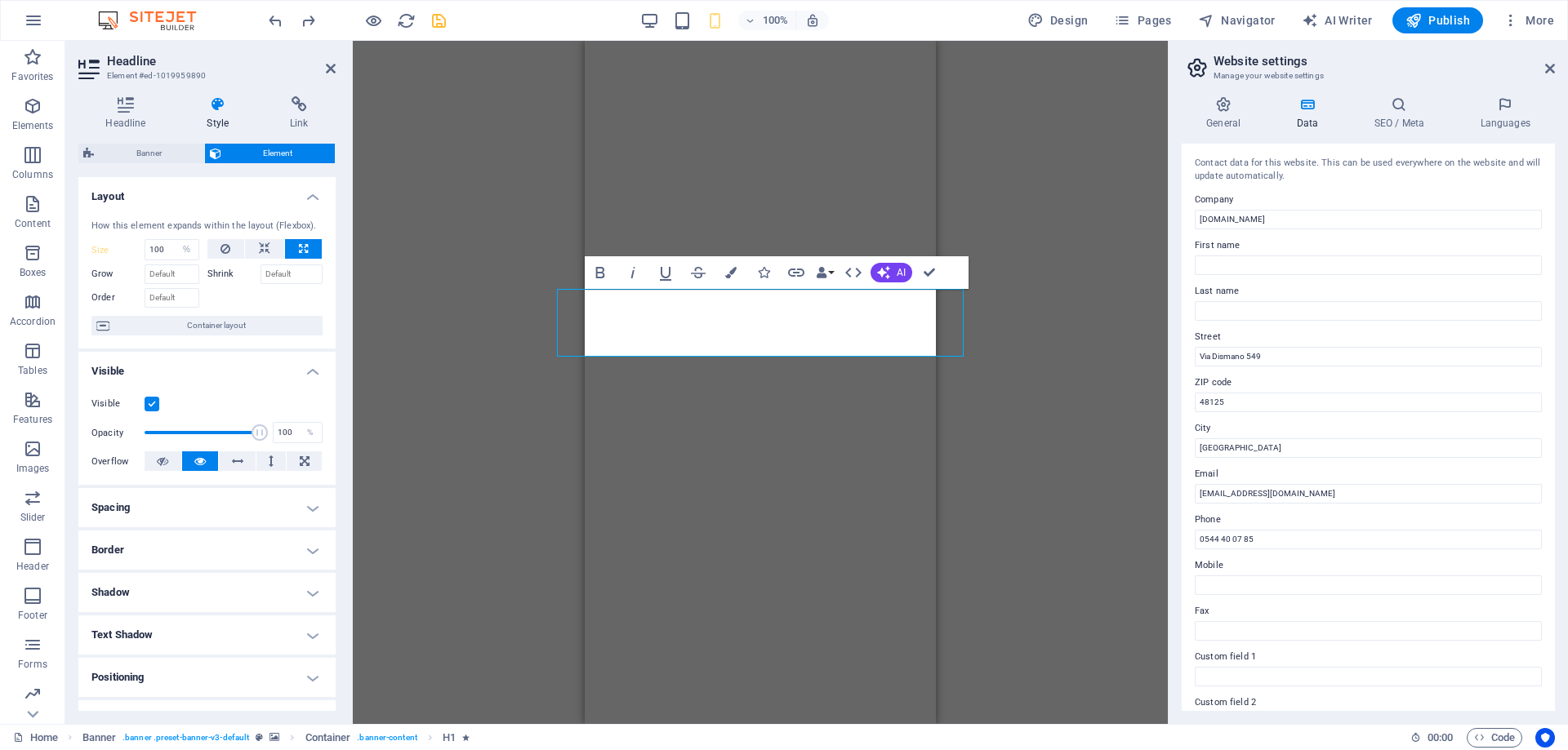
click at [572, 425] on div "H1 Banner Banner Container Banner Menu Bar Menu Logo Text Spacer Container Cont…" at bounding box center [760, 382] width 815 height 683
click at [1555, 69] on aside "Website settings Manage your website settings General Data SEO / Meta Languages…" at bounding box center [1367, 382] width 400 height 683
click at [1553, 69] on icon at bounding box center [1550, 69] width 10 height 13
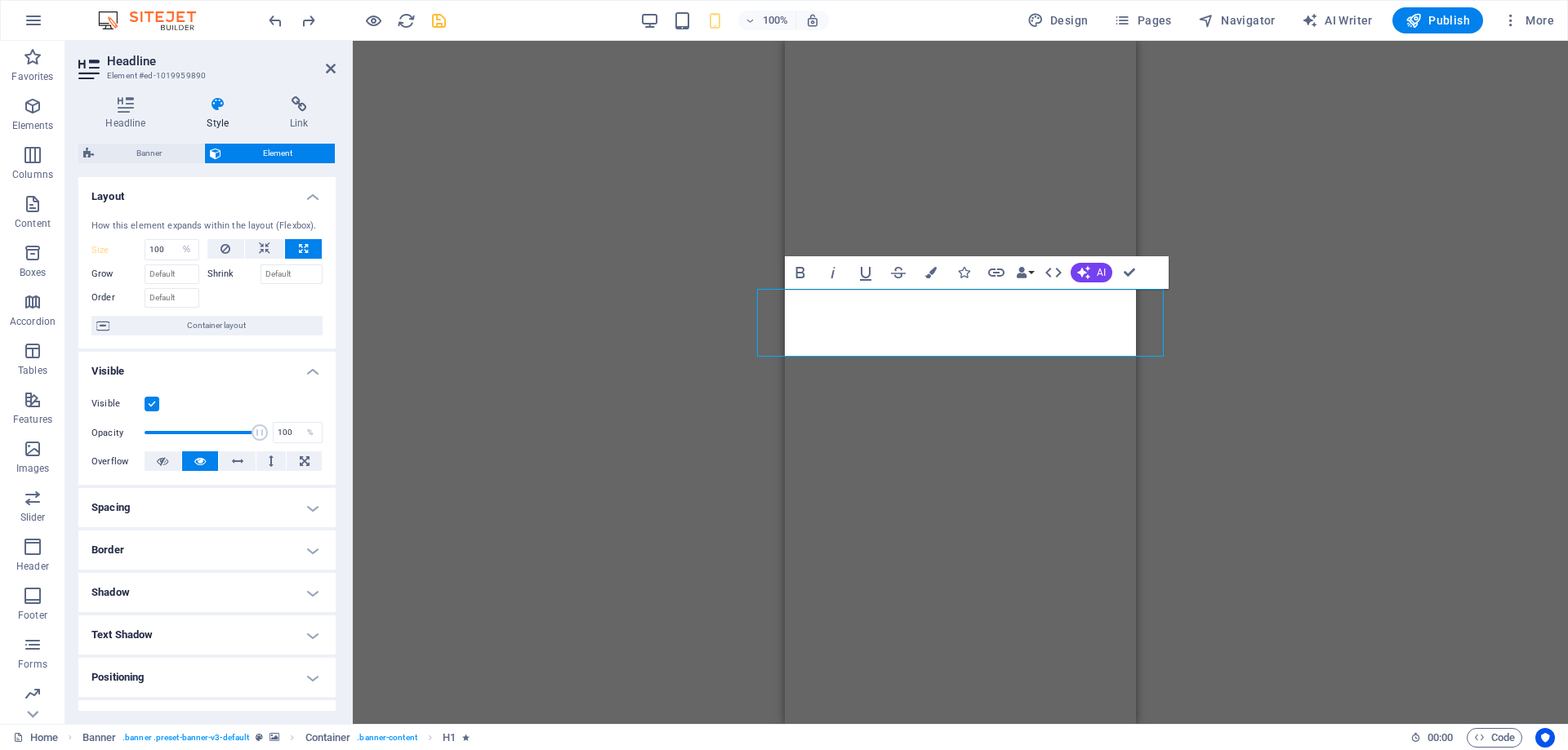
click at [632, 285] on div "H1 Banner Banner Container Banner Menu Bar Menu Logo Text Spacer Container Cont…" at bounding box center [961, 382] width 1216 height 683
click at [636, 307] on div "H1 Banner Banner Container Banner Menu Bar Menu Logo Text Spacer Container Cont…" at bounding box center [961, 382] width 1216 height 683
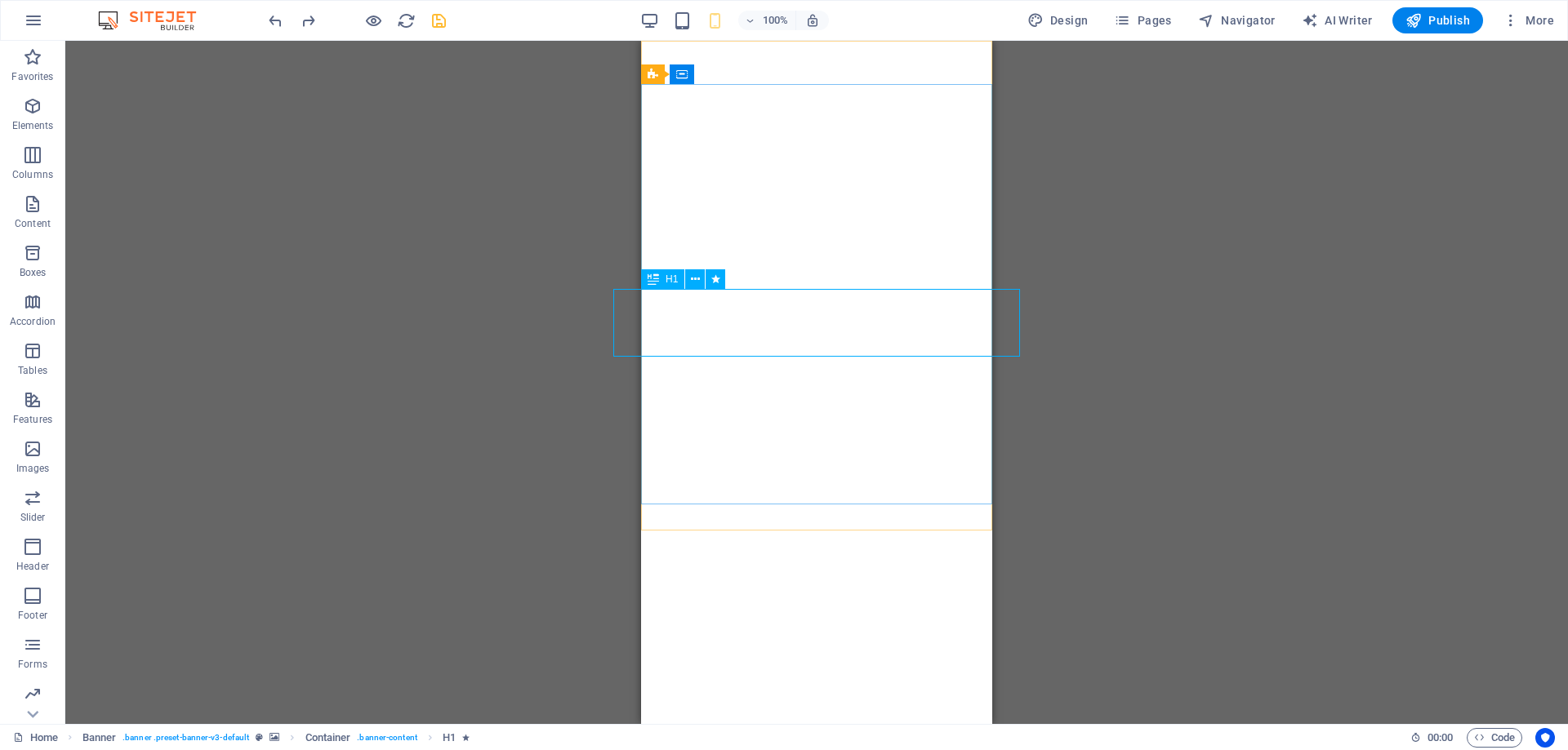
click at [654, 276] on icon at bounding box center [653, 279] width 12 height 19
click at [654, 276] on div "H1 Banner Banner Container Banner Menu Bar Menu Logo Text Spacer Container Cont…" at bounding box center [817, 382] width 1503 height 683
select select "%"
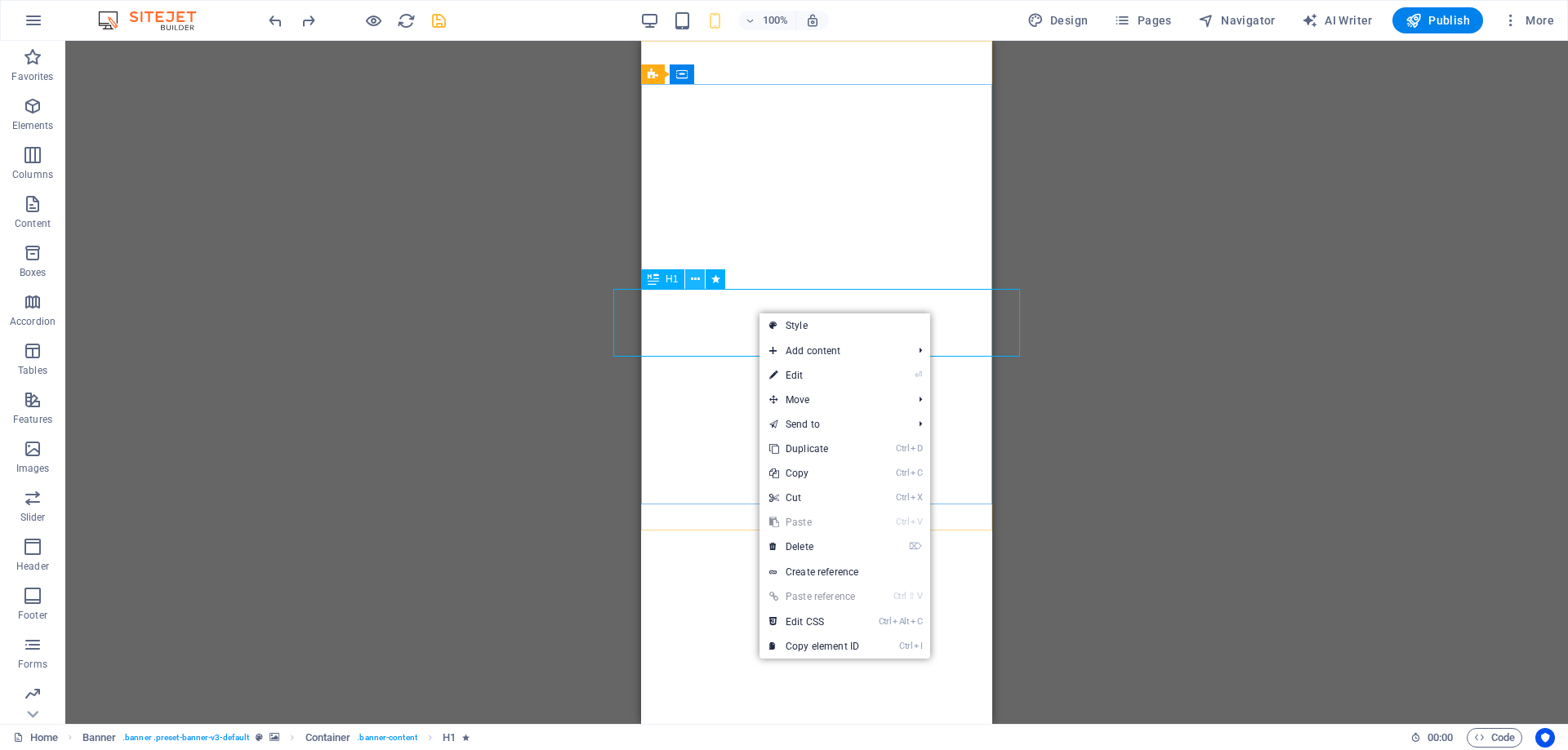
click at [695, 278] on icon at bounding box center [695, 280] width 9 height 17
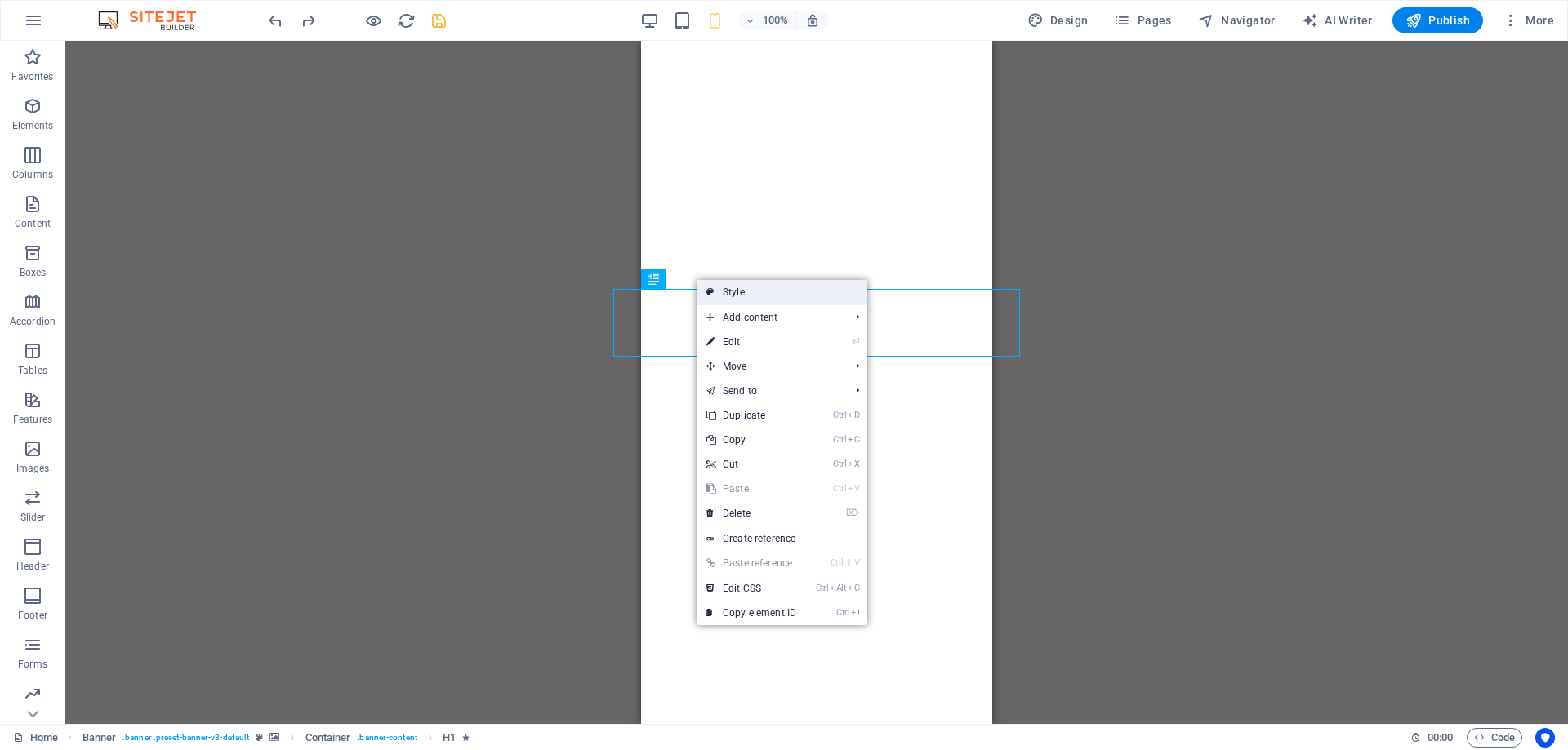
click at [728, 295] on link "Style" at bounding box center [781, 292] width 170 height 24
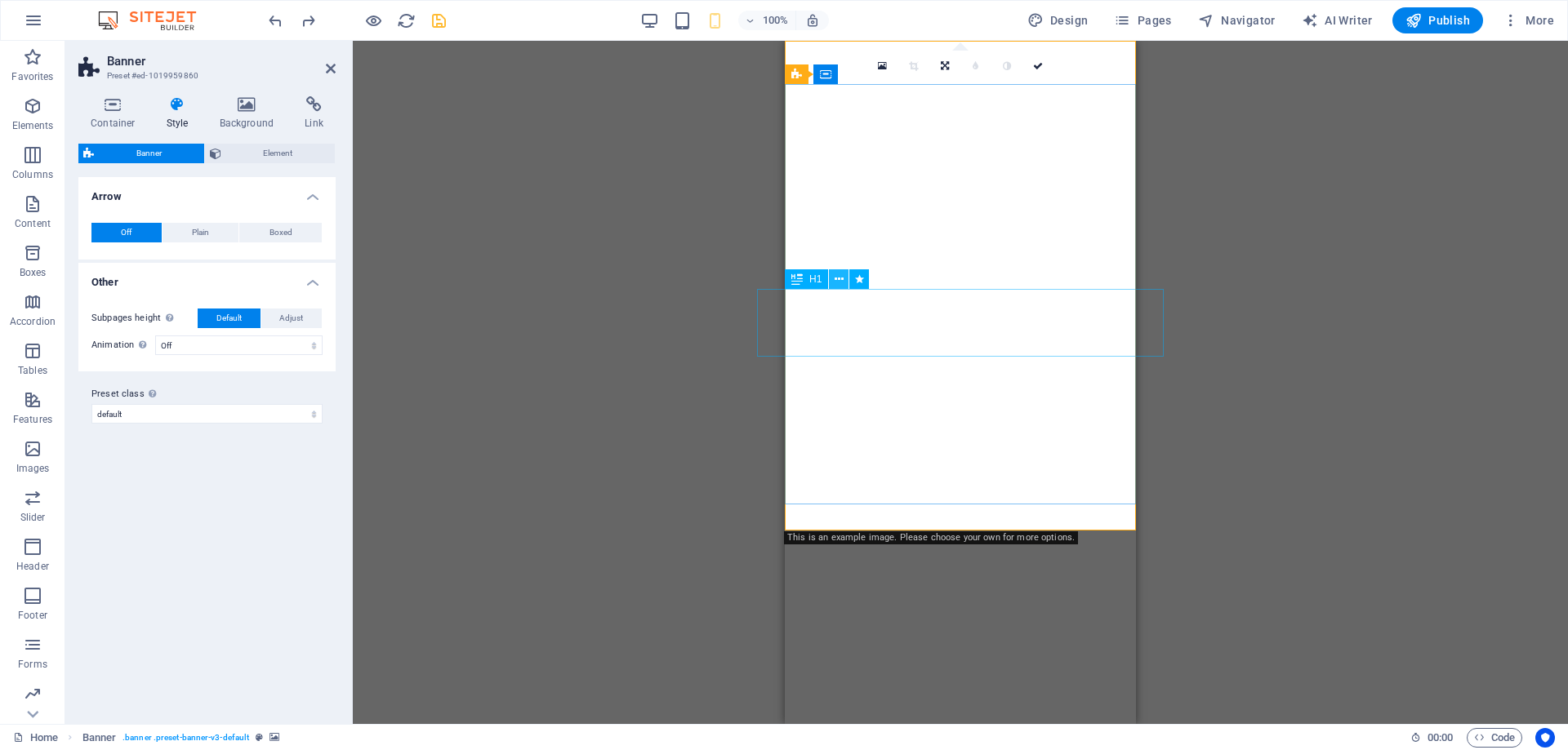
click at [841, 274] on icon at bounding box center [839, 280] width 9 height 17
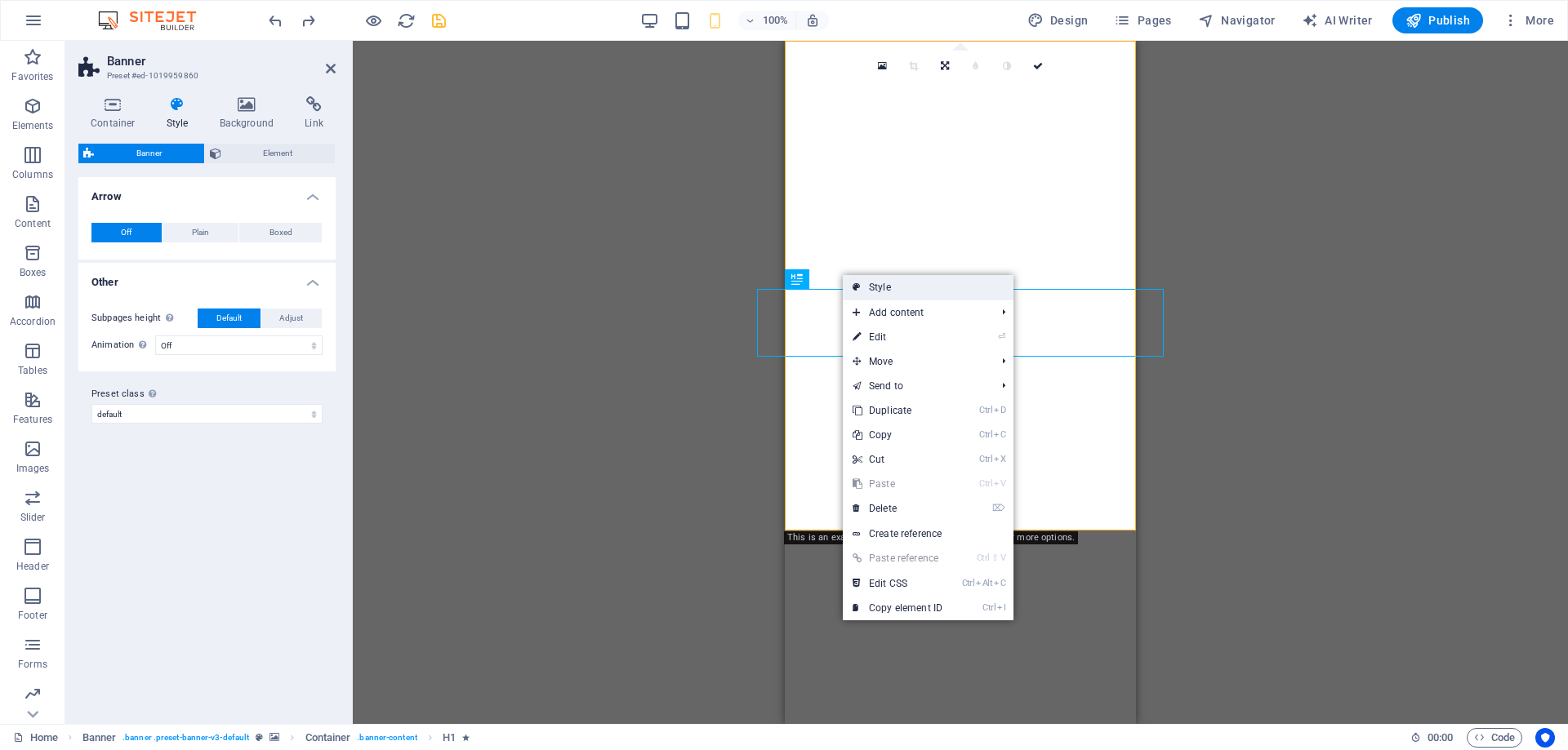
click at [878, 295] on link "Style" at bounding box center [928, 287] width 170 height 24
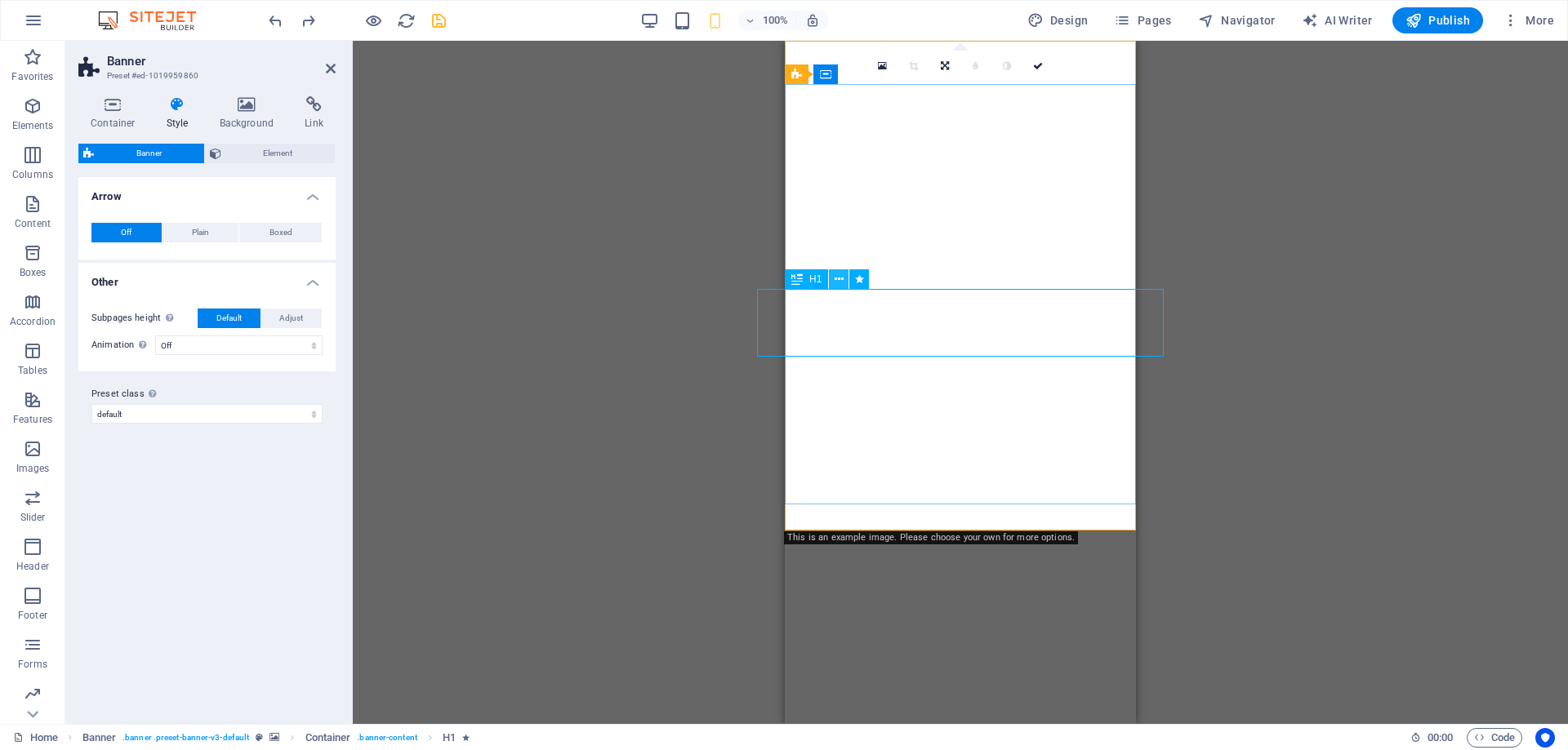
click at [842, 283] on icon at bounding box center [839, 280] width 9 height 17
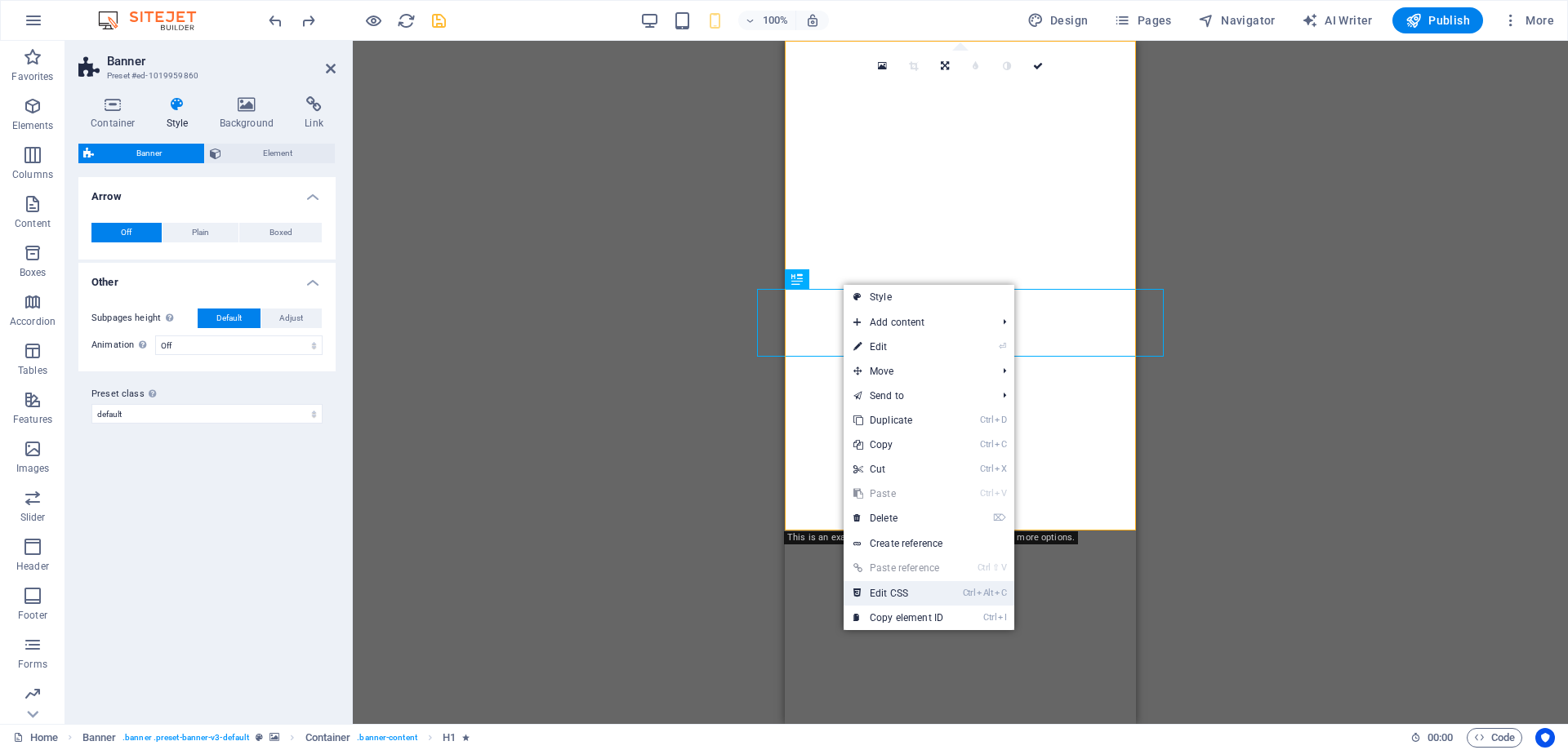
click at [899, 590] on link "Ctrl Alt C Edit CSS" at bounding box center [899, 593] width 110 height 24
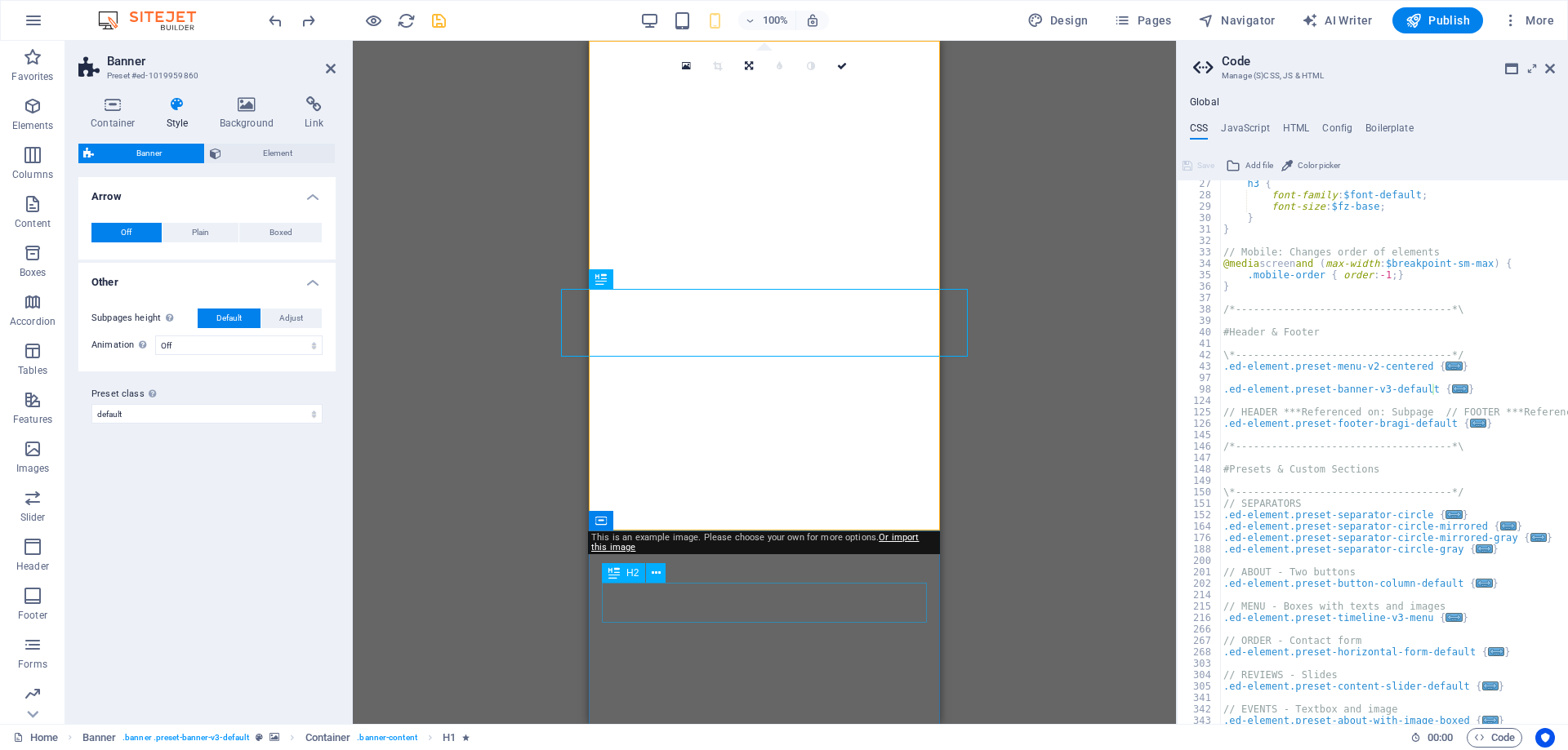
scroll to position [300, 0]
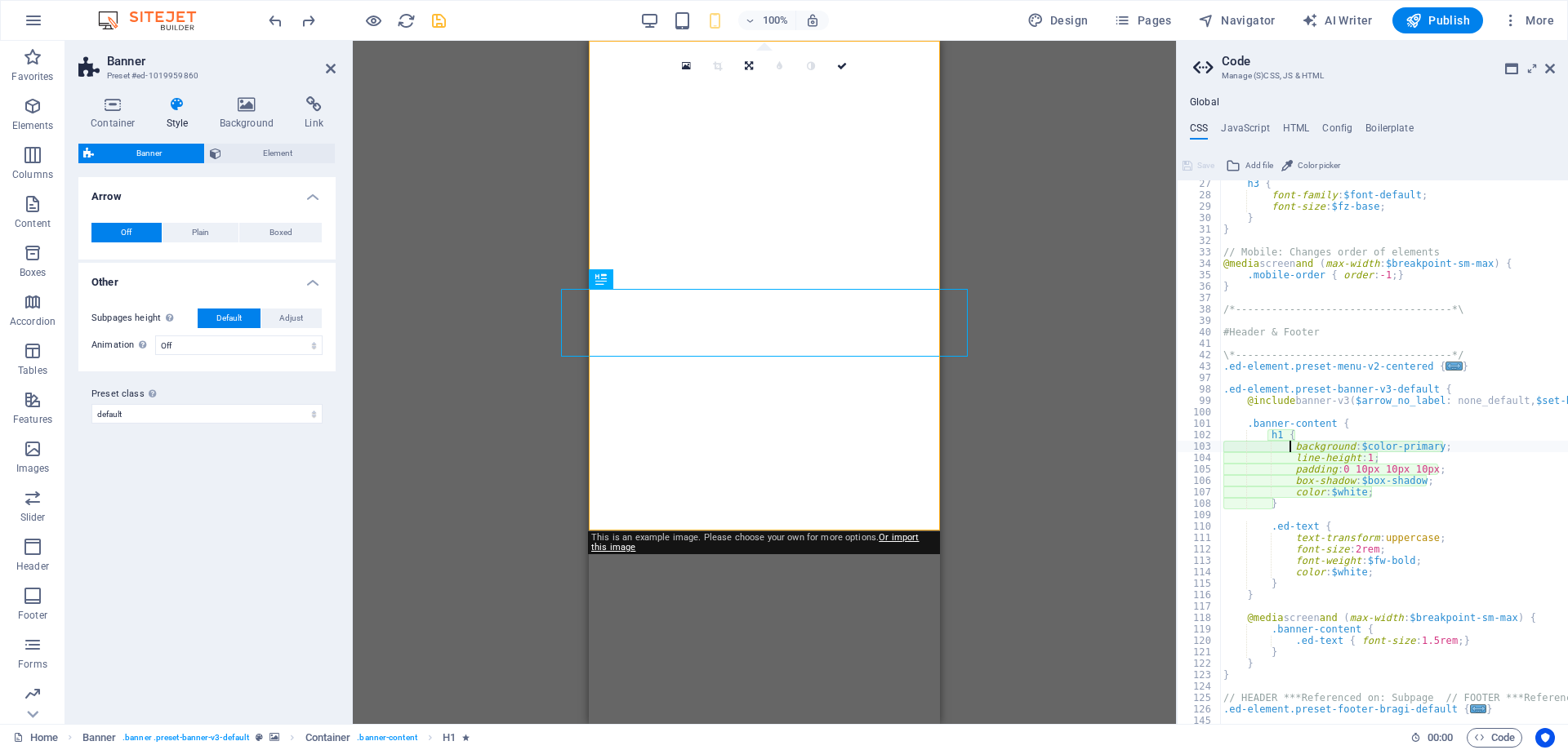
click at [1356, 555] on div "h3 { font-family : $font-default ; font-size : $fz-base ; } } // Mobile: Change…" at bounding box center [1465, 461] width 491 height 566
type textarea "font-size: 2 rem;"
click at [443, 23] on icon "save" at bounding box center [439, 21] width 19 height 19
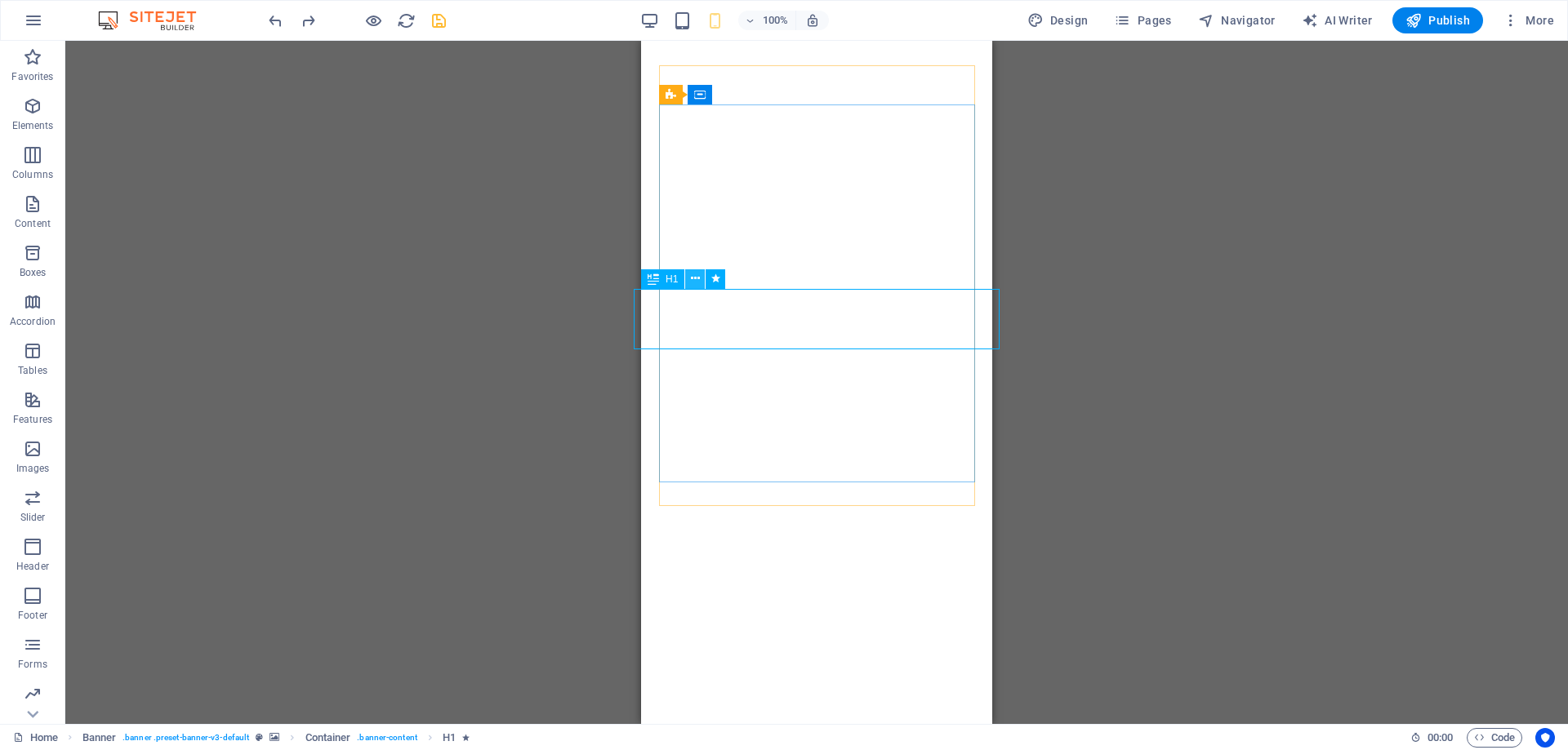
click at [700, 279] on button at bounding box center [695, 279] width 19 height 19
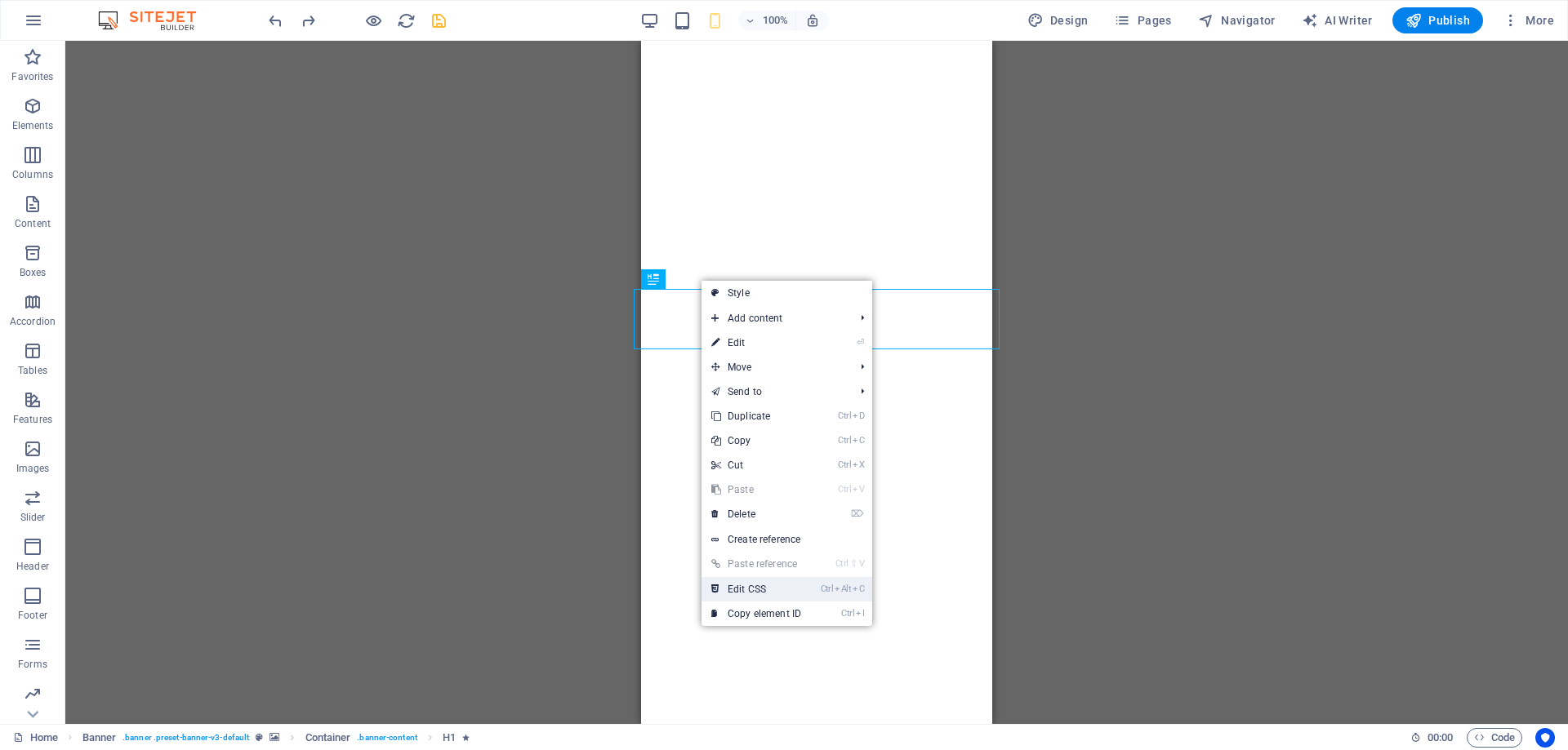
click at [797, 585] on link "Ctrl Alt C Edit CSS" at bounding box center [756, 589] width 110 height 24
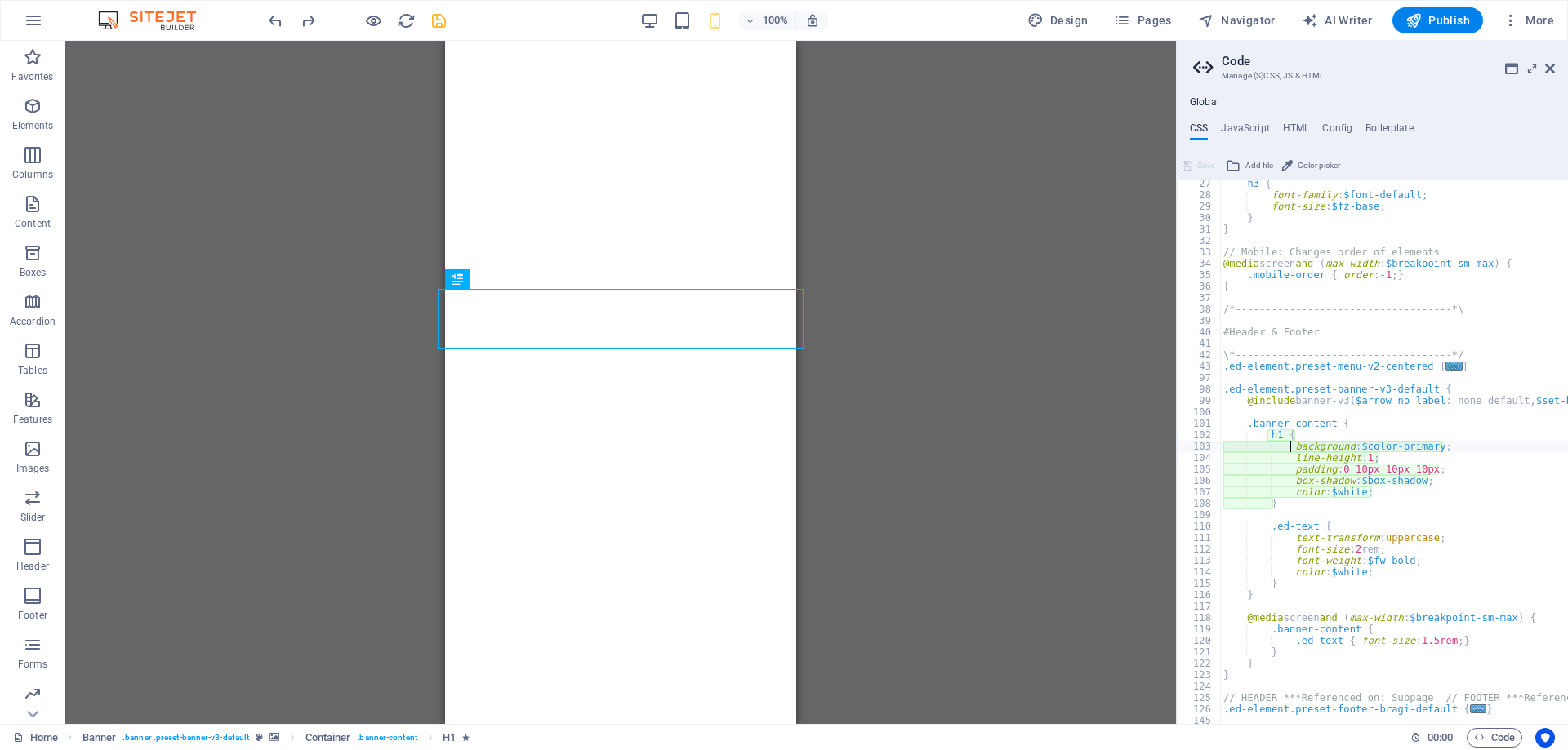
click at [1356, 550] on div "h3 { font-family : $font-default ; font-size : $fz-base ; } } // Mobile: Change…" at bounding box center [1465, 461] width 491 height 566
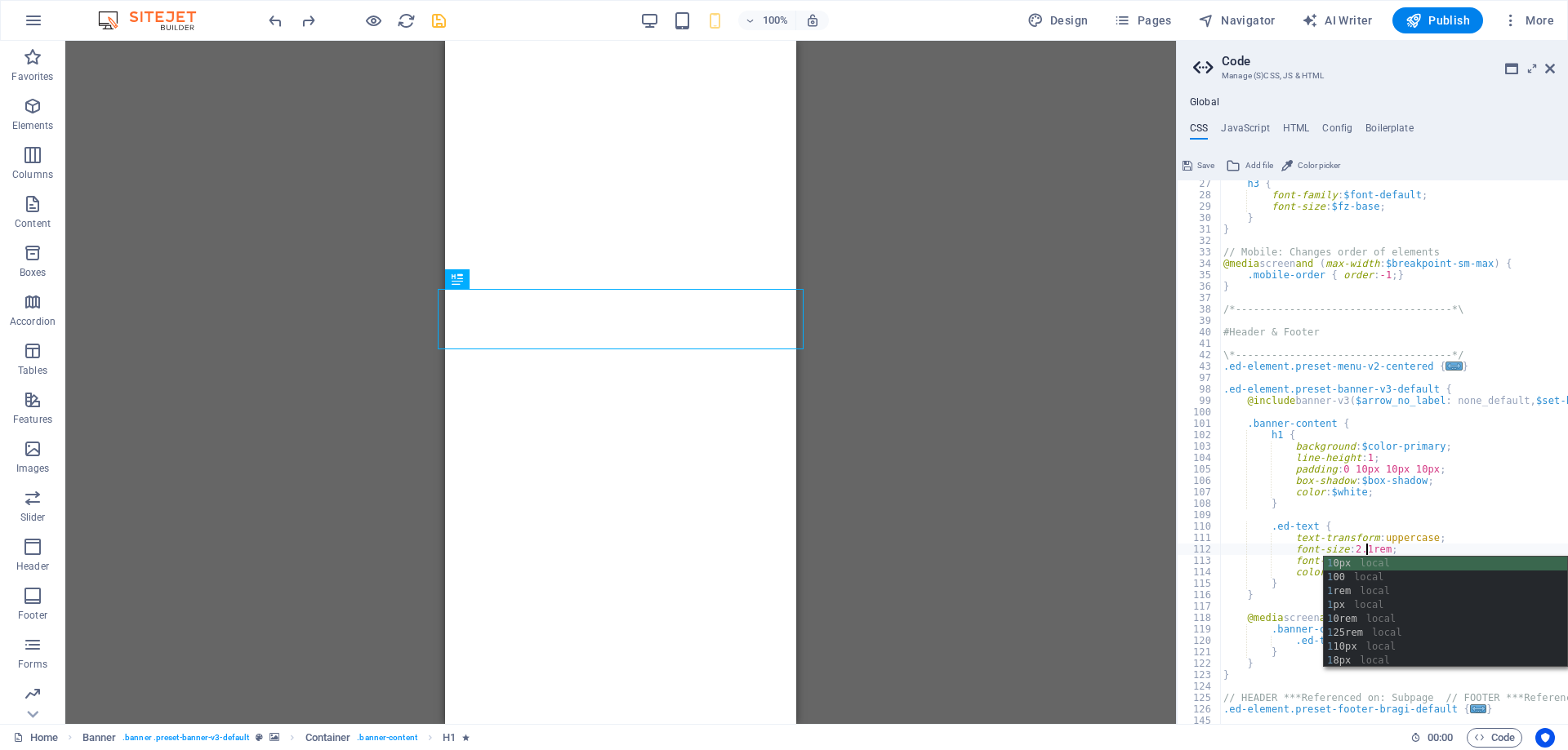
click at [1189, 517] on div "109" at bounding box center [1200, 516] width 44 height 12
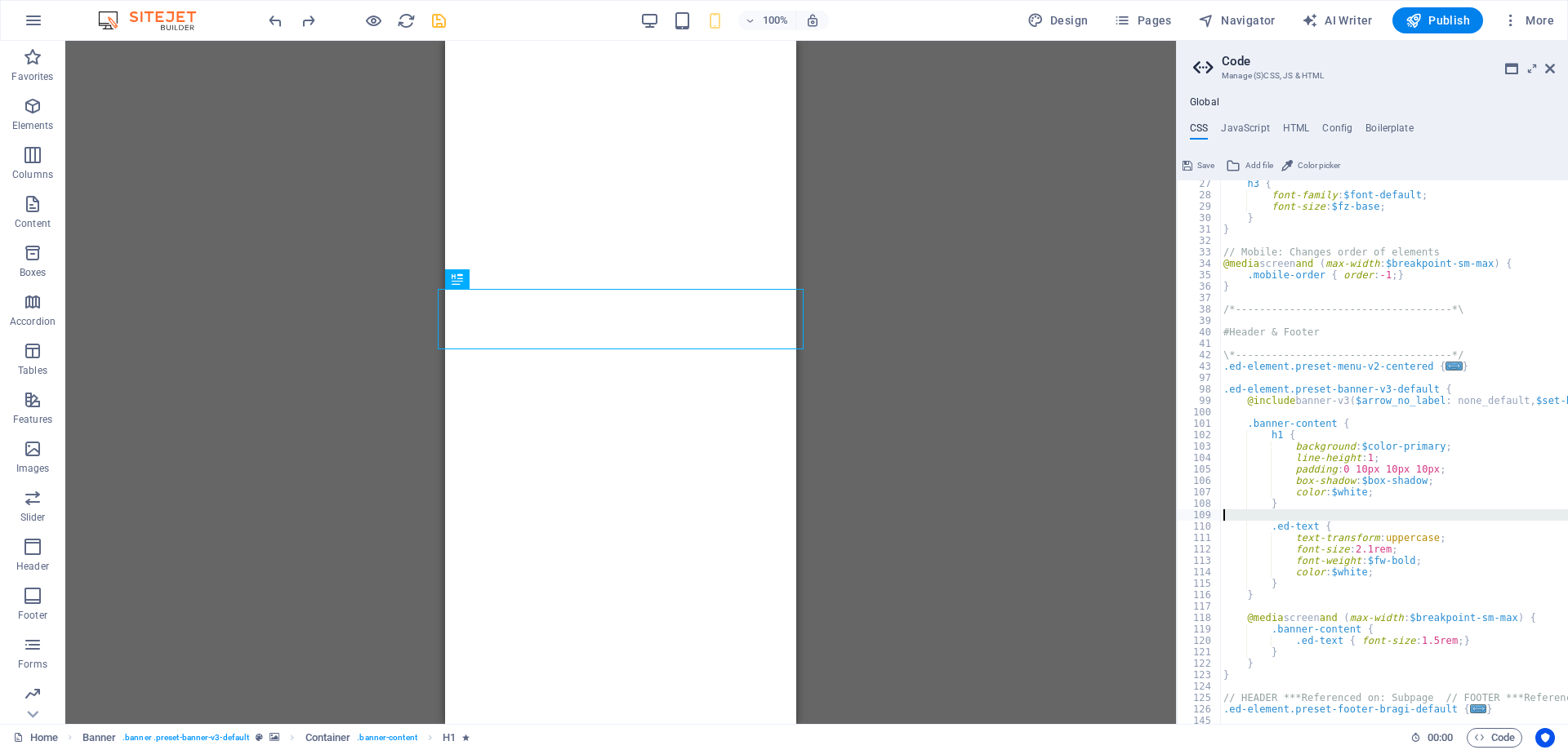
type textarea ".ed-text {"
click at [1133, 505] on div "Drag here to replace the existing content. Press “Ctrl” if you want to create a…" at bounding box center [621, 382] width 1111 height 683
click at [438, 24] on icon "save" at bounding box center [439, 21] width 19 height 19
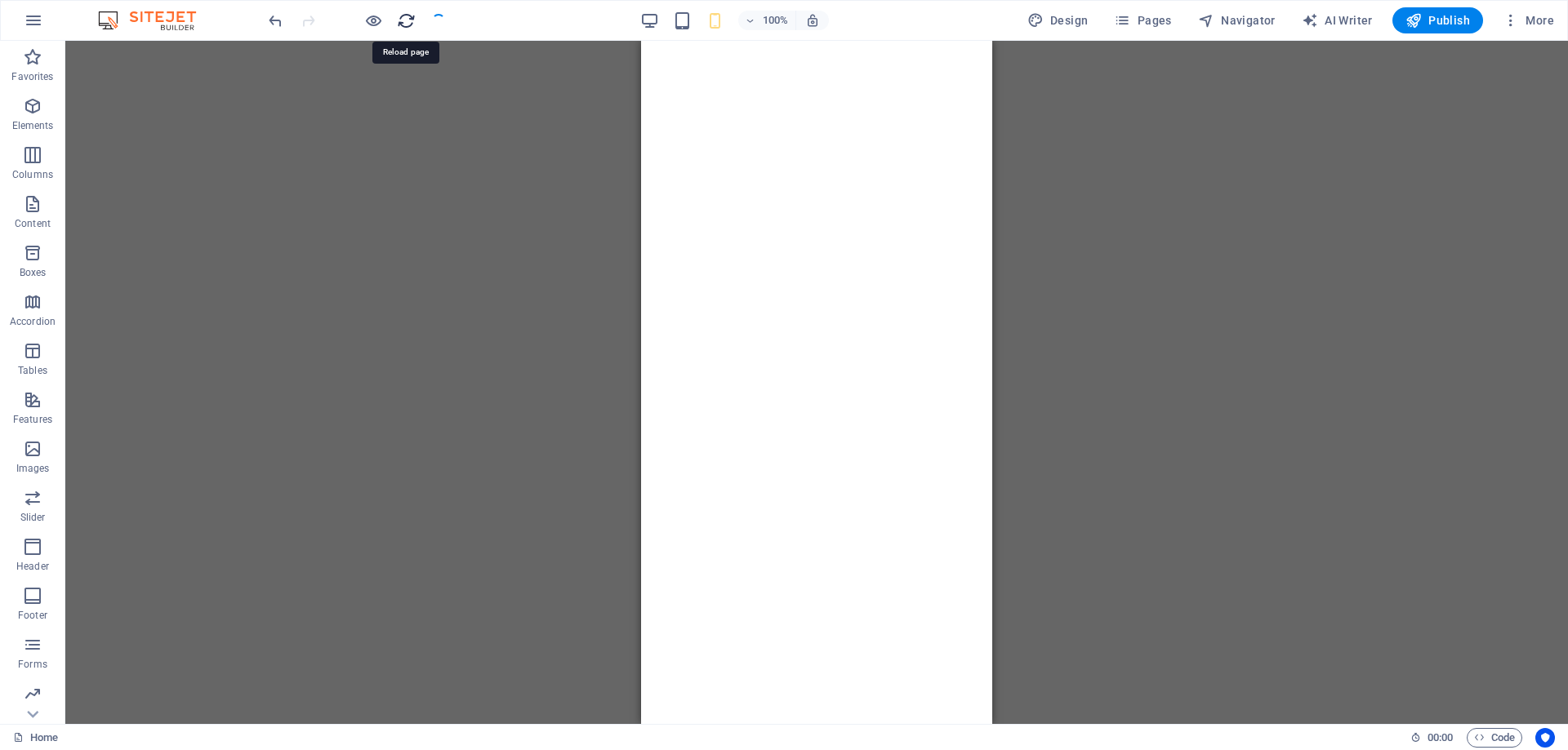
click at [405, 20] on icon "reload" at bounding box center [406, 21] width 19 height 19
click at [691, 281] on button at bounding box center [695, 279] width 19 height 19
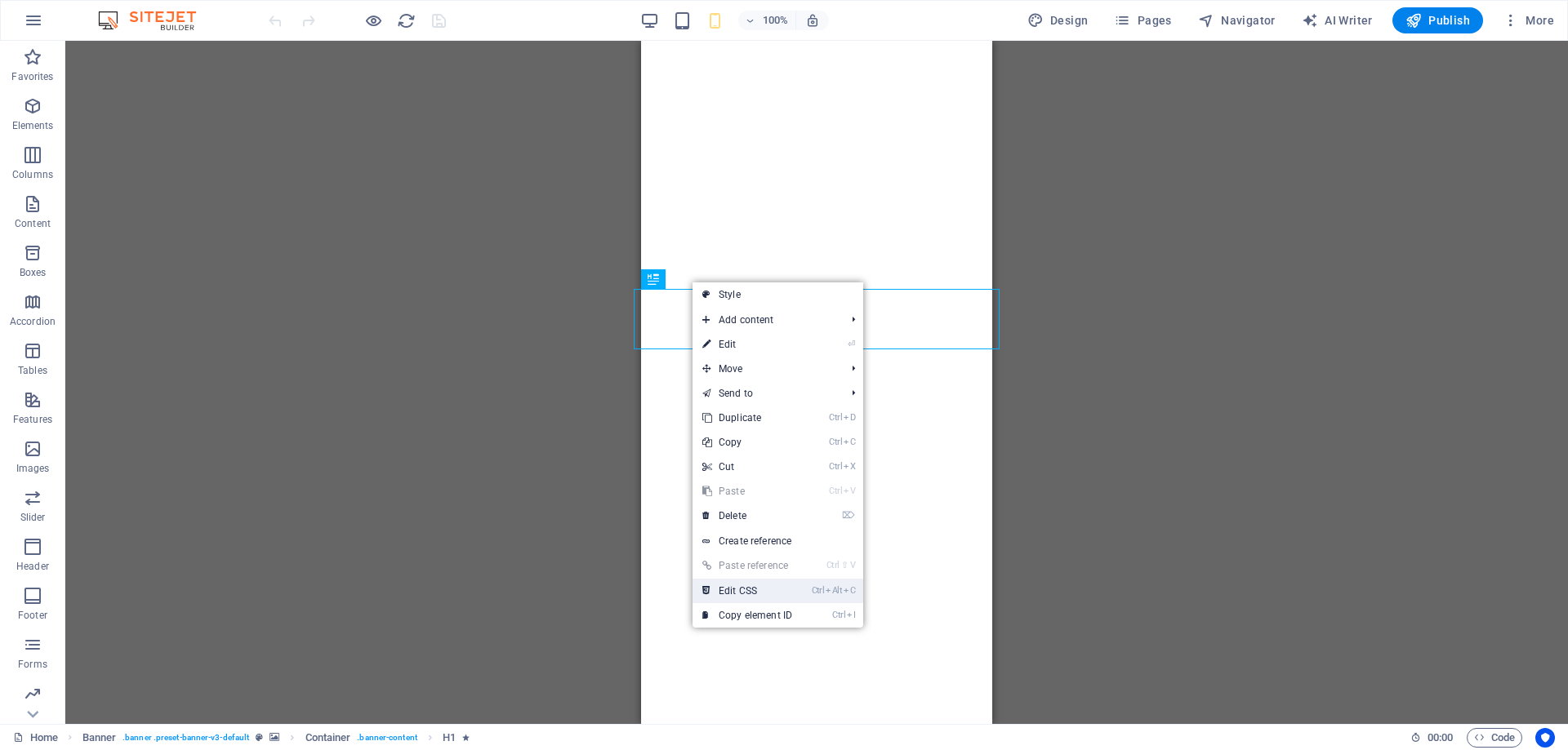
click at [790, 589] on link "Ctrl Alt C Edit CSS" at bounding box center [748, 591] width 110 height 24
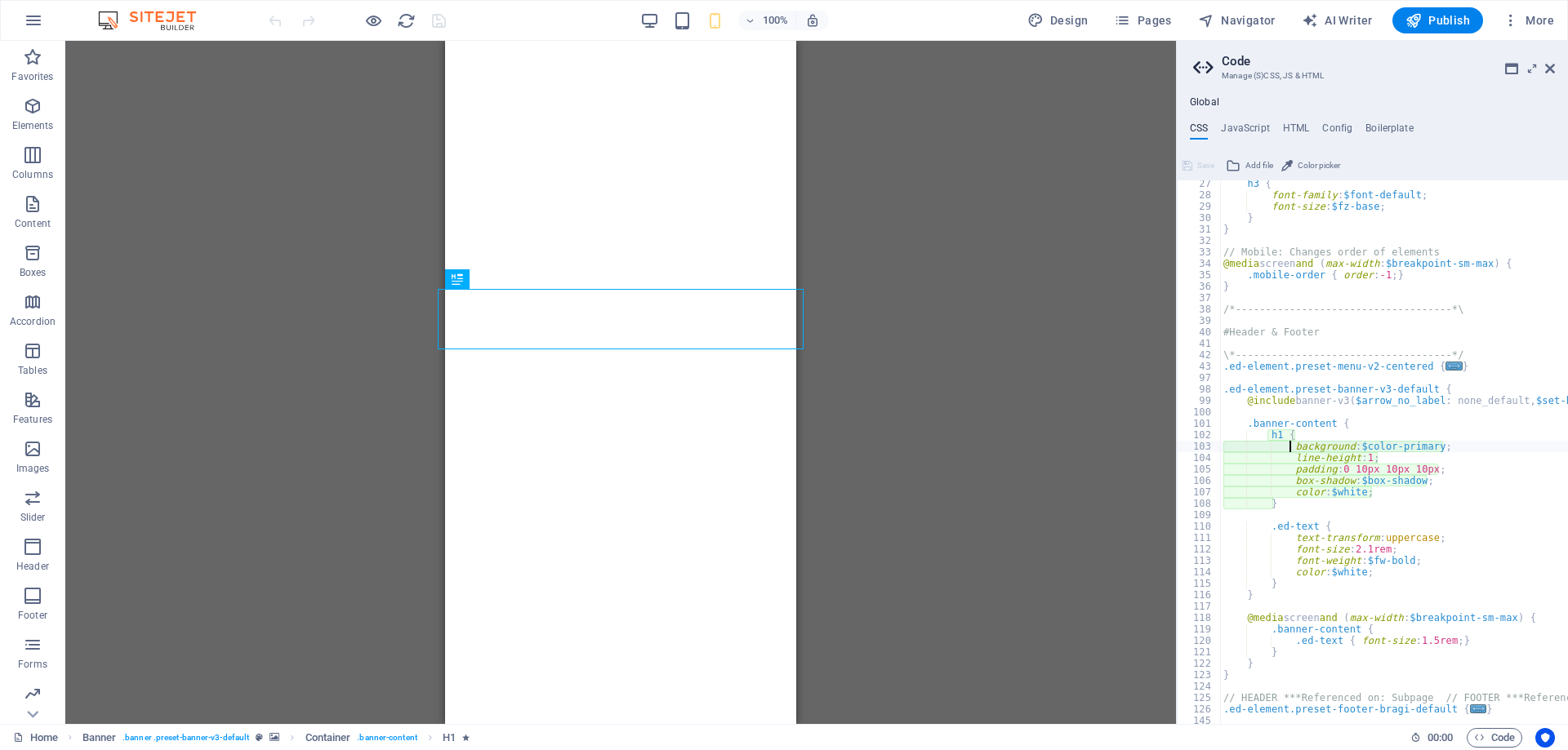
click at [1363, 548] on div "h3 { font-family : $font-default ; font-size : $fz-base ; } } // Mobile: Change…" at bounding box center [1465, 461] width 491 height 566
click at [1278, 447] on div "h3 { font-family : $font-default ; font-size : $fz-base ; } } // Mobile: Change…" at bounding box center [1465, 461] width 491 height 566
click at [1354, 554] on div "h3 { font-family : $font-default ; font-size : $fz-base ; } } // Mobile: Change…" at bounding box center [1465, 461] width 491 height 566
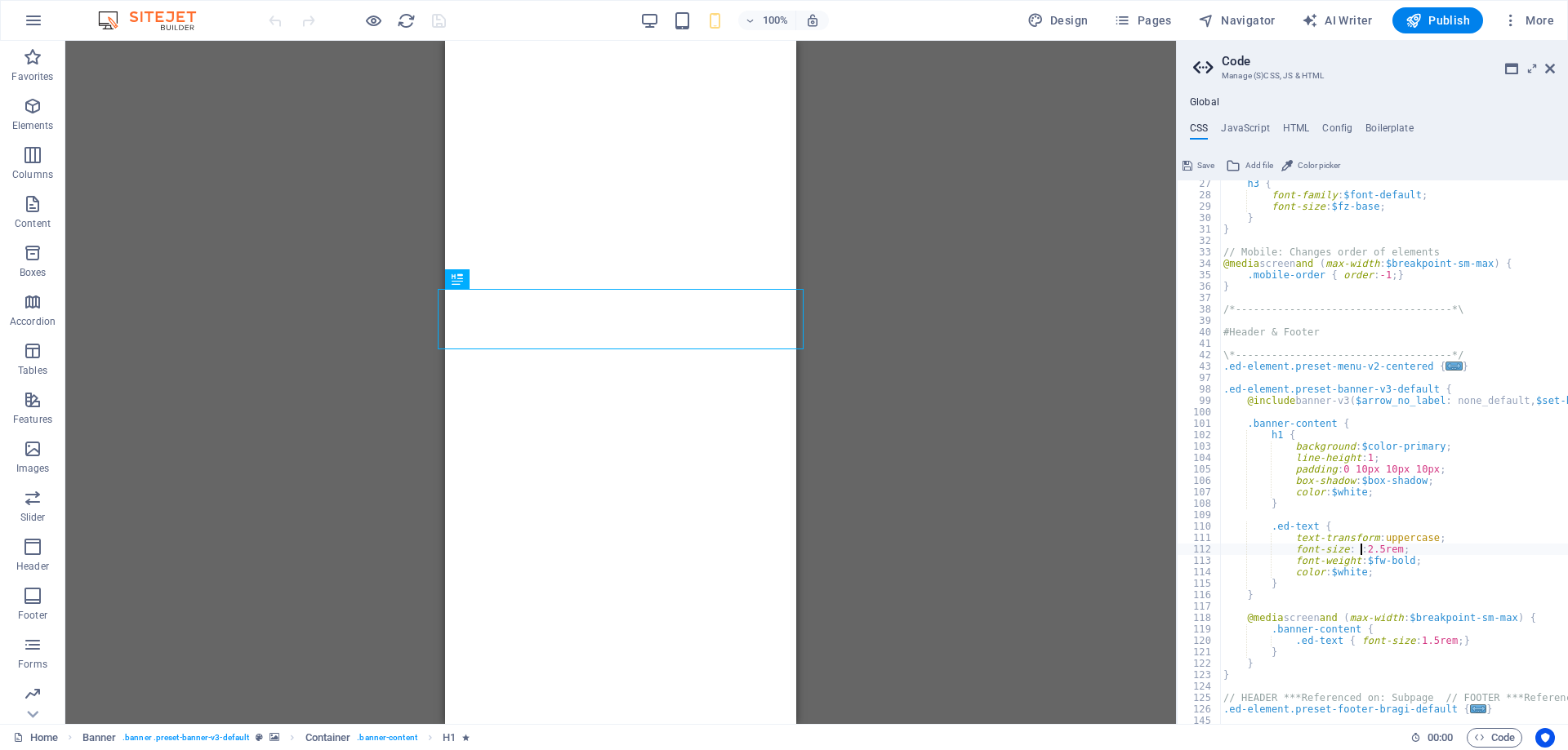
type textarea "font-size: : 2.5rem;"
click at [585, 15] on div "100% Design Pages Navigator AI Writer Publish More" at bounding box center [913, 20] width 1295 height 26
click at [1547, 66] on icon at bounding box center [1550, 69] width 10 height 13
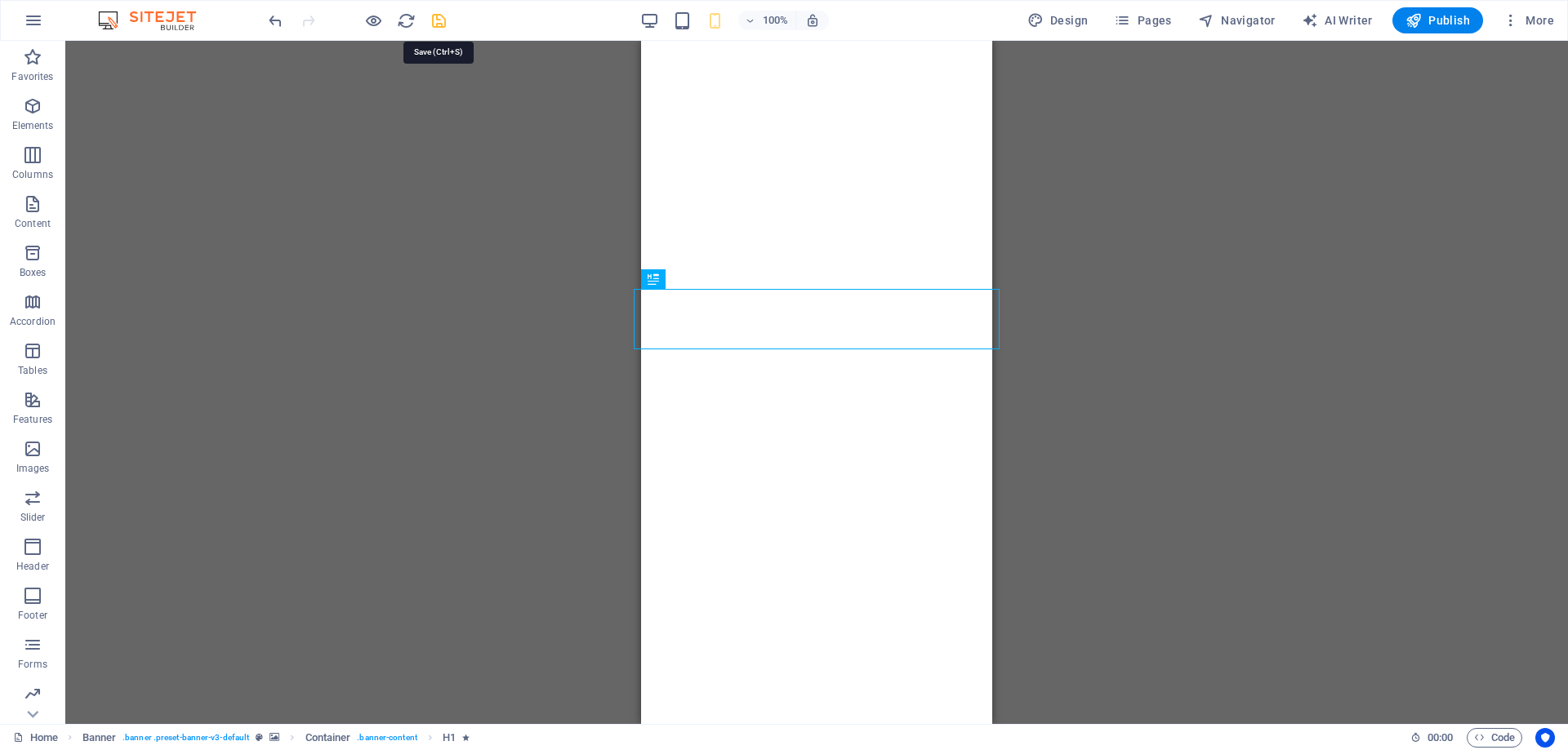
click at [440, 23] on icon "save" at bounding box center [439, 21] width 19 height 19
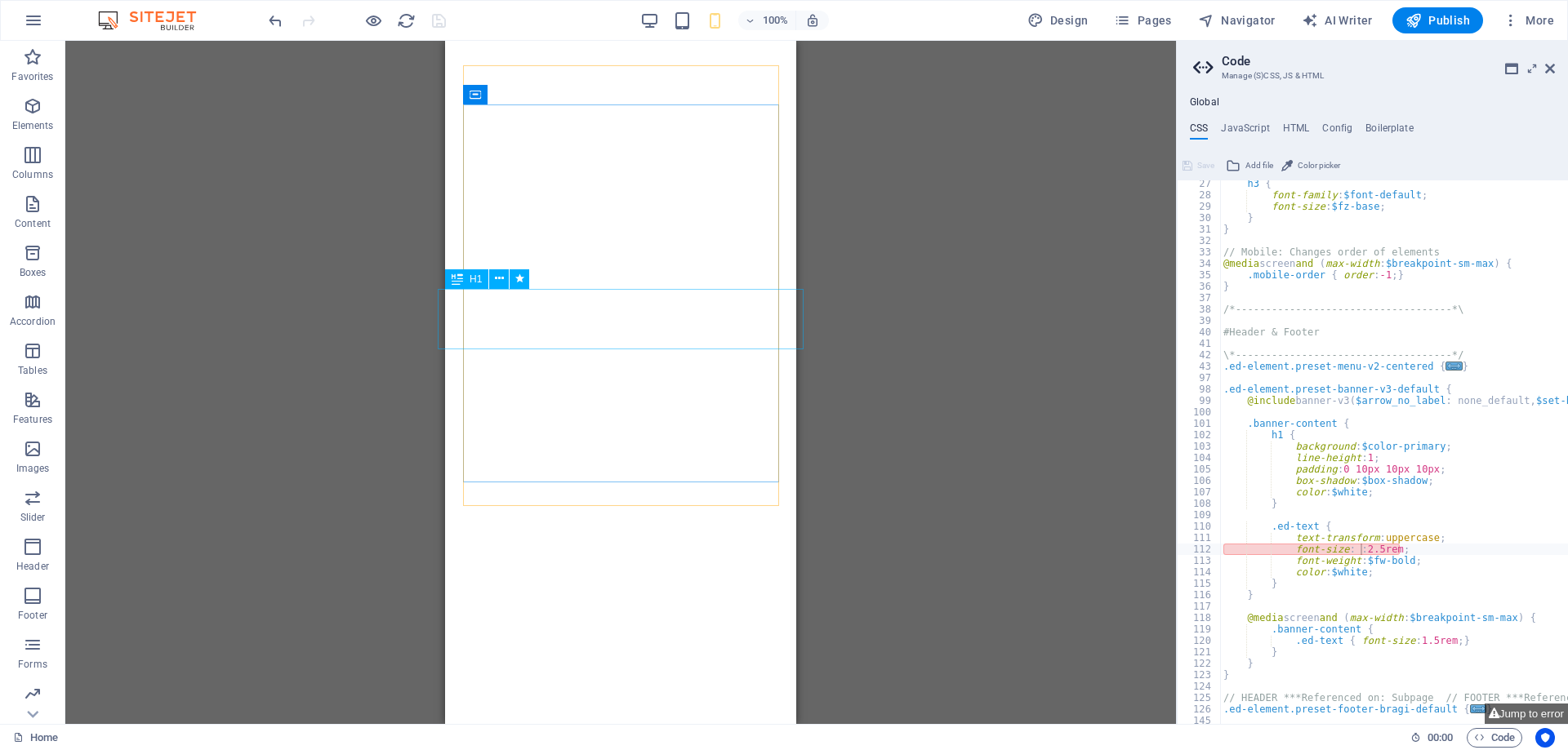
click at [467, 274] on div "H1" at bounding box center [466, 279] width 43 height 19
click at [459, 278] on icon at bounding box center [458, 279] width 12 height 19
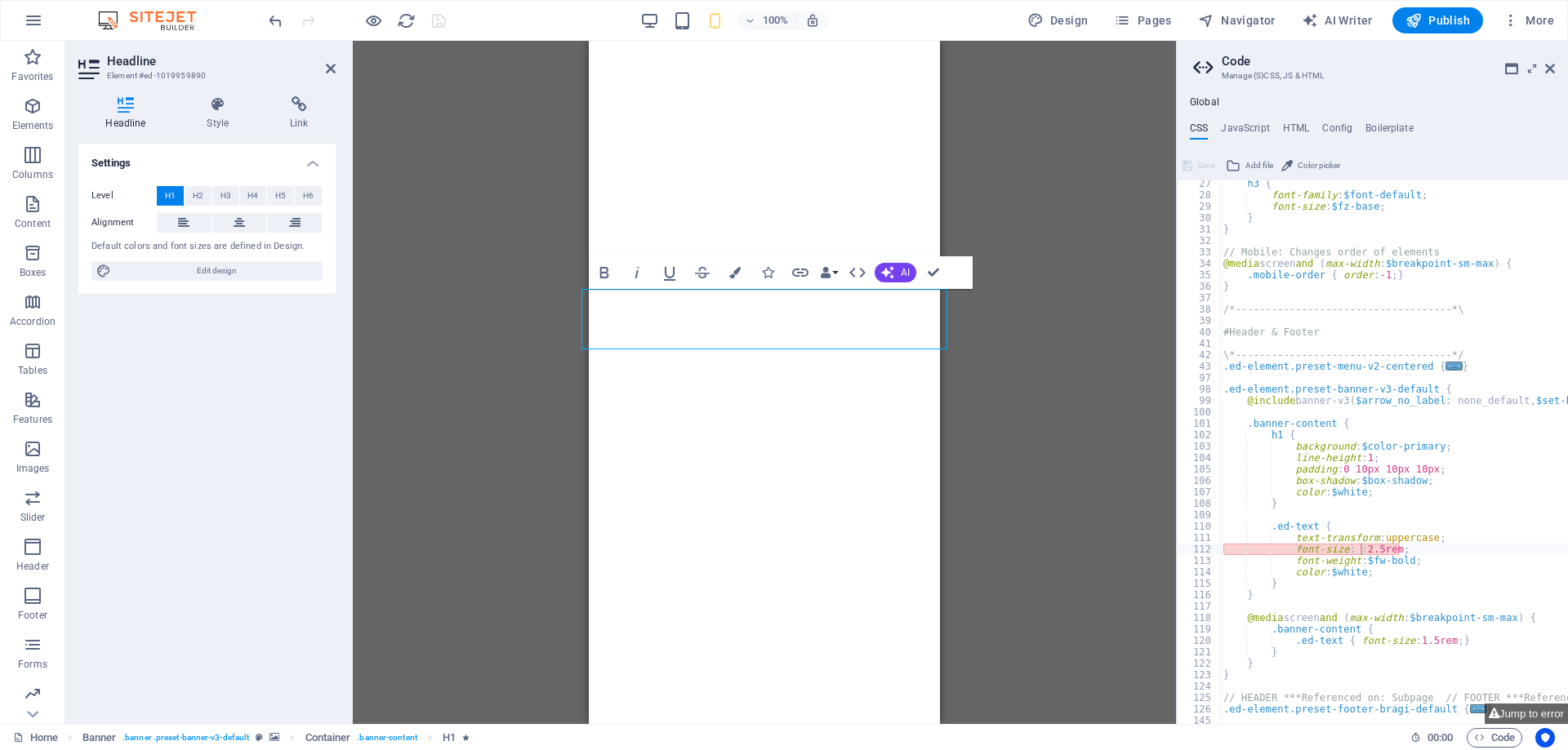
click at [179, 189] on button "H1" at bounding box center [170, 196] width 27 height 19
click at [197, 192] on span "H2" at bounding box center [198, 196] width 11 height 19
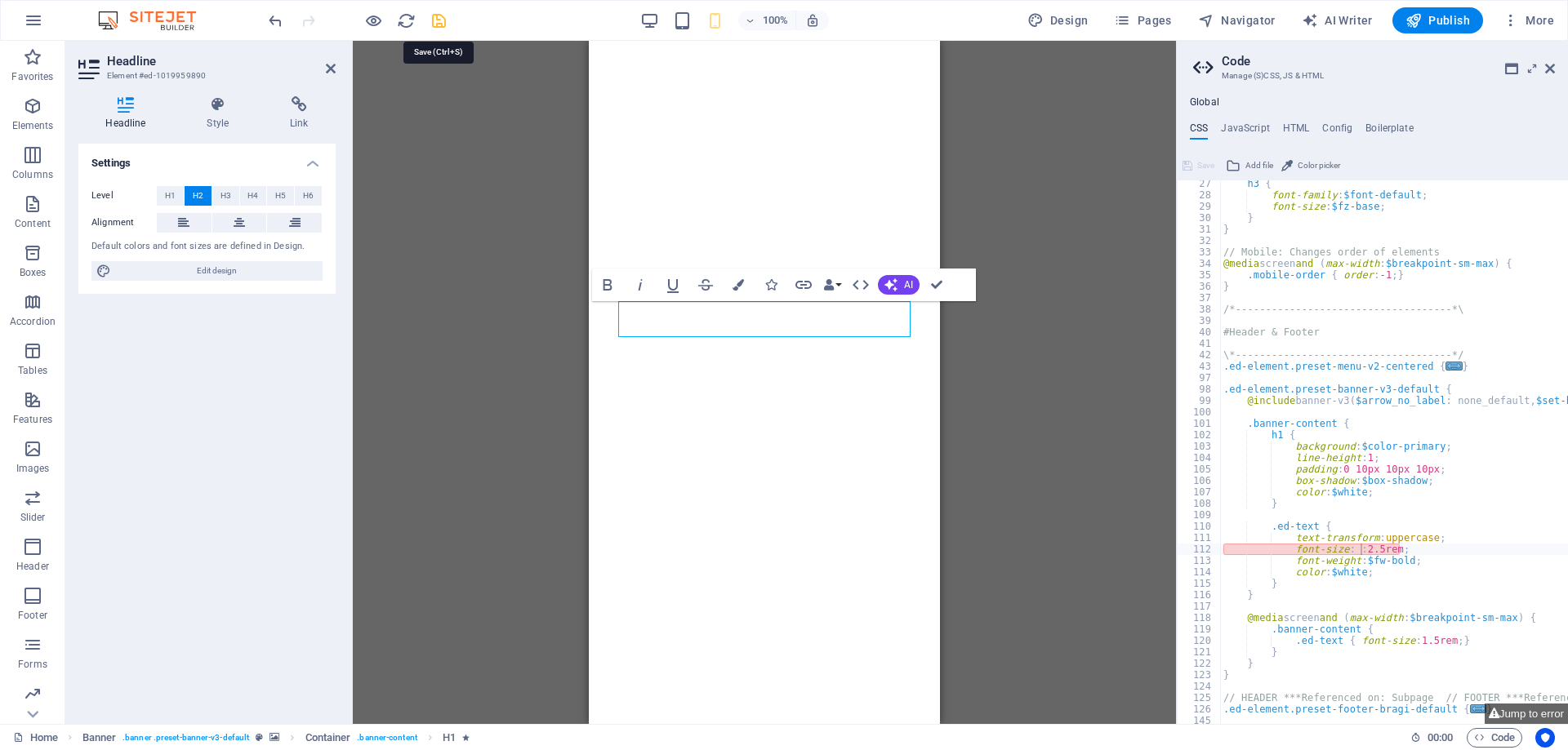
click at [438, 19] on icon "save" at bounding box center [439, 21] width 19 height 19
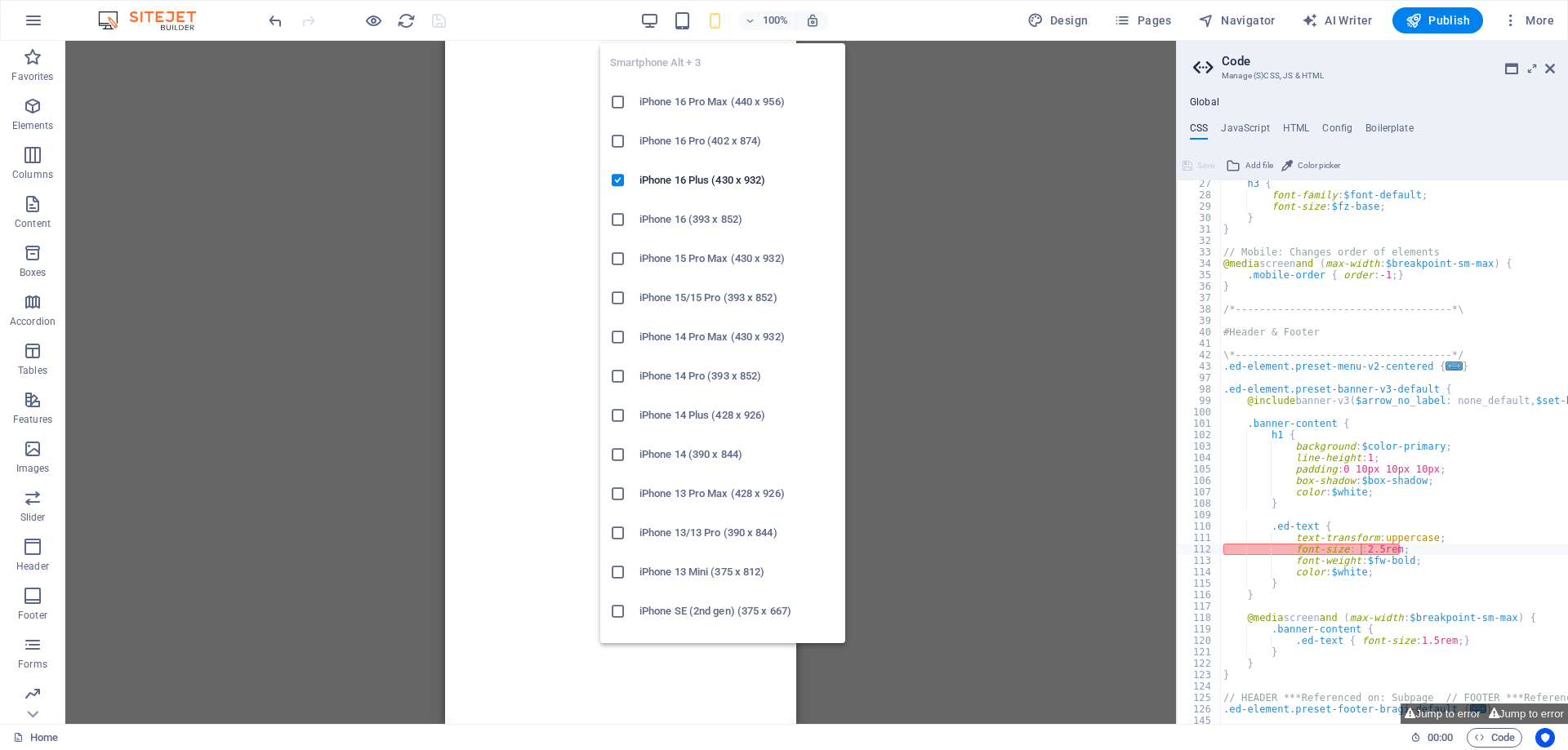
click at [719, 24] on icon "button" at bounding box center [715, 21] width 19 height 19
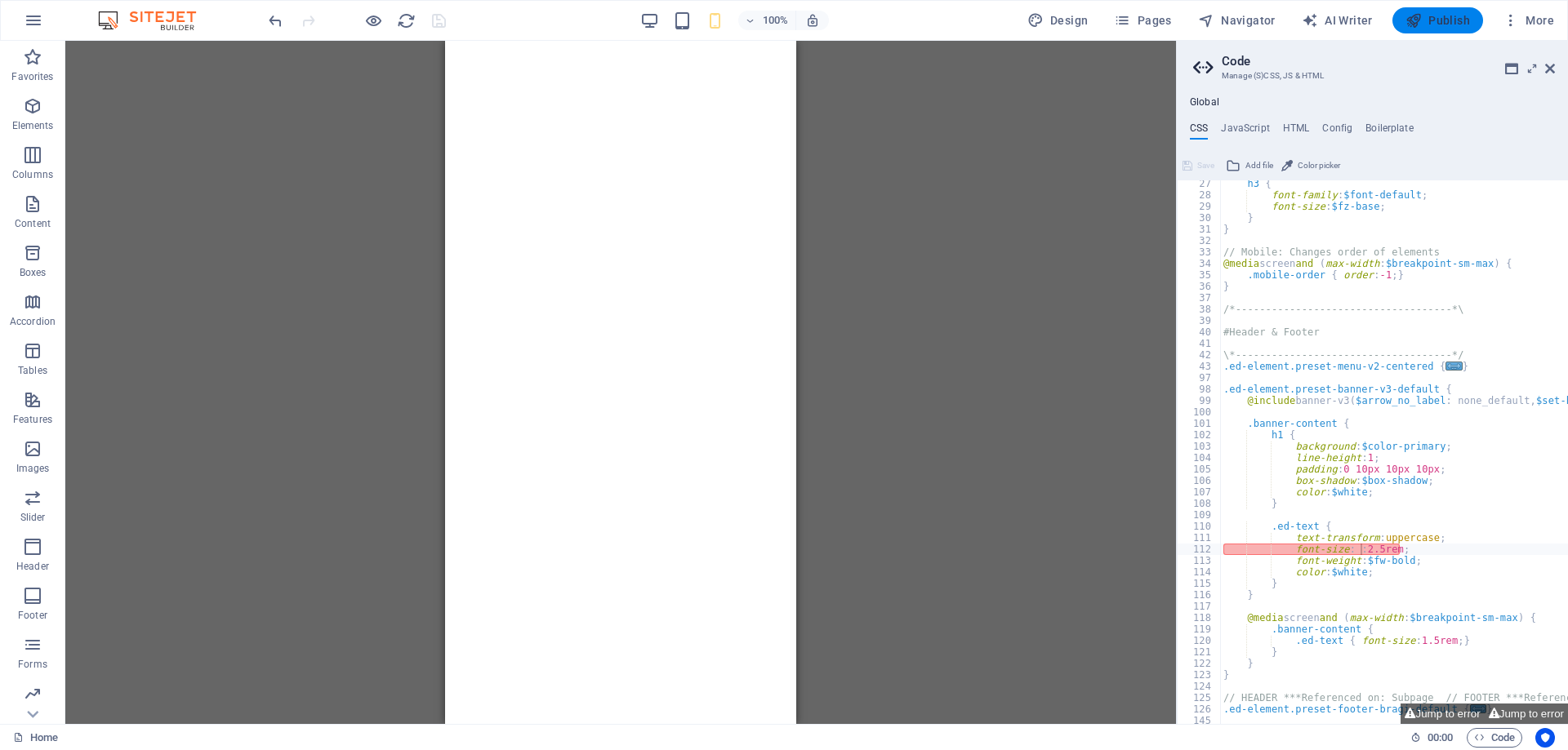
click at [1425, 20] on span "Publish" at bounding box center [1437, 20] width 65 height 16
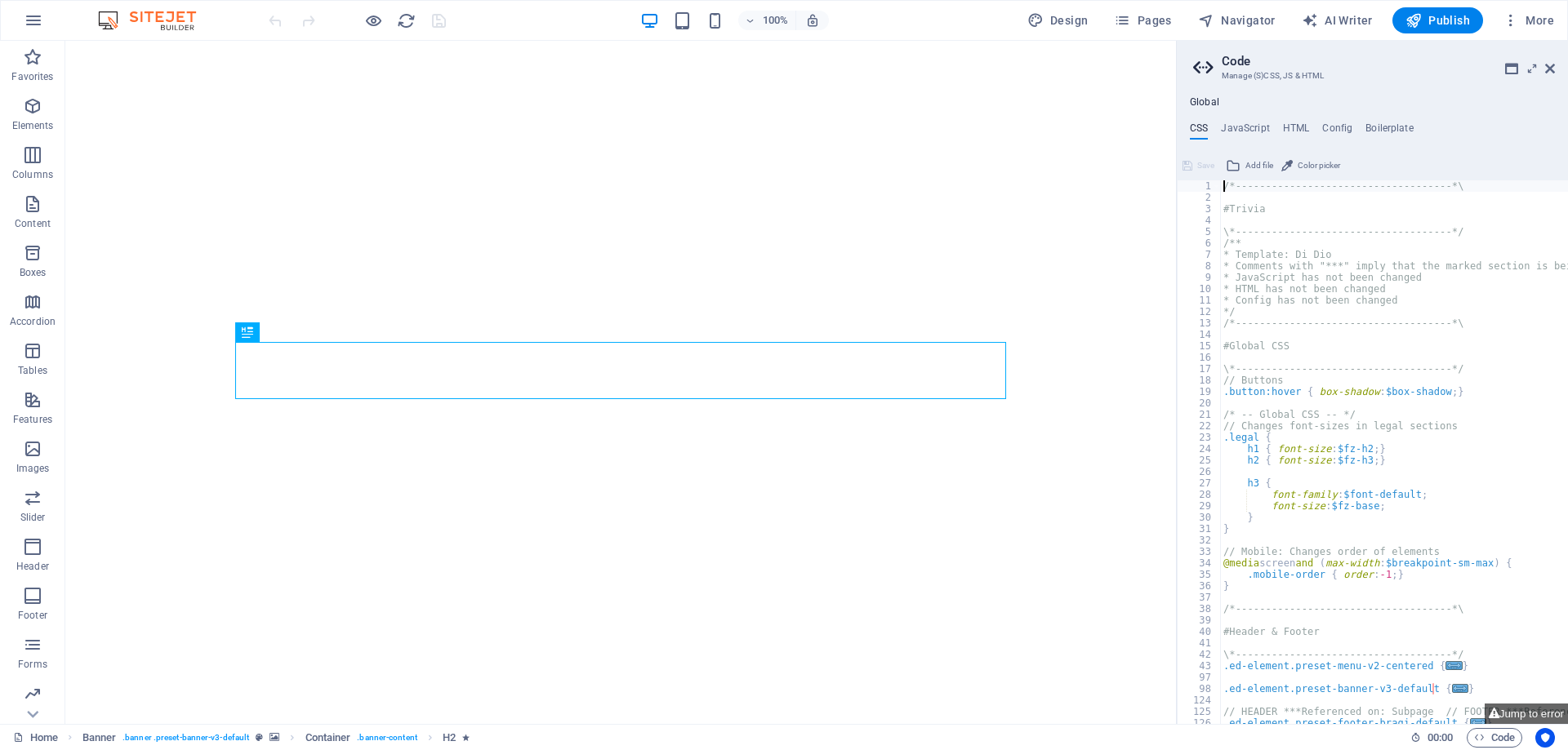
click at [1540, 62] on h2 "Code" at bounding box center [1388, 61] width 333 height 14
click at [1543, 65] on h2 "Code" at bounding box center [1388, 61] width 333 height 14
click at [1549, 63] on icon at bounding box center [1550, 69] width 10 height 13
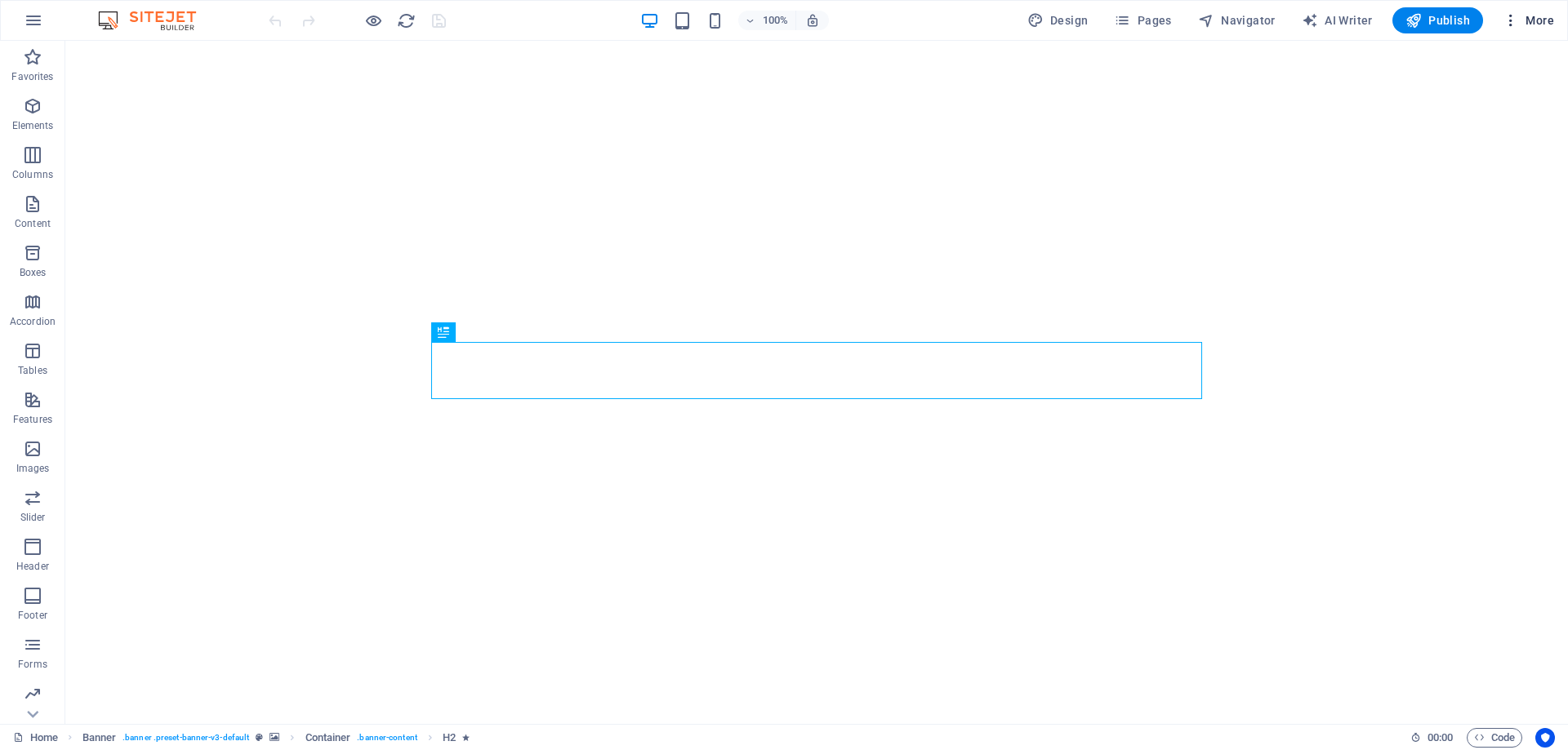
click at [1512, 19] on icon "button" at bounding box center [1511, 20] width 16 height 16
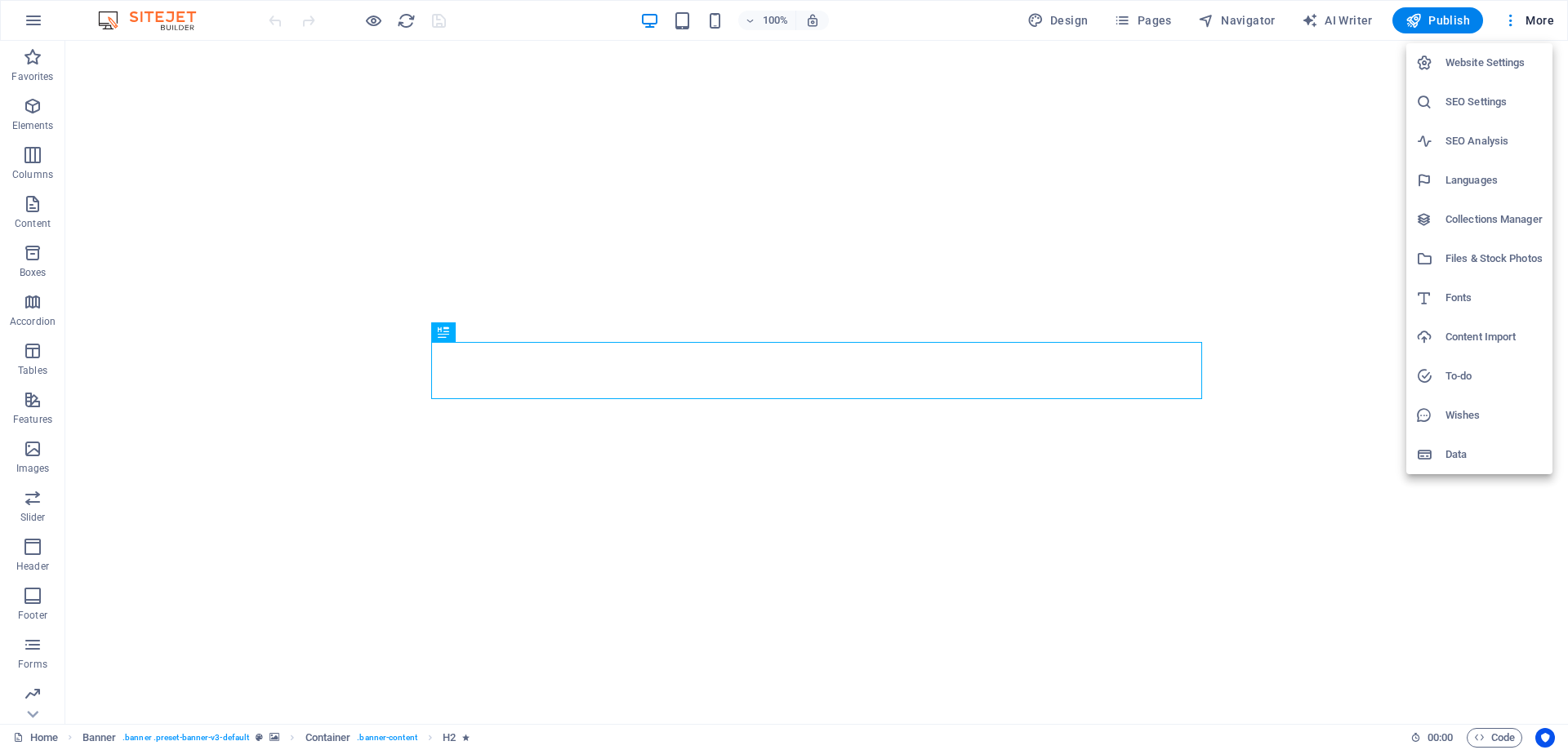
click at [32, 710] on div at bounding box center [784, 375] width 1568 height 750
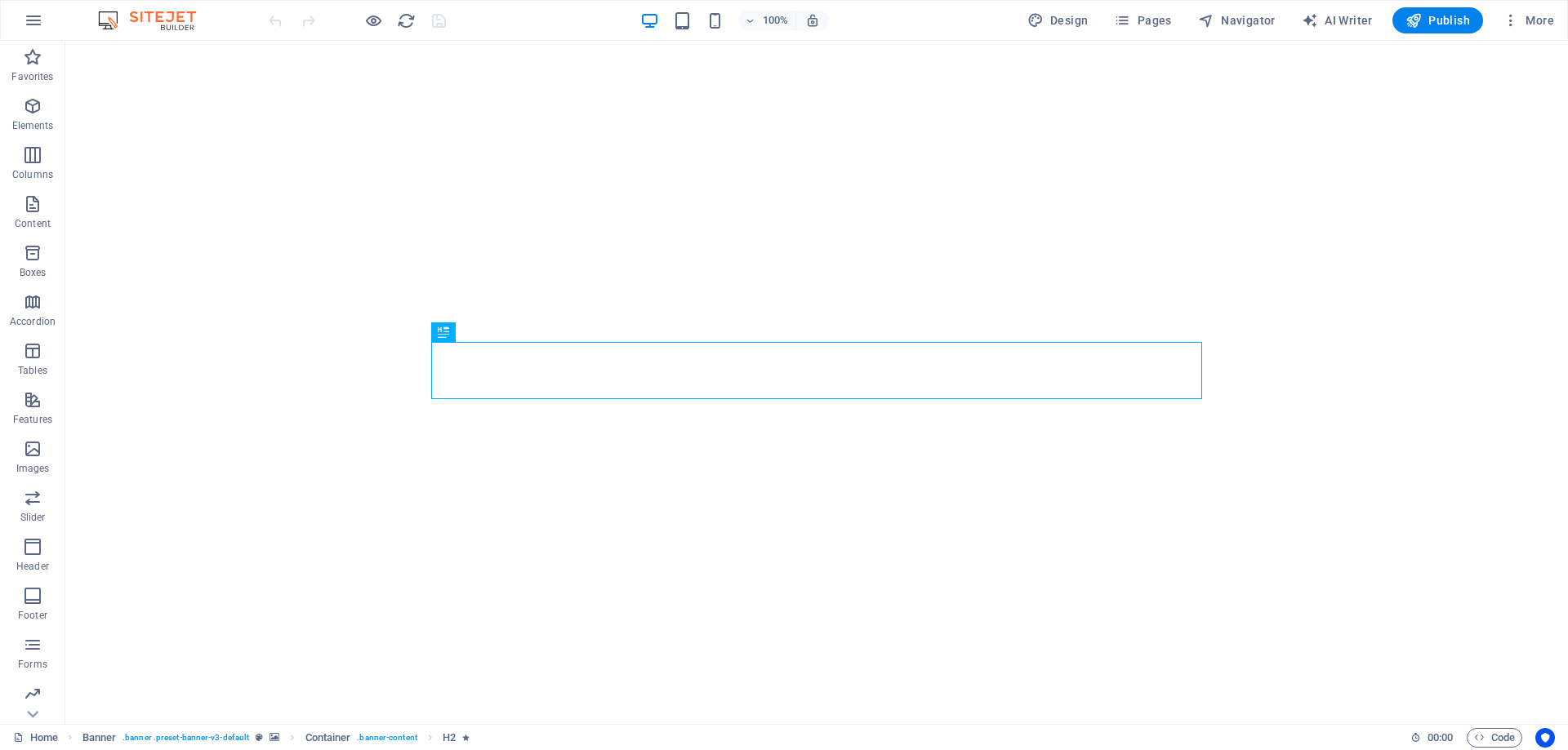
click at [32, 710] on icon at bounding box center [32, 714] width 23 height 23
click at [40, 653] on span "Marketing" at bounding box center [33, 652] width 66 height 40
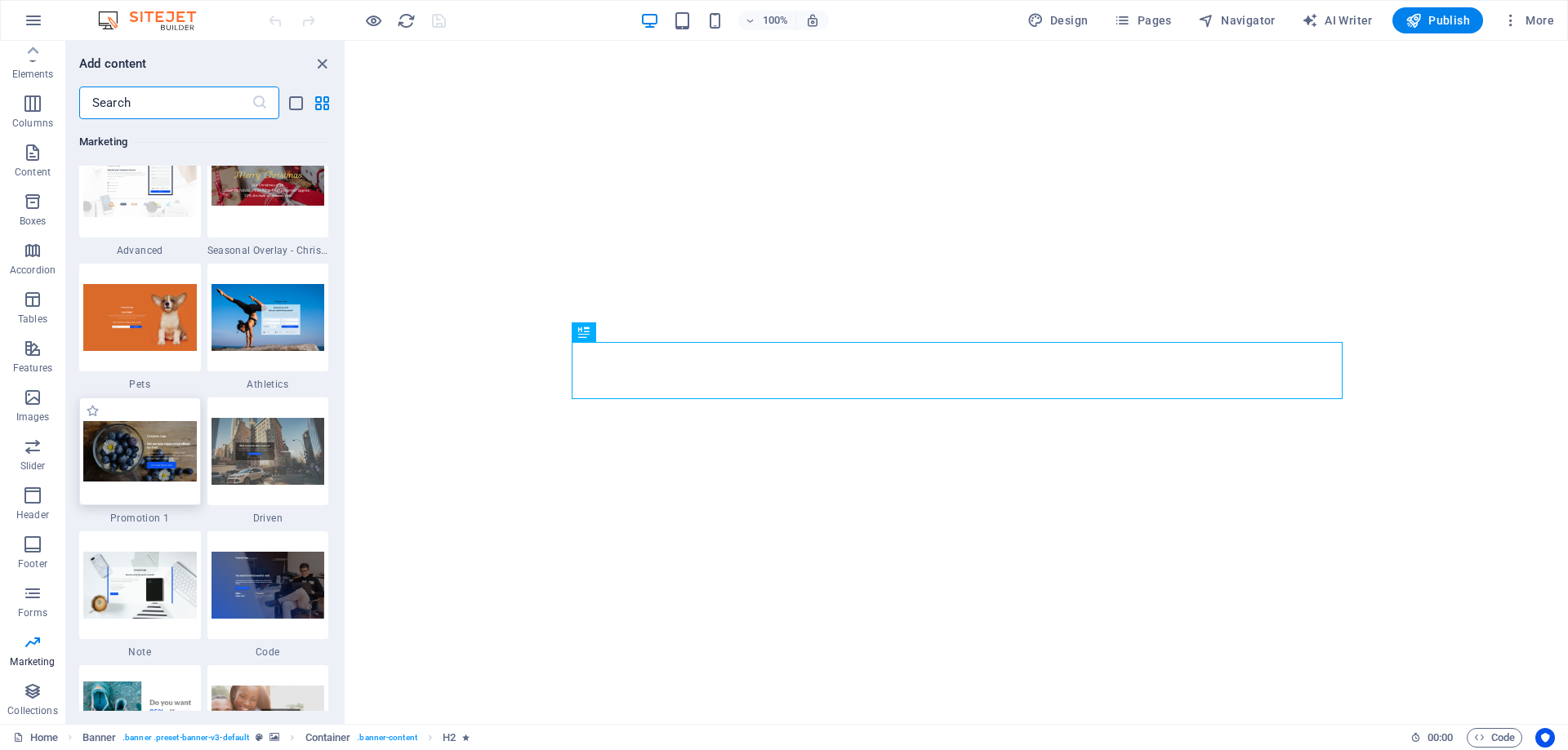
scroll to position [13959, 0]
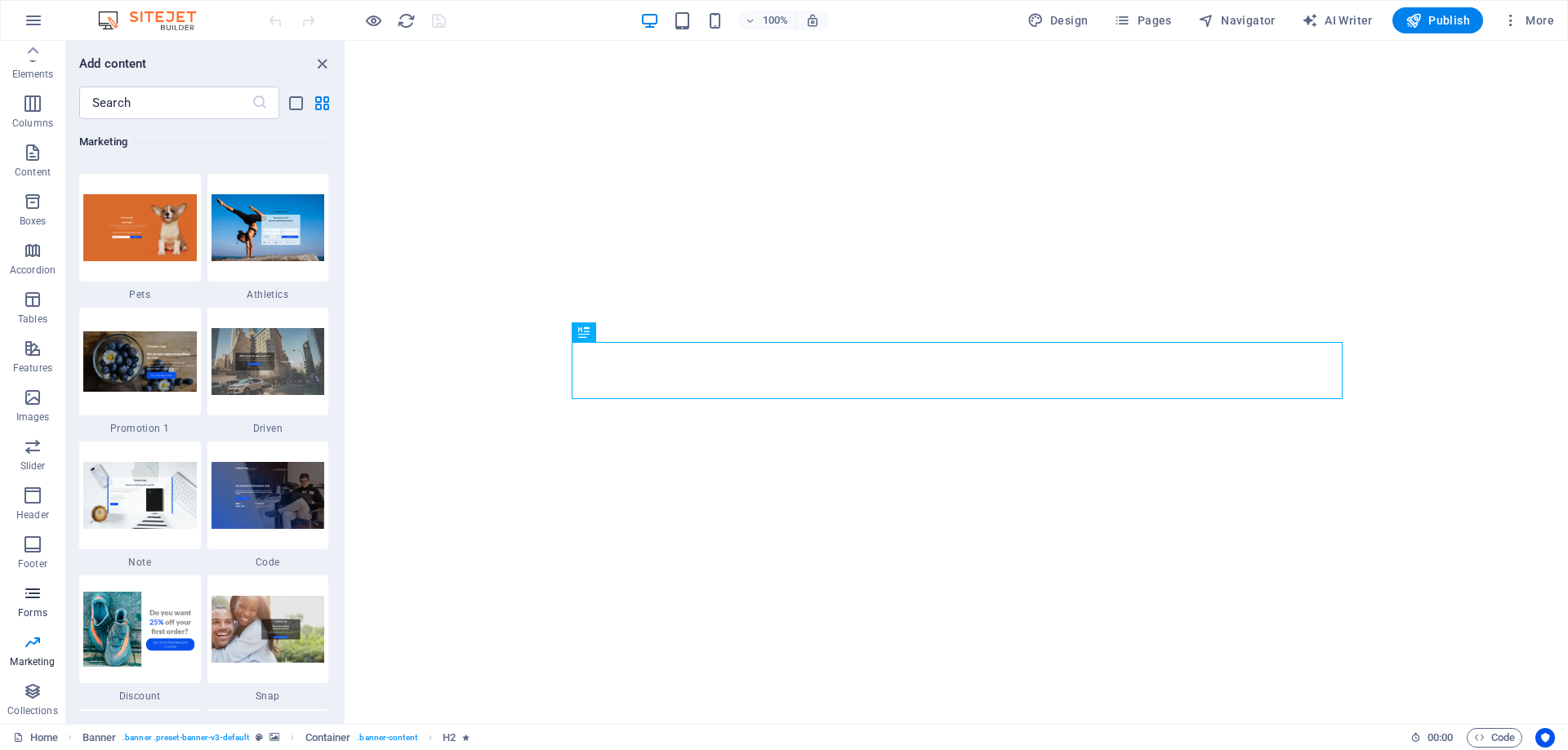
click at [26, 608] on p "Forms" at bounding box center [32, 613] width 30 height 13
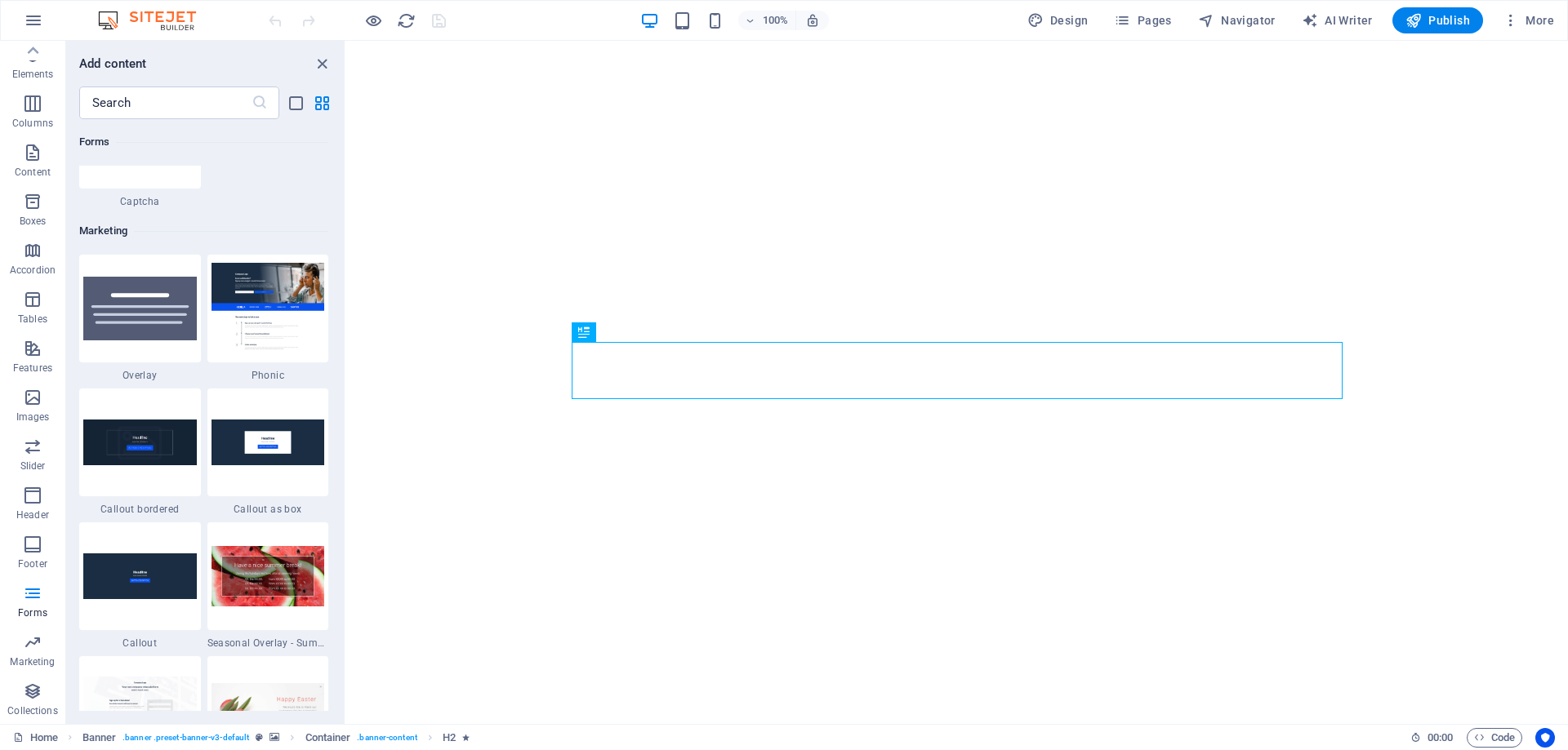
scroll to position [13315, 0]
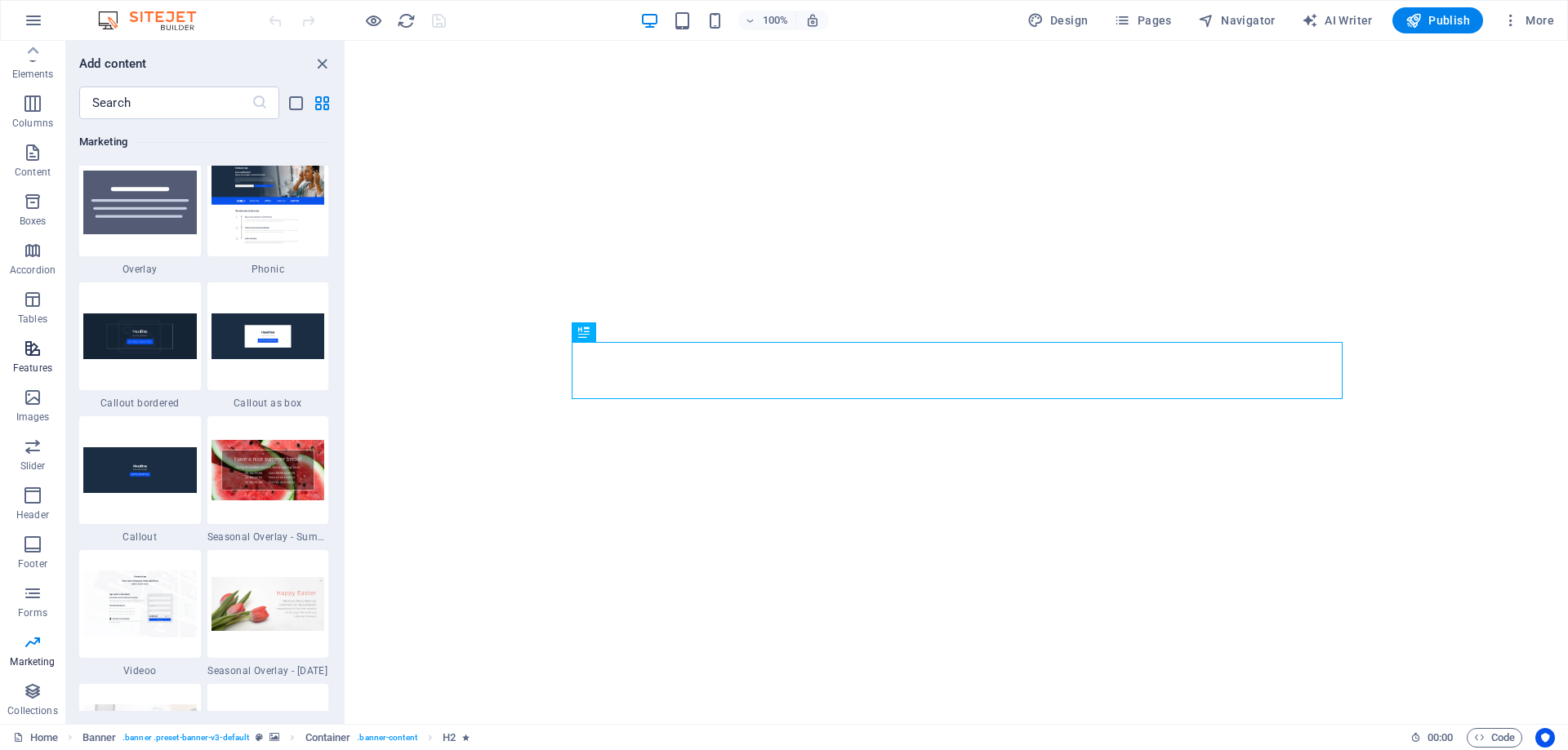
click at [51, 367] on p "Features" at bounding box center [33, 368] width 40 height 13
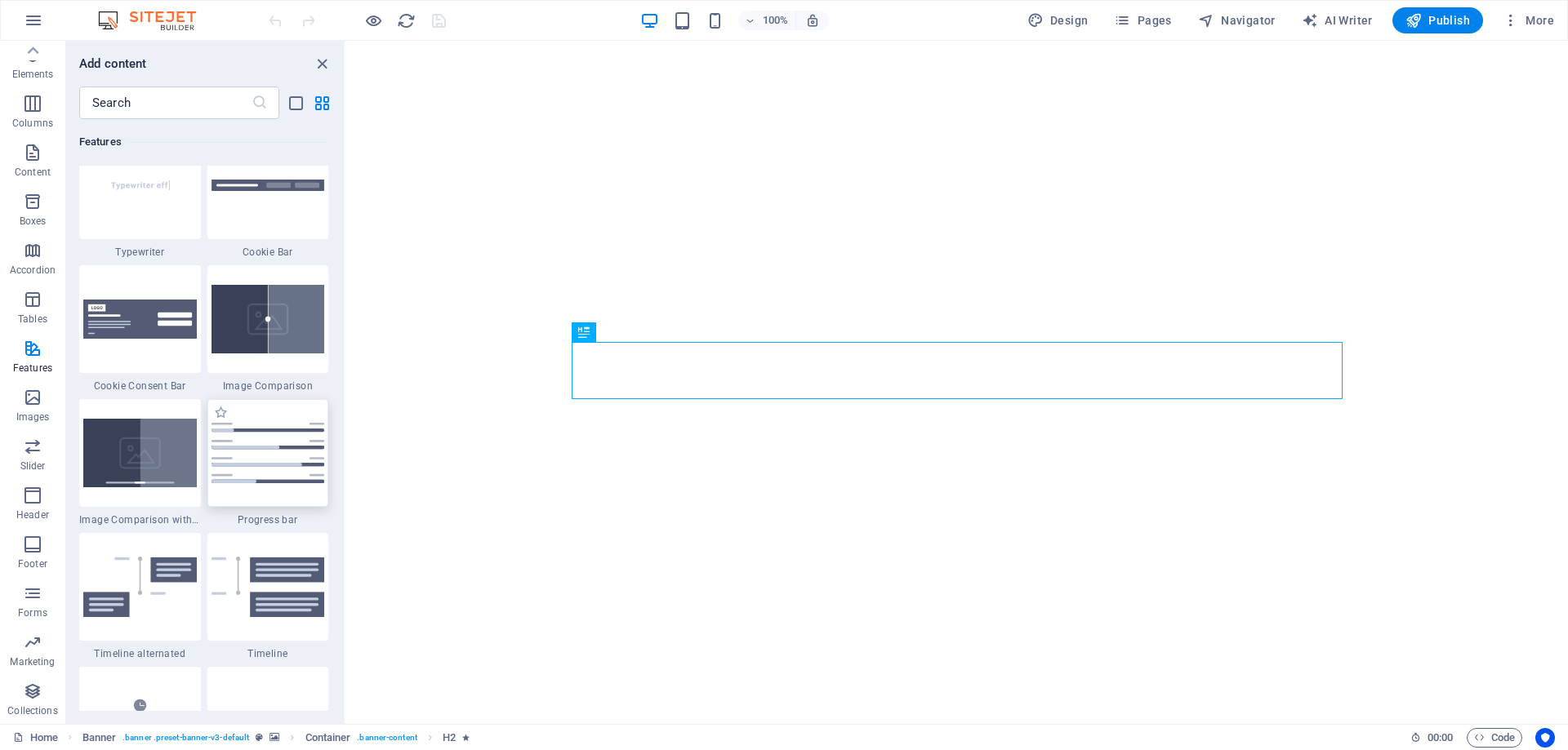
scroll to position [6584, 0]
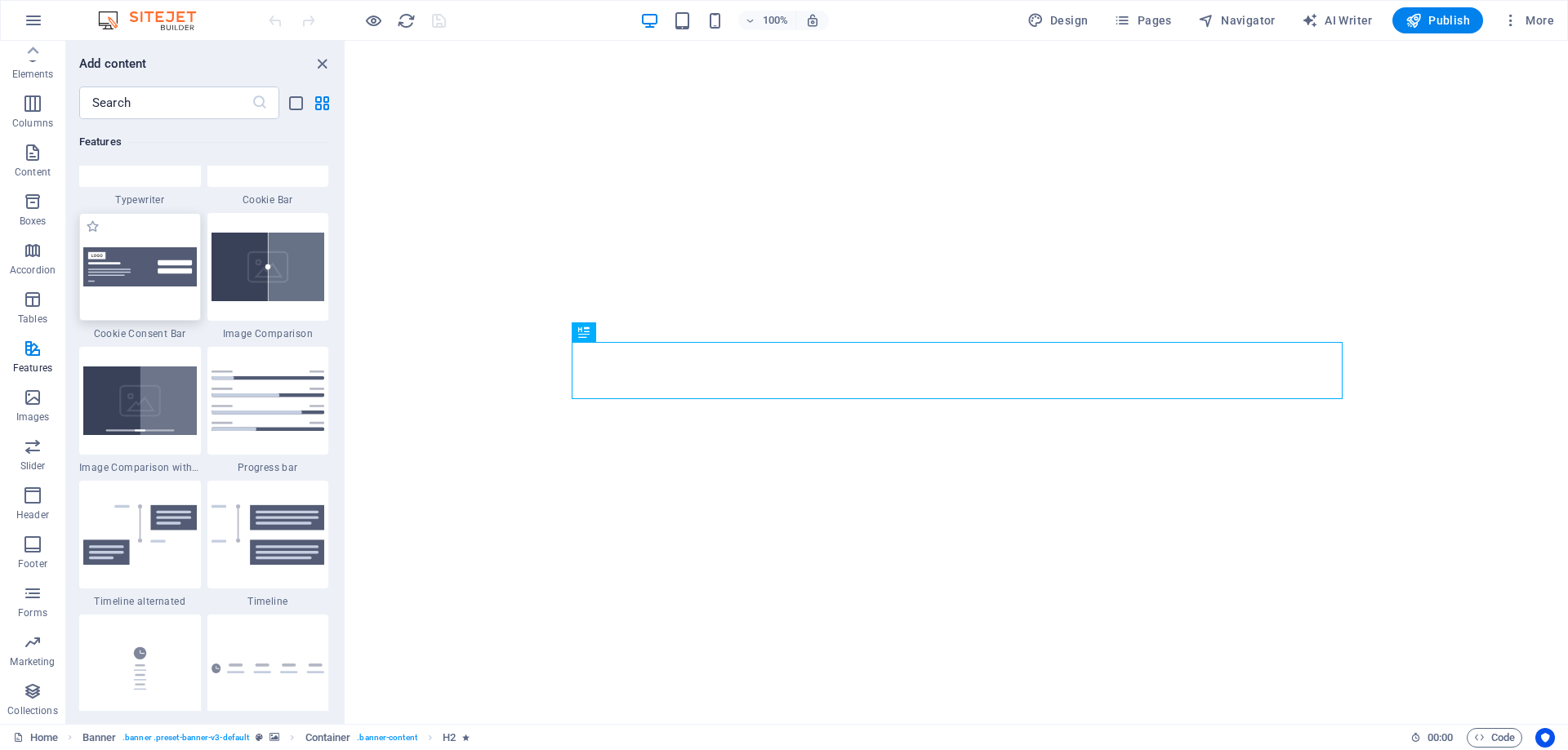
click at [184, 284] on img at bounding box center [140, 267] width 114 height 40
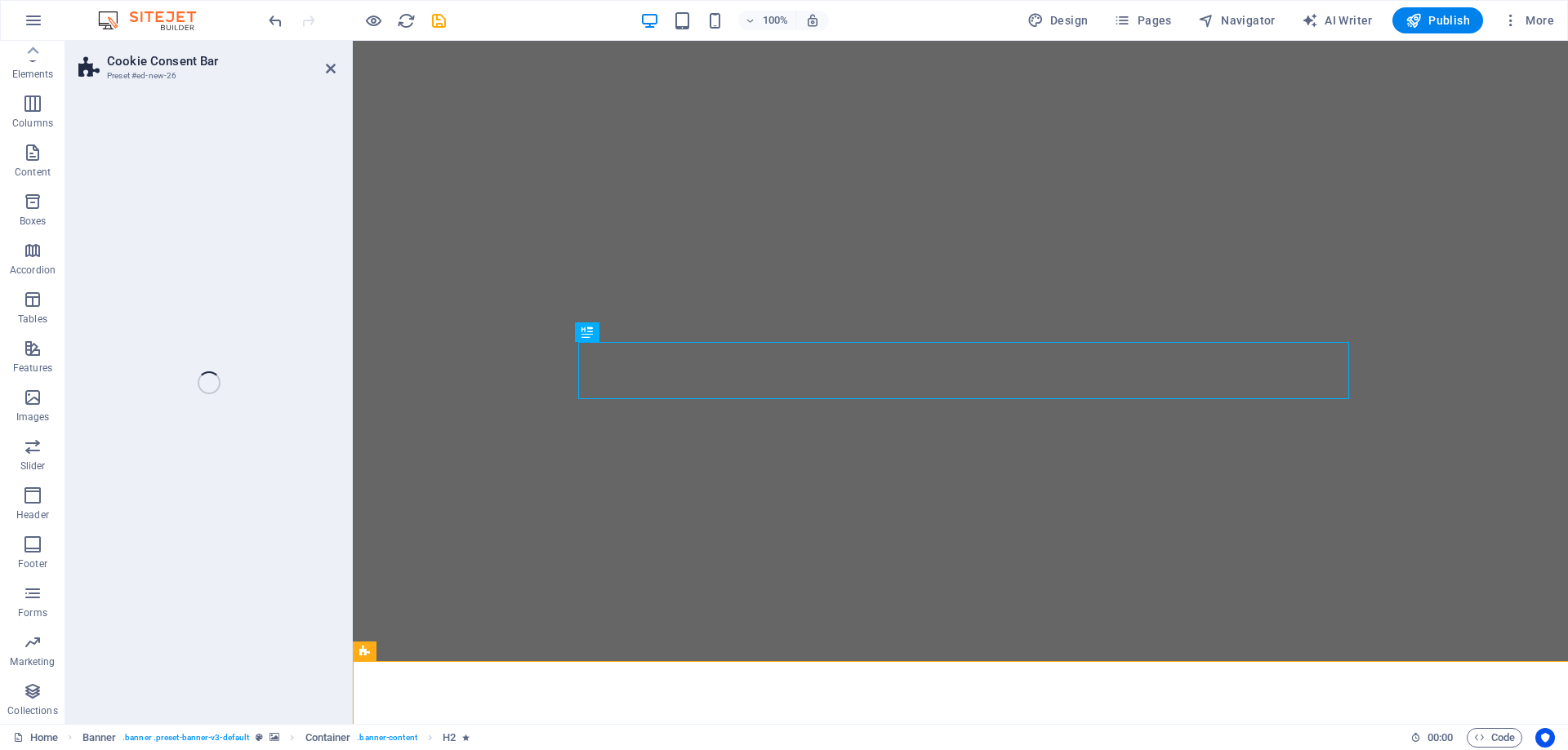
scroll to position [51, 0]
select select "rem"
select select "px"
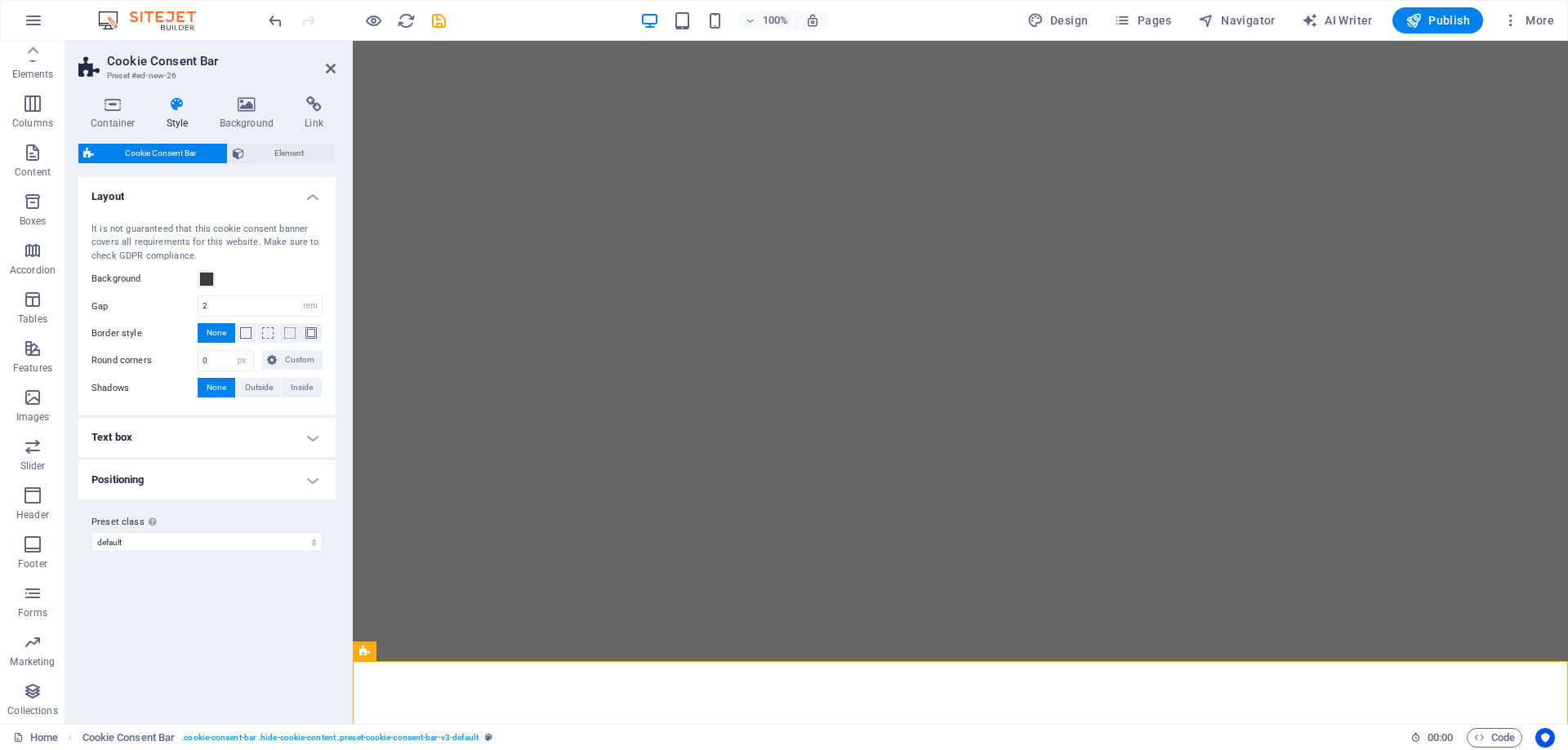
click at [138, 445] on h4 "Text box" at bounding box center [207, 437] width 257 height 40
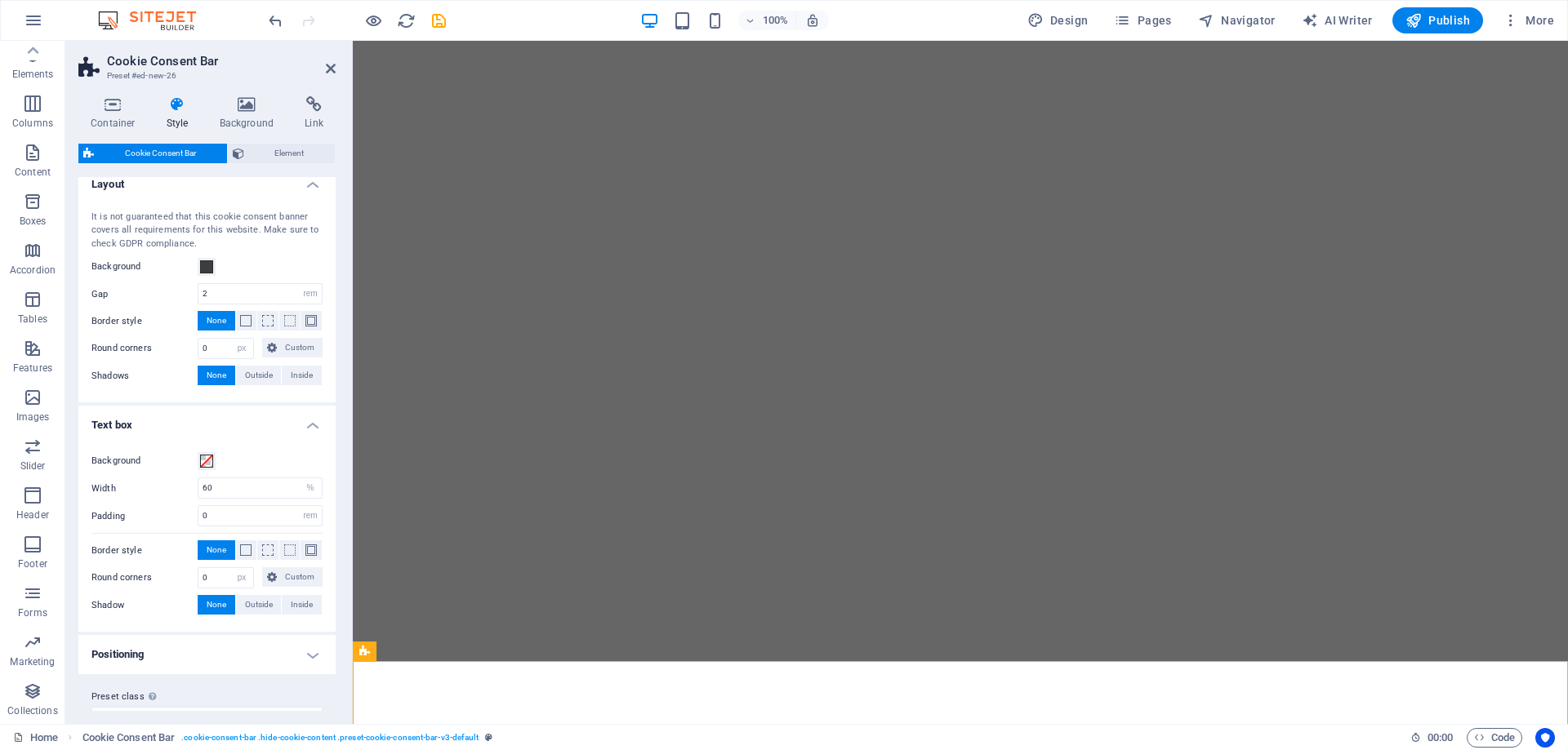
scroll to position [0, 0]
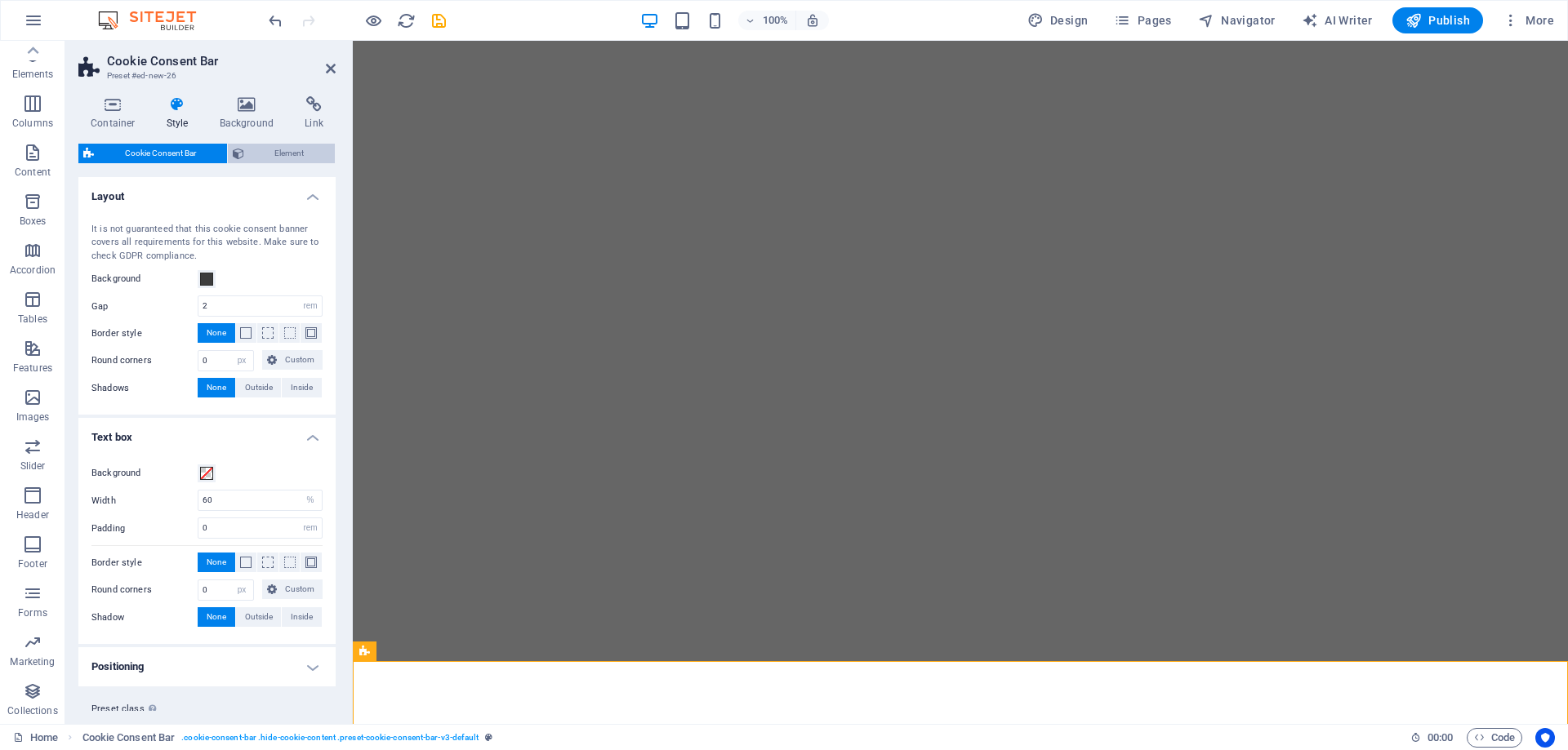
click at [292, 150] on span "Element" at bounding box center [289, 153] width 82 height 19
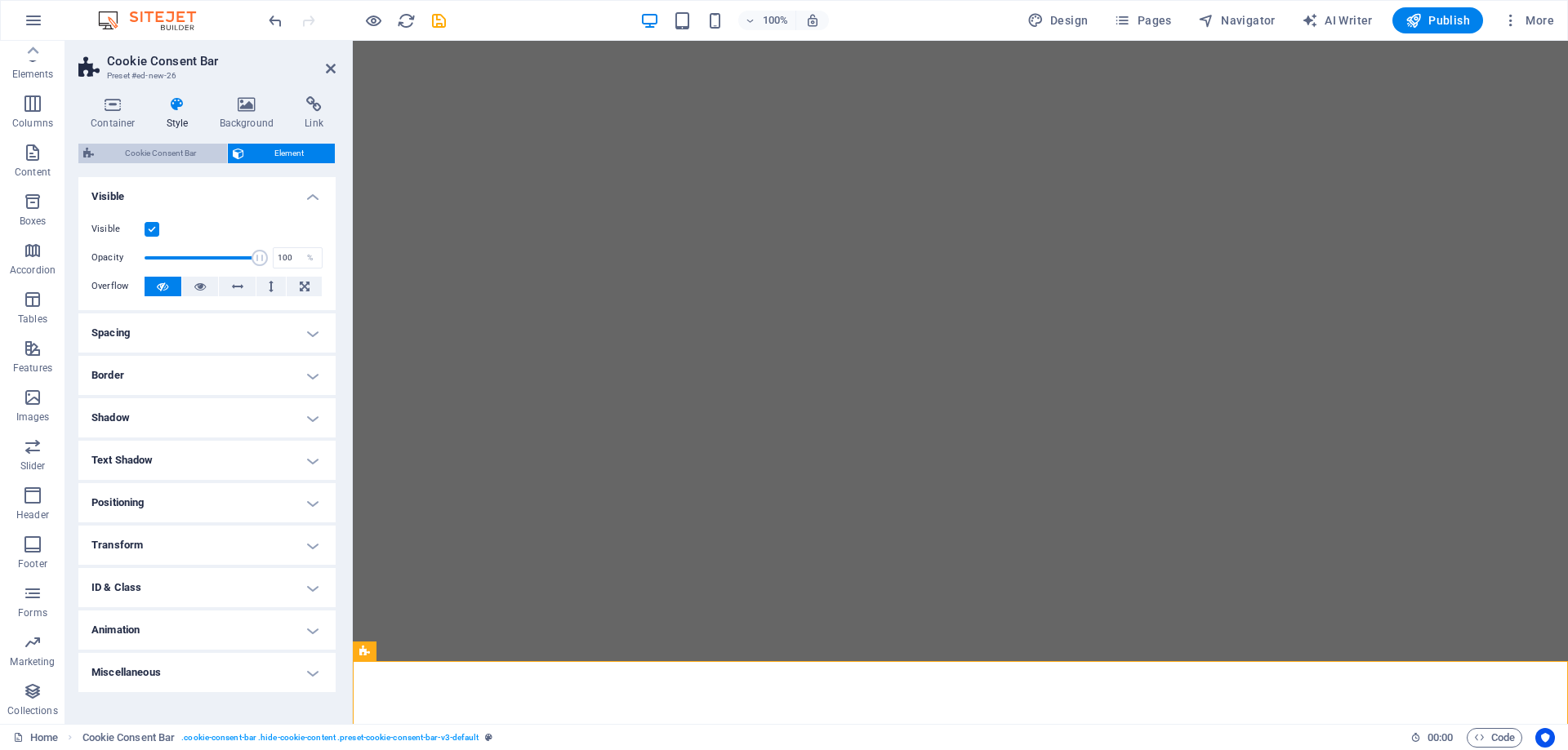
click at [191, 147] on span "Cookie Consent Bar" at bounding box center [160, 153] width 123 height 19
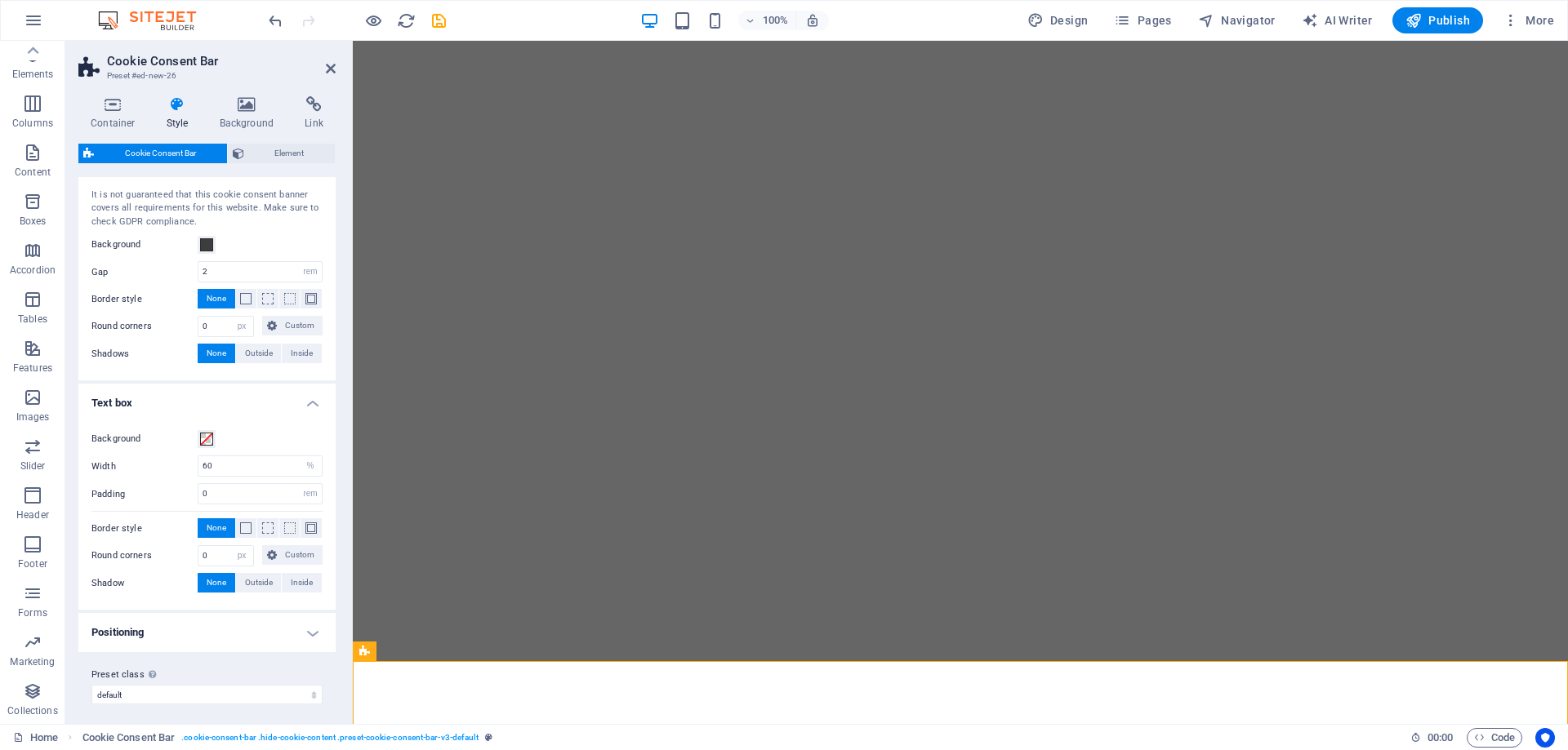
scroll to position [40, 0]
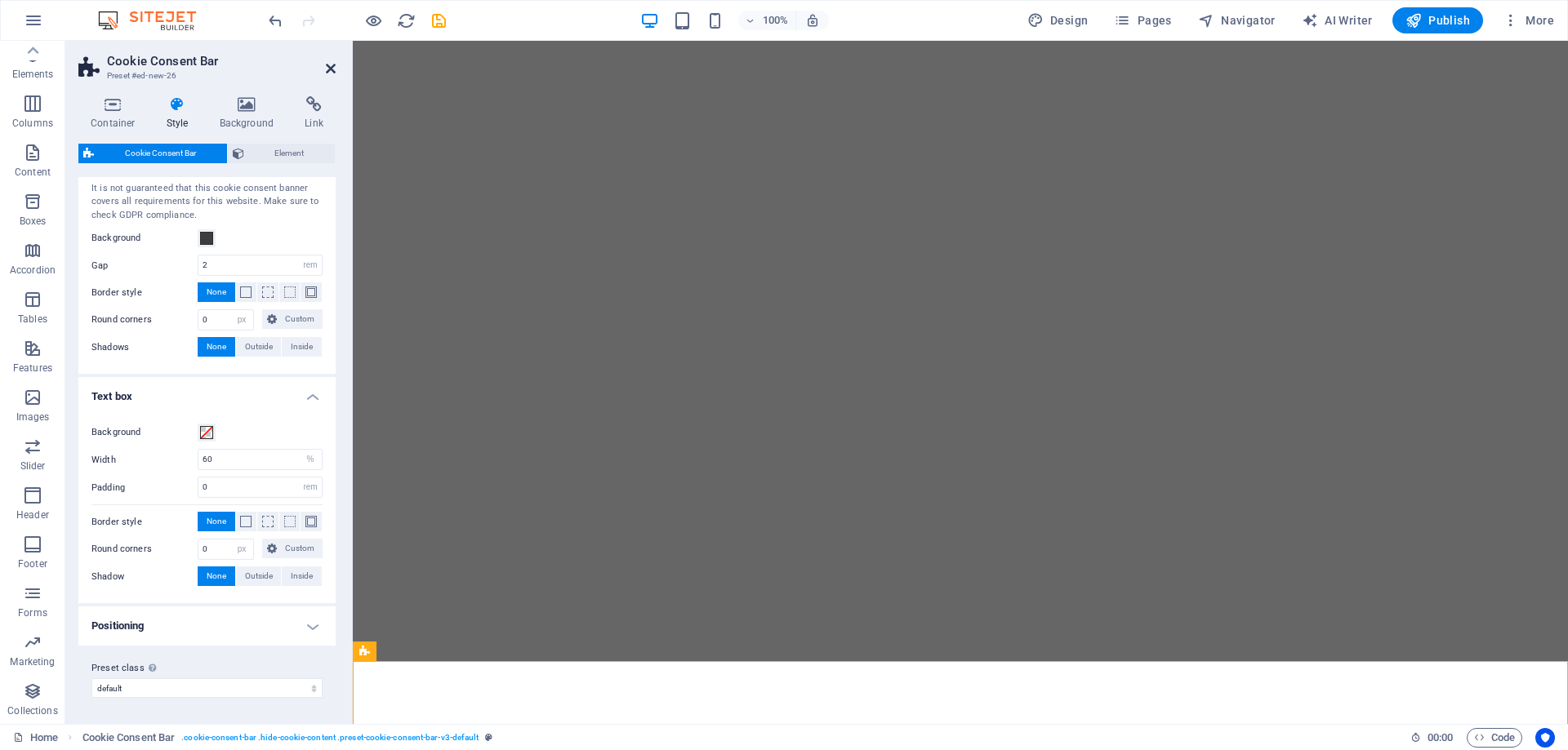
click at [328, 66] on icon at bounding box center [331, 69] width 10 height 13
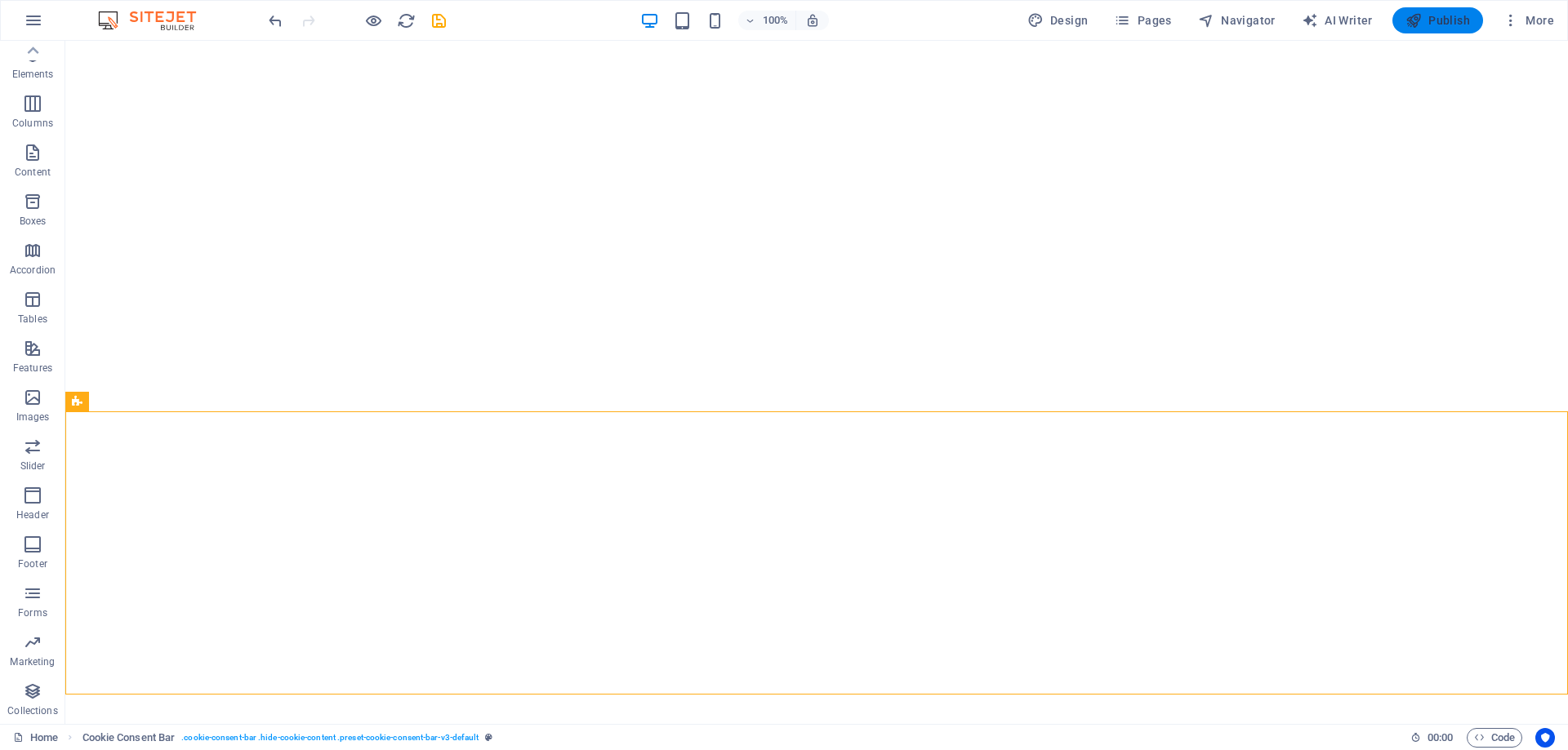
click at [1436, 25] on span "Publish" at bounding box center [1437, 20] width 65 height 16
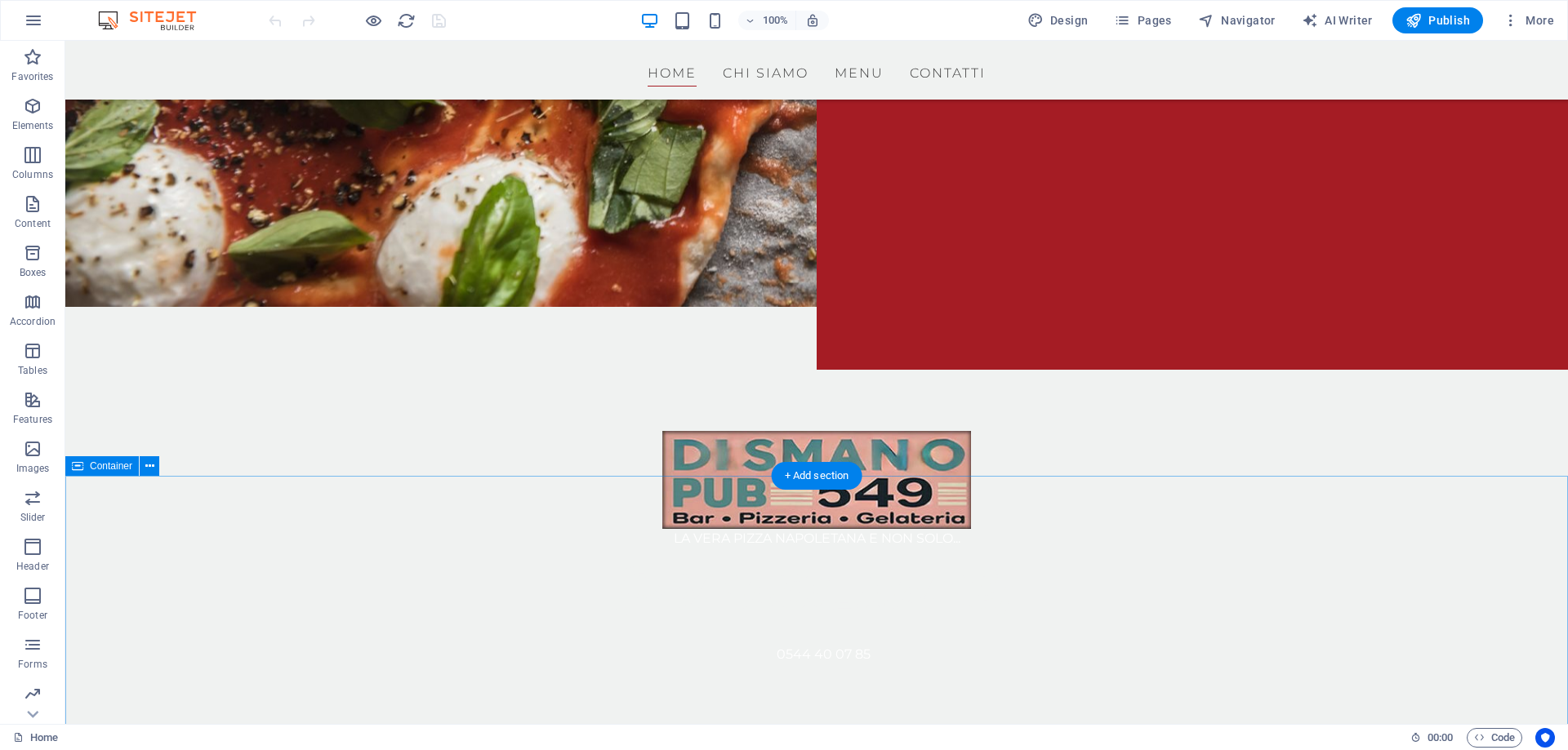
scroll to position [478, 0]
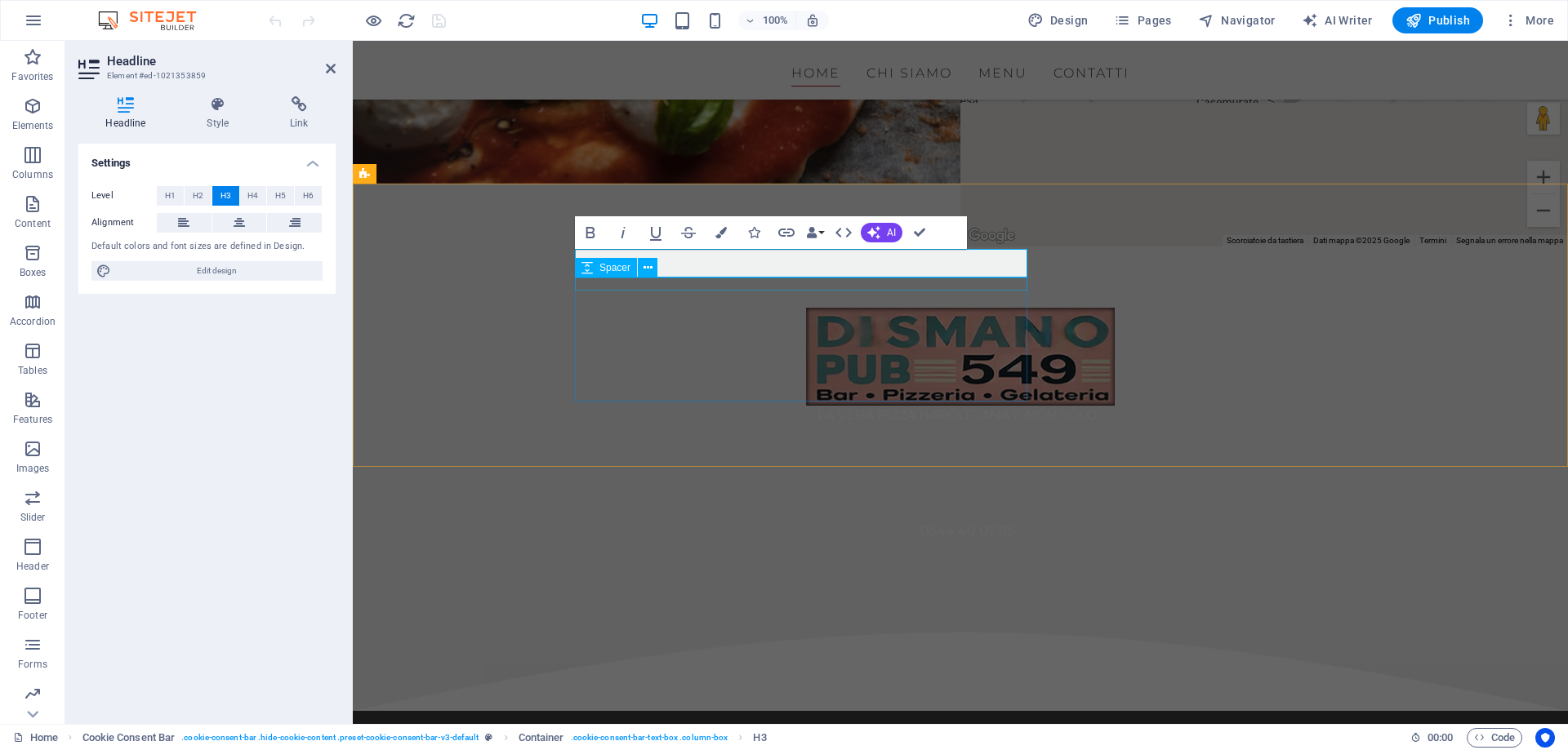
drag, startPoint x: 315, startPoint y: 219, endPoint x: 667, endPoint y: 260, distance: 354.4
click at [667, 260] on div "Spacer" at bounding box center [621, 268] width 93 height 20
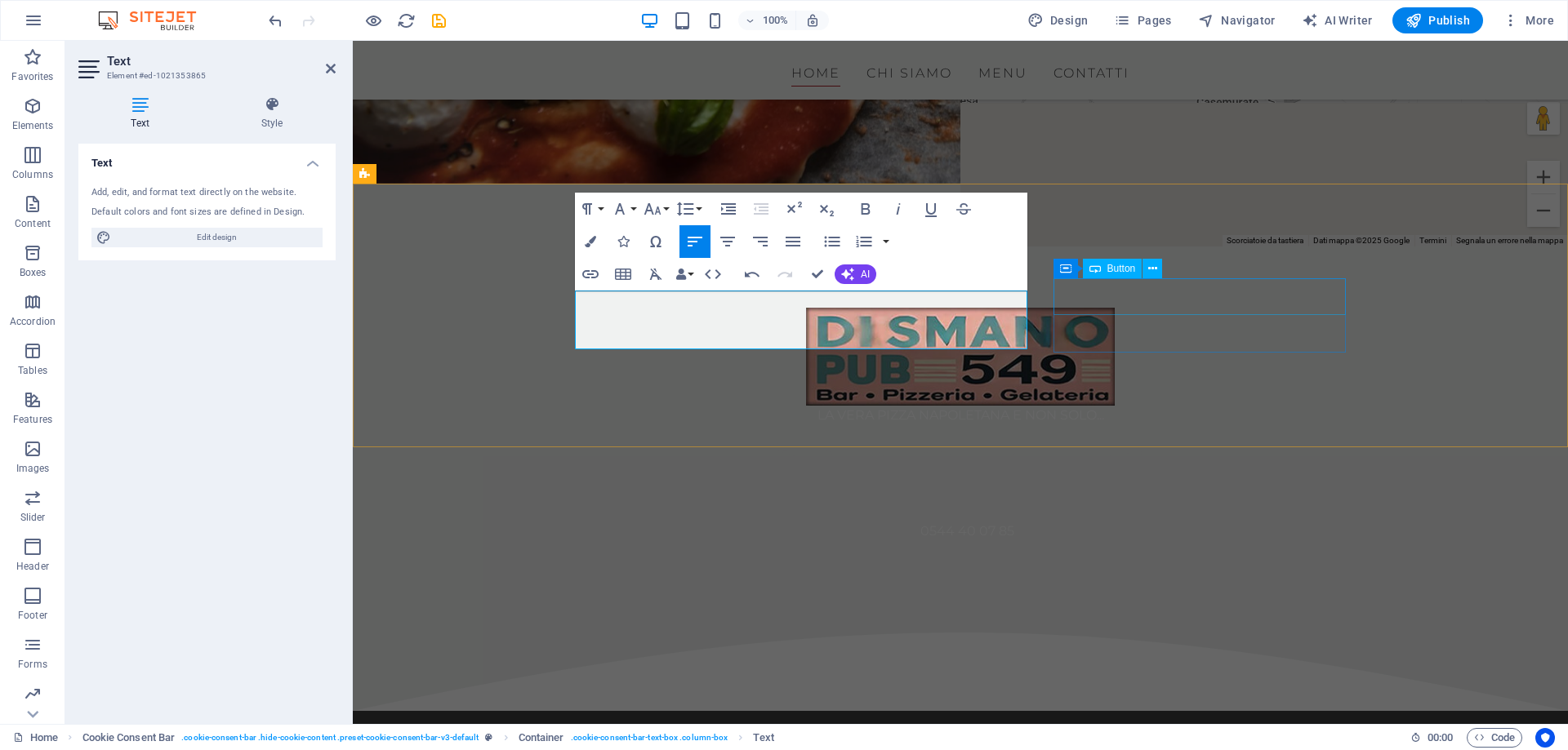
select select "%"
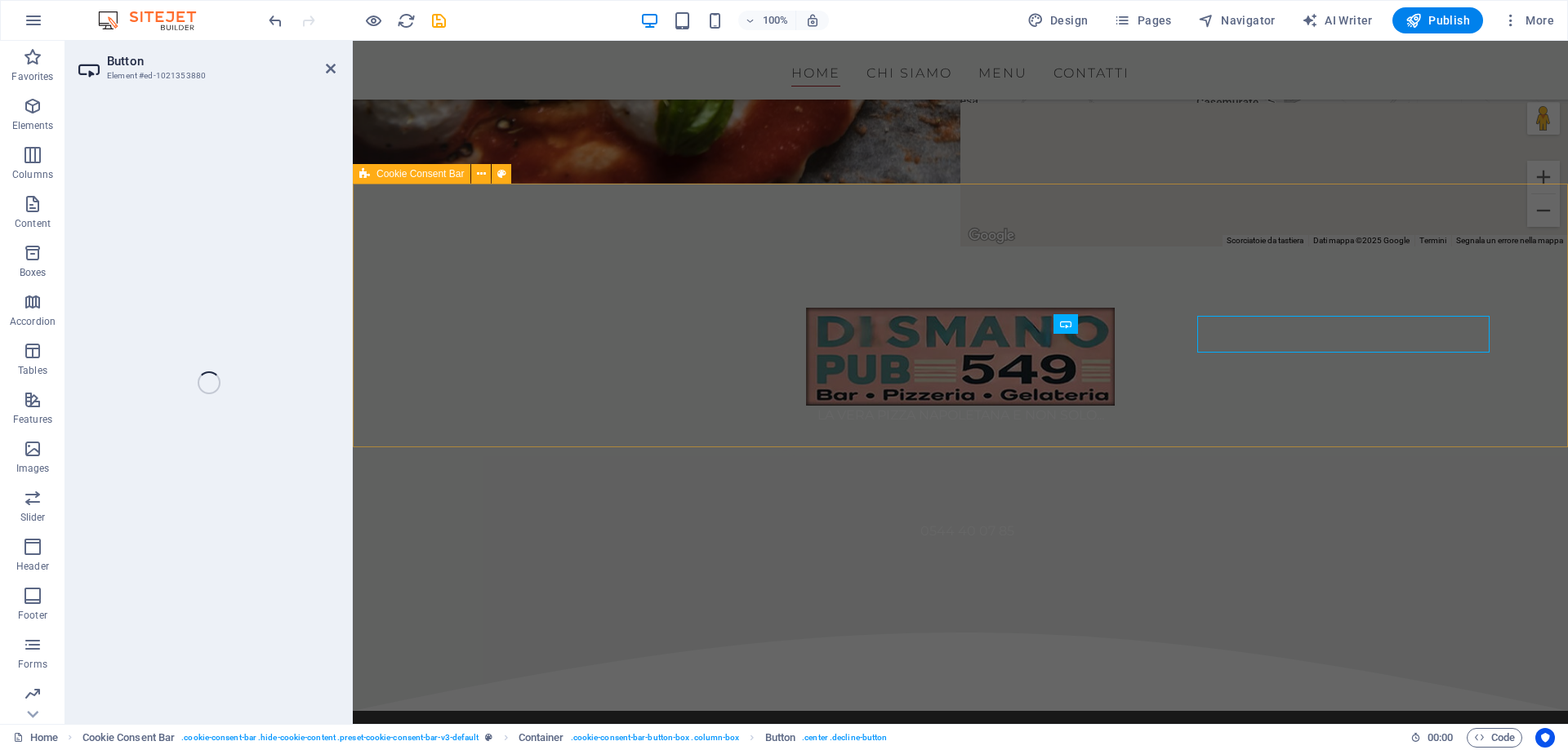
select select "%"
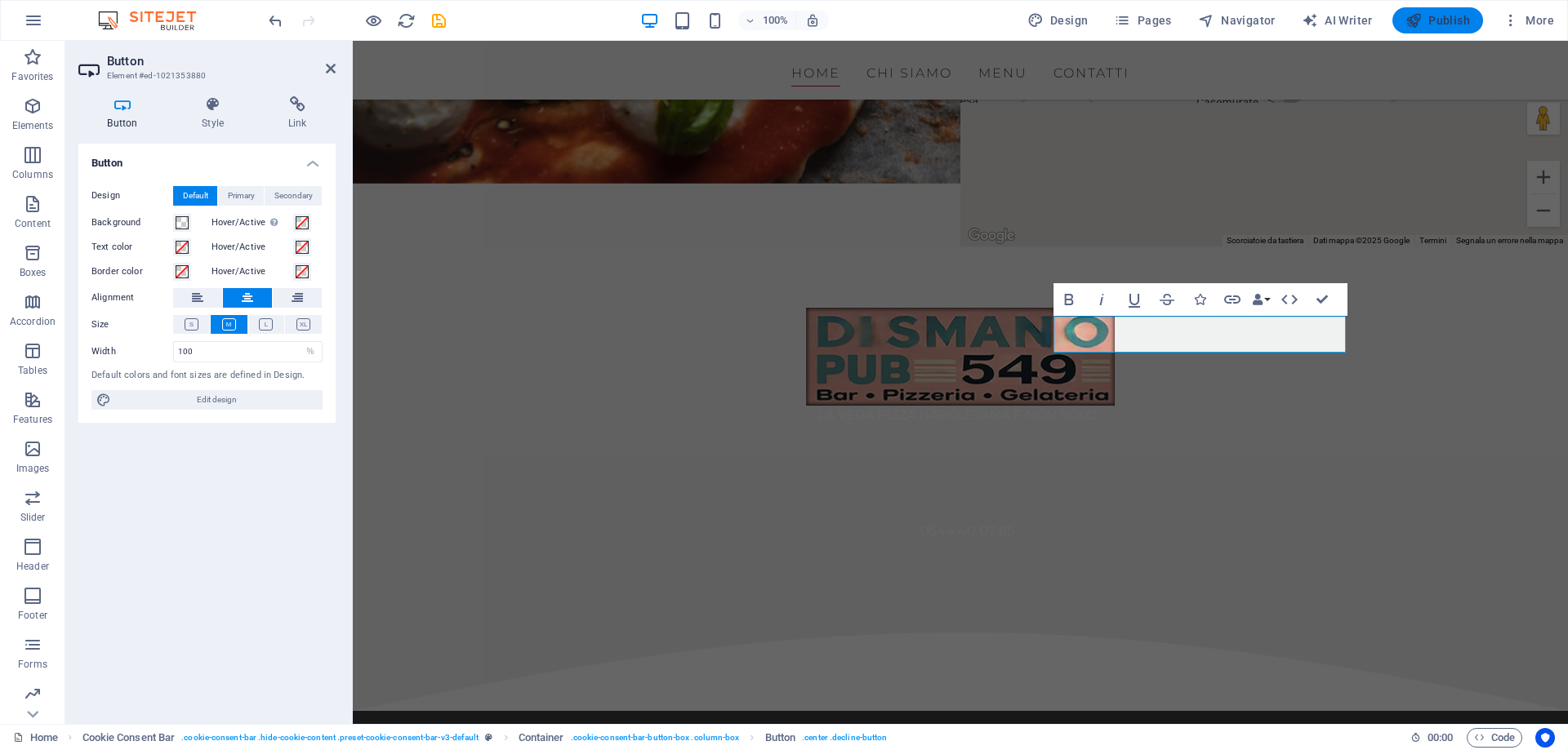
click at [1434, 18] on span "Publish" at bounding box center [1437, 20] width 65 height 16
checkbox input "false"
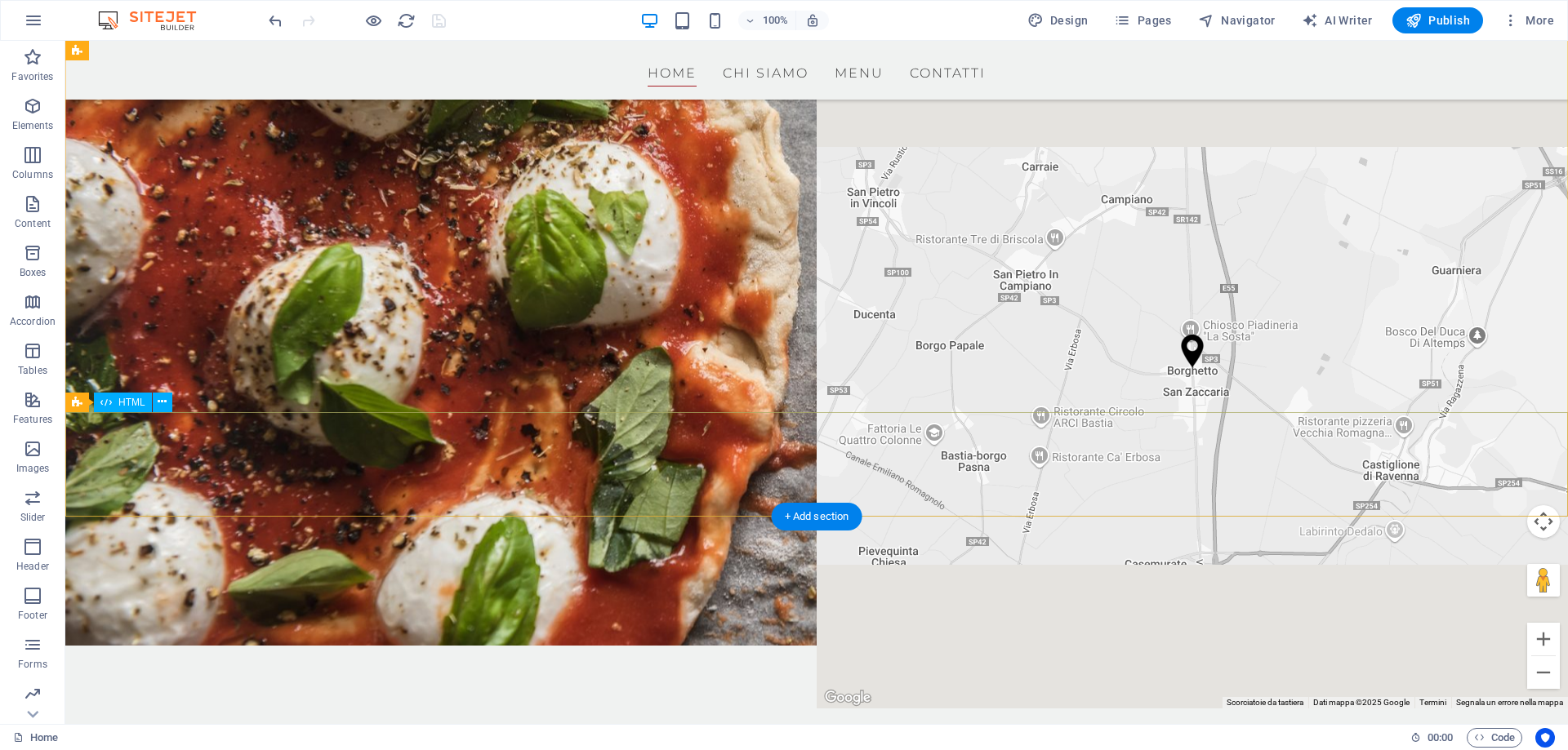
scroll to position [0, 0]
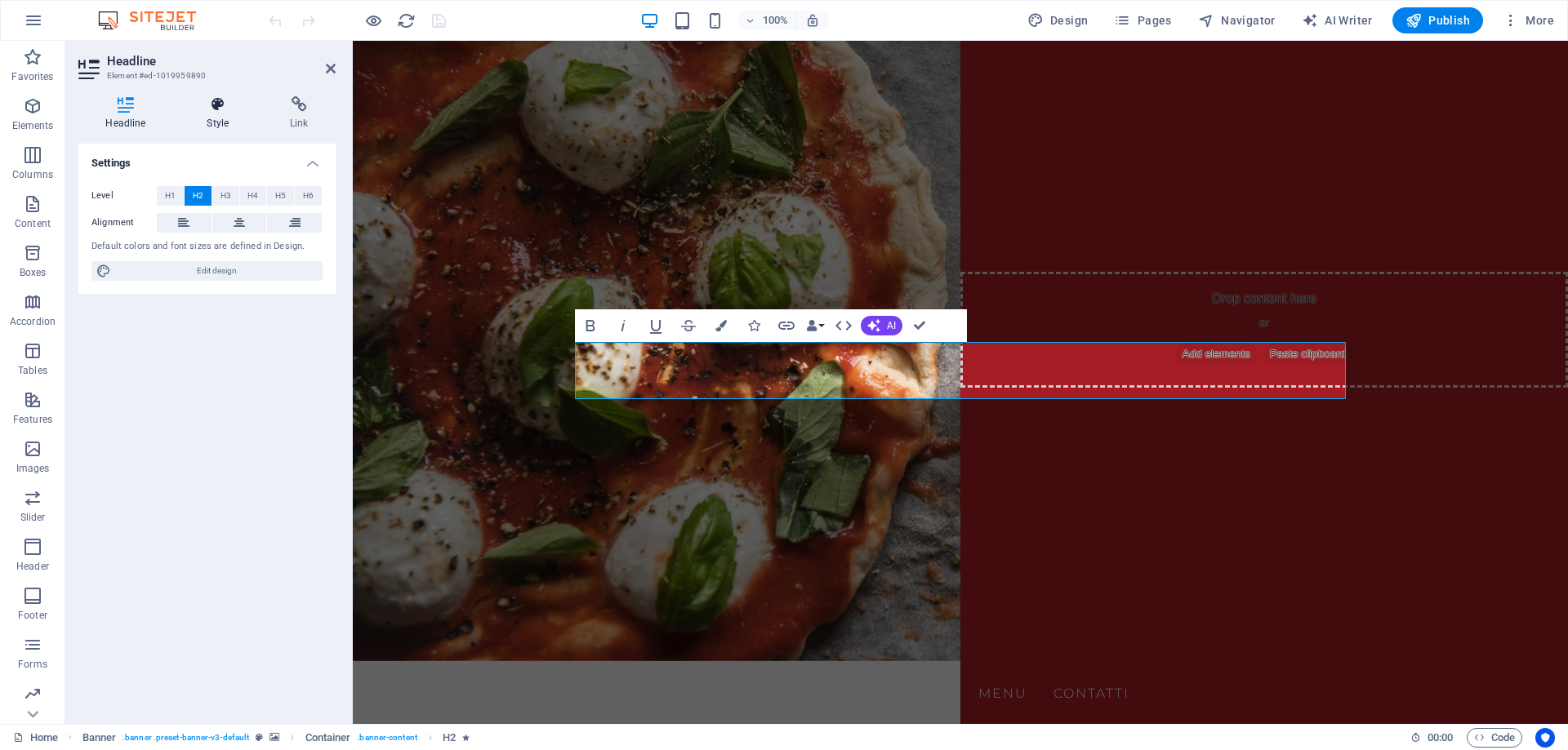
click at [217, 113] on icon at bounding box center [217, 104] width 77 height 16
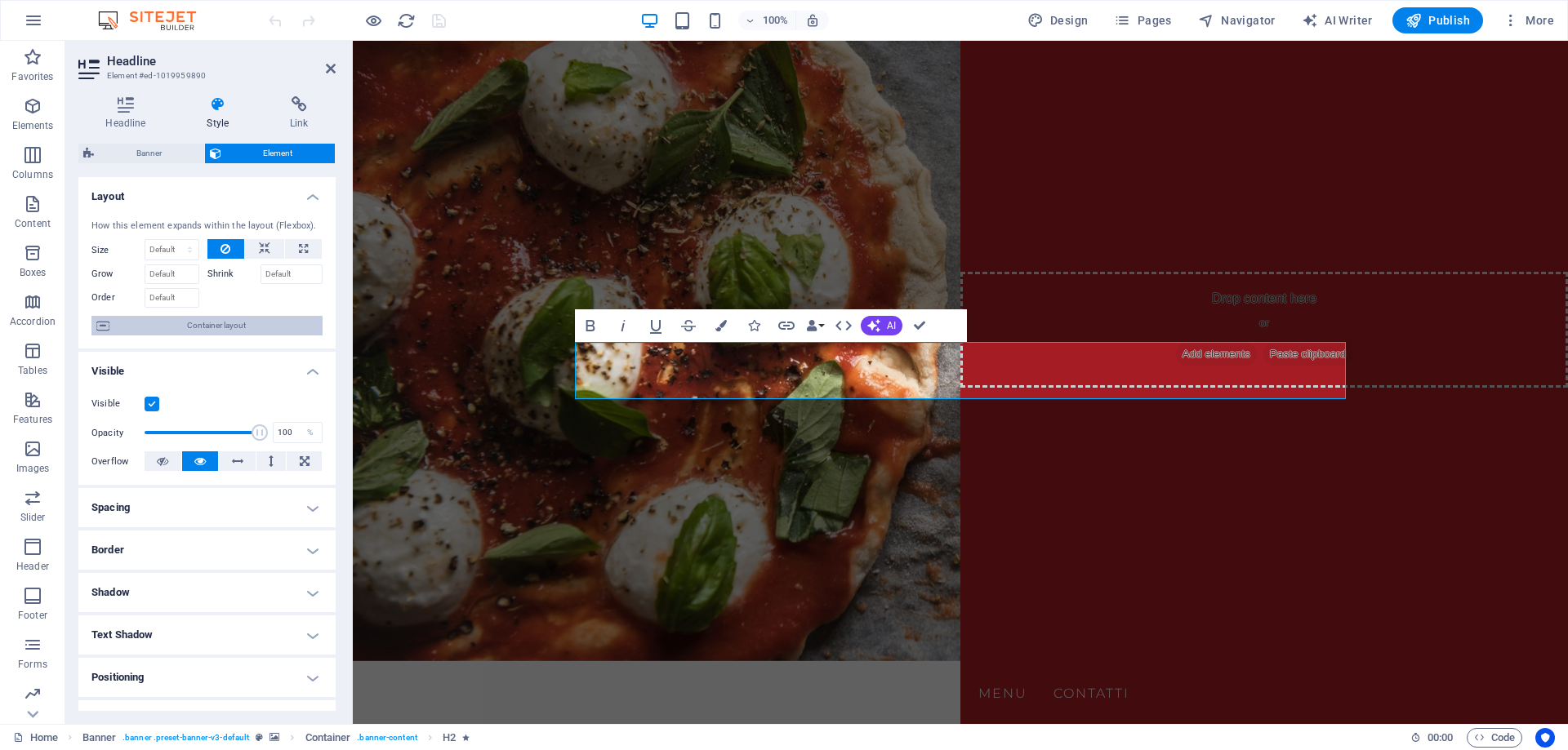
click at [220, 327] on span "Container layout" at bounding box center [216, 325] width 203 height 19
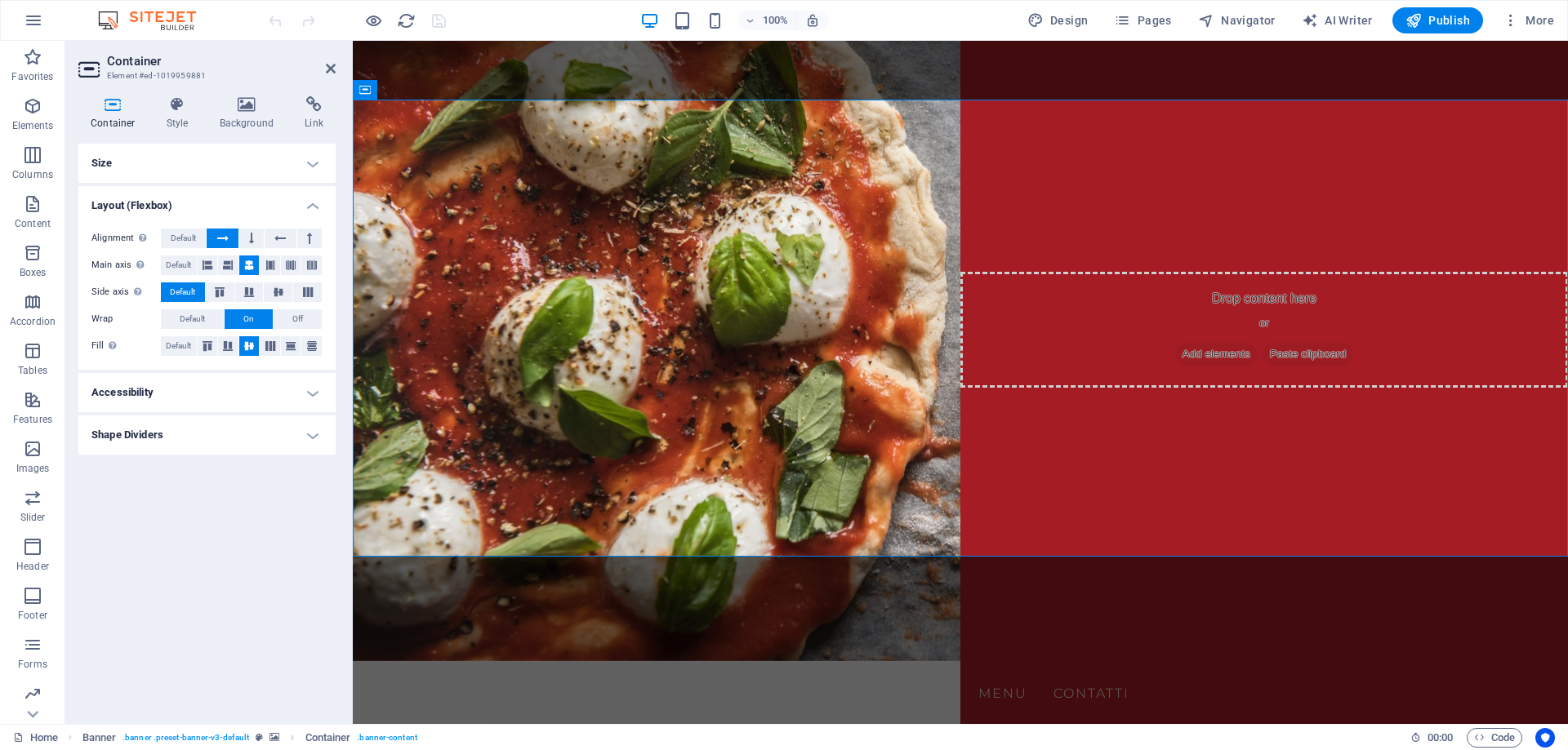
click at [121, 109] on icon at bounding box center [113, 104] width 69 height 16
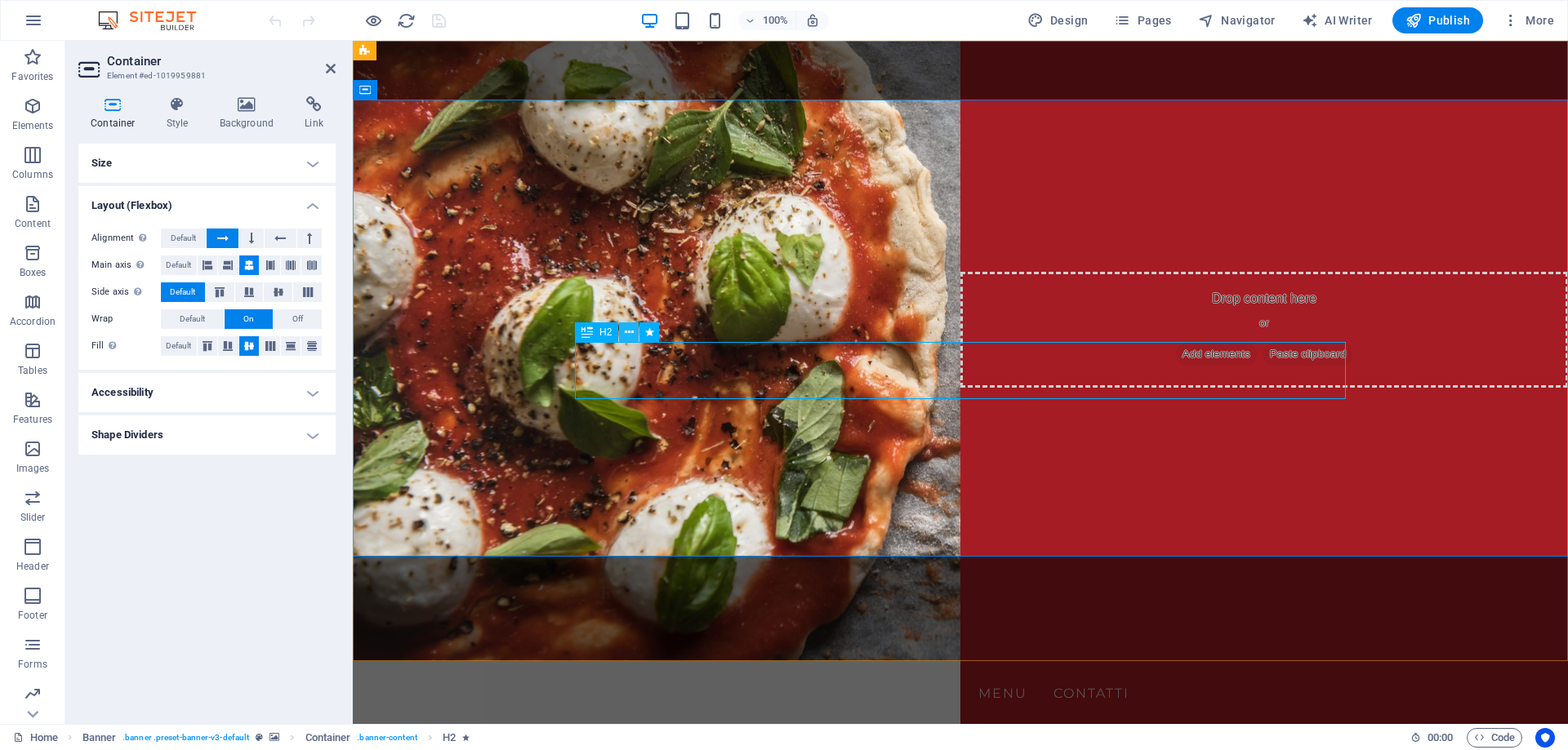
click at [630, 331] on icon at bounding box center [629, 333] width 9 height 17
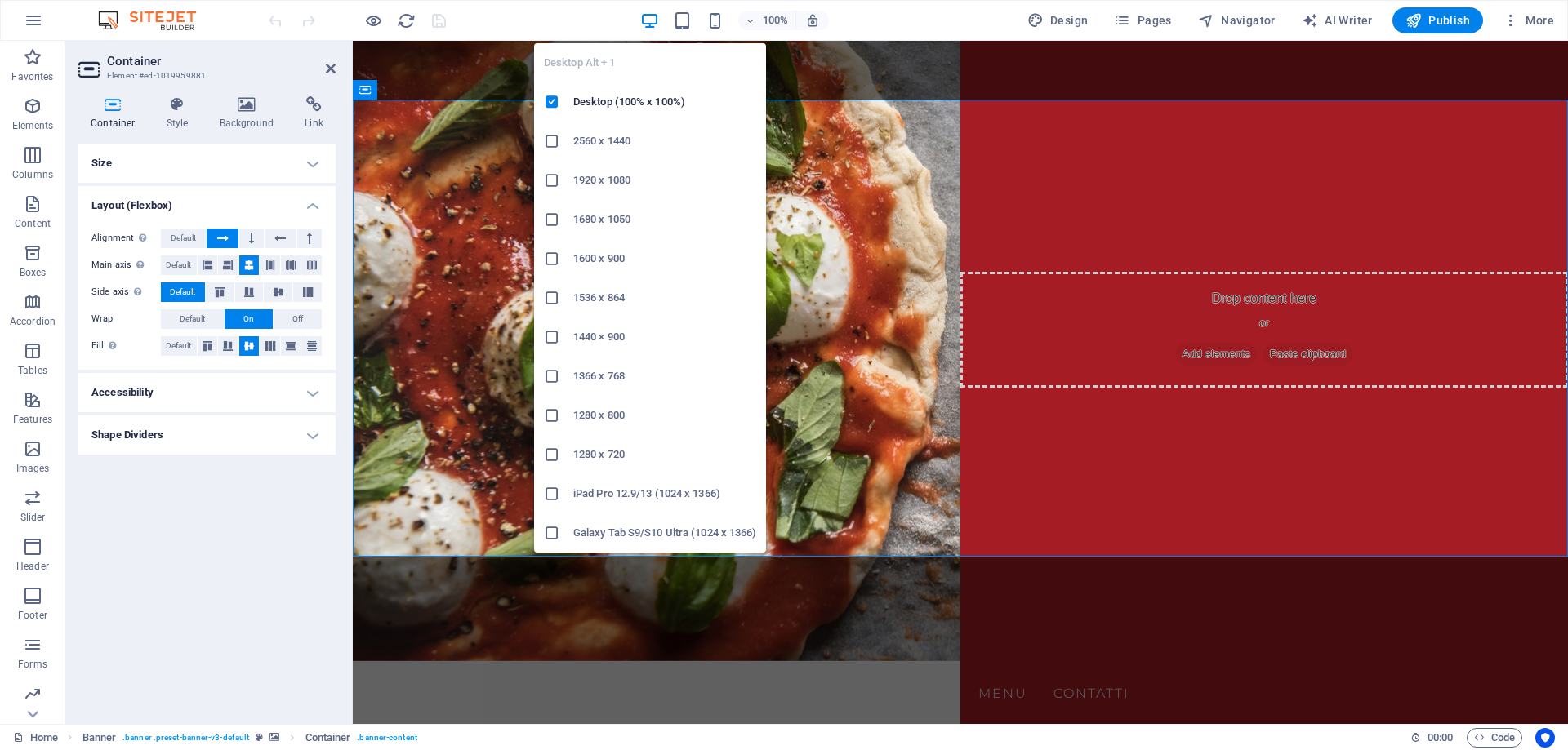
click at [656, 14] on icon "button" at bounding box center [650, 21] width 19 height 19
click at [656, 17] on icon "button" at bounding box center [650, 21] width 19 height 19
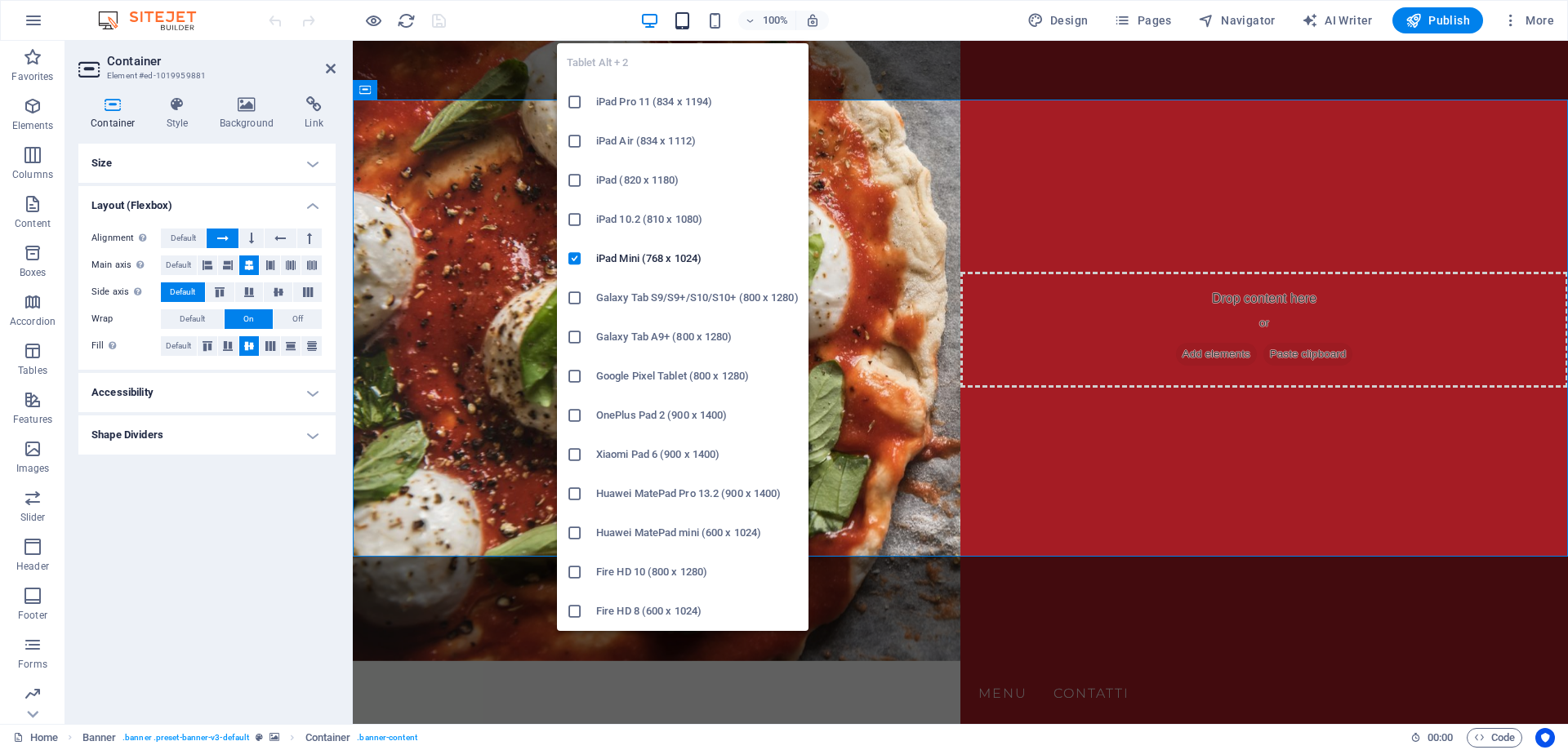
click at [682, 19] on icon "button" at bounding box center [682, 21] width 19 height 19
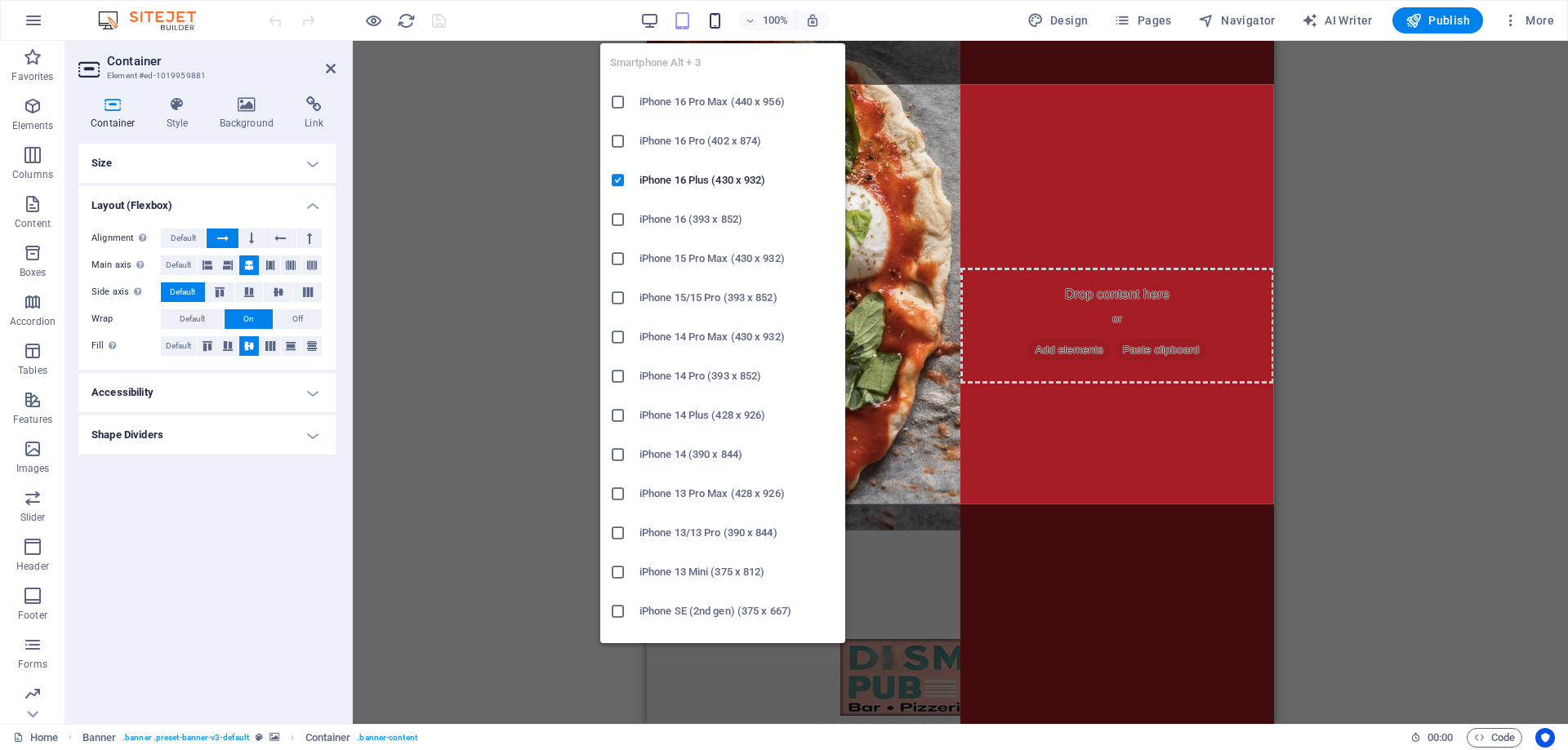
click at [722, 26] on icon "button" at bounding box center [715, 21] width 19 height 19
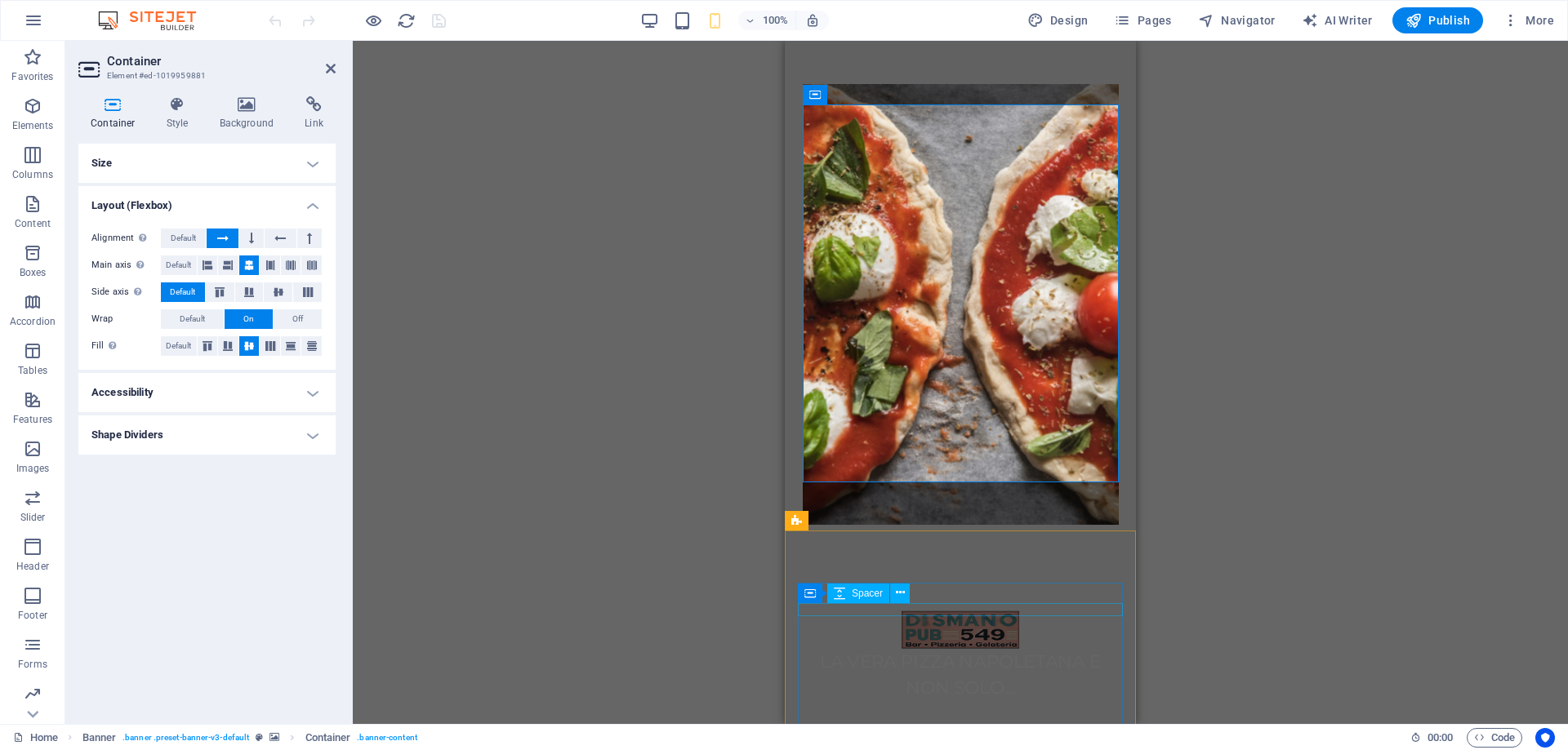
scroll to position [3, 0]
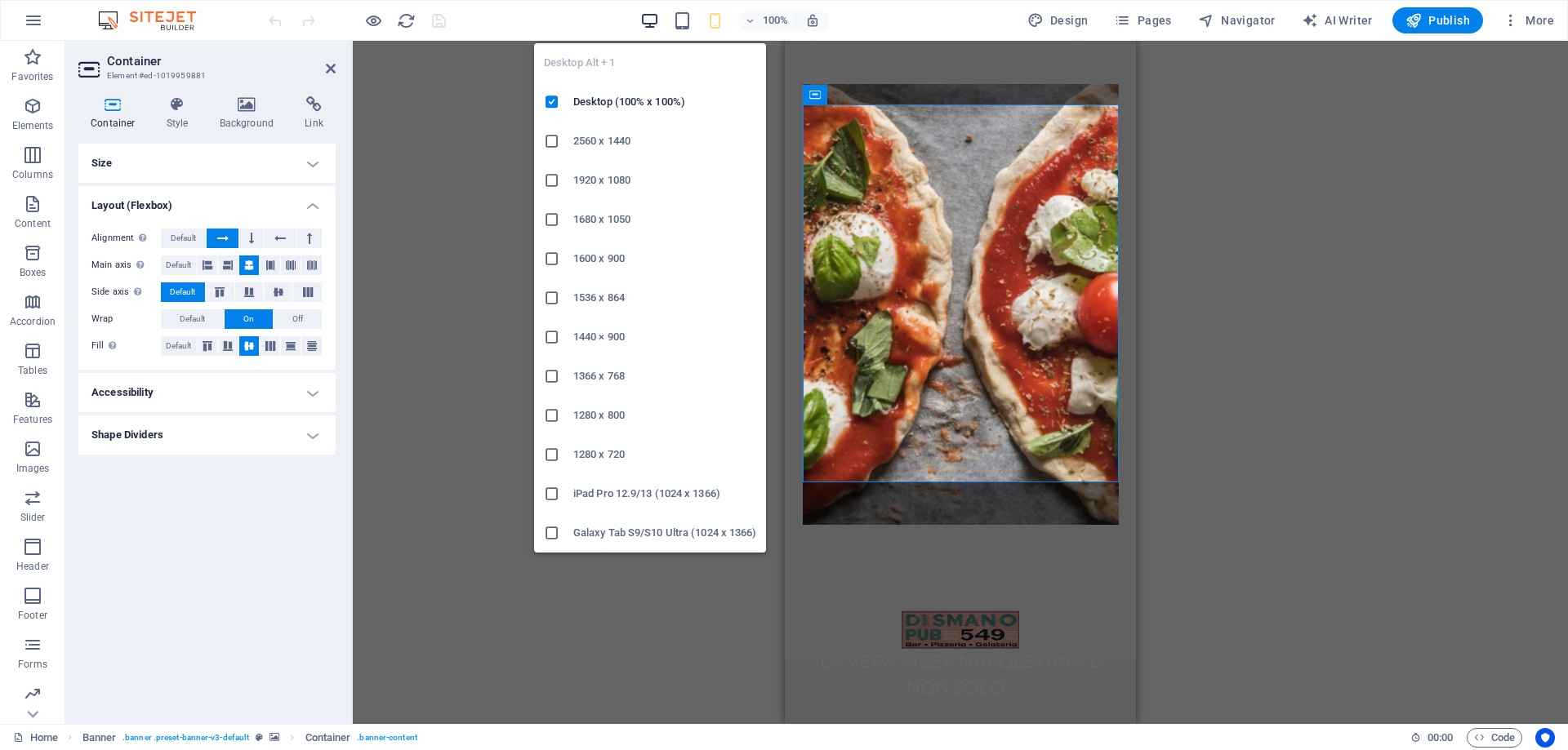
click at [648, 14] on icon "button" at bounding box center [650, 21] width 19 height 19
